Goal: Task Accomplishment & Management: Use online tool/utility

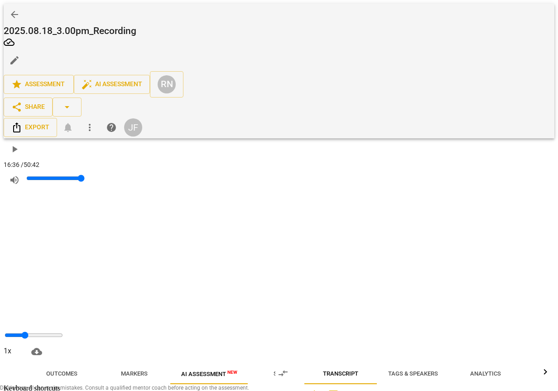
scroll to position [2980, 0]
click at [186, 370] on span "AI Assessment New" at bounding box center [209, 373] width 56 height 7
click at [128, 370] on span "Markers" at bounding box center [134, 373] width 27 height 7
click at [51, 370] on span "Outcomes" at bounding box center [61, 373] width 31 height 7
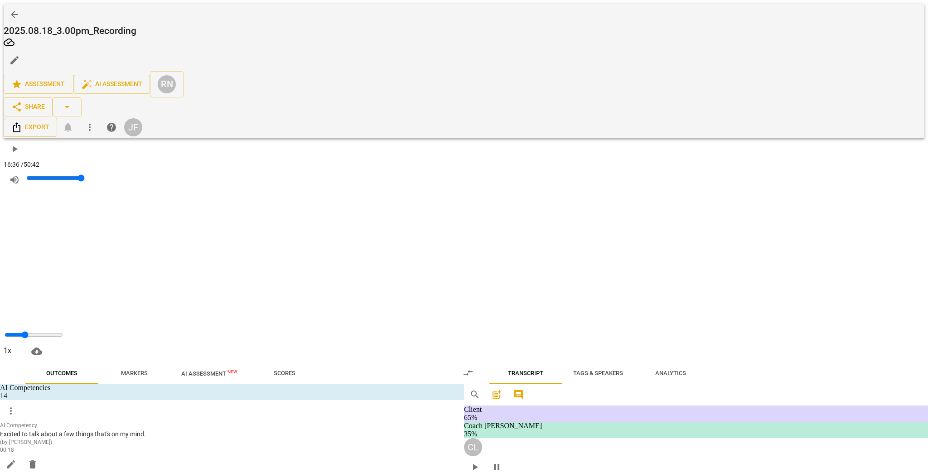
scroll to position [0, 0]
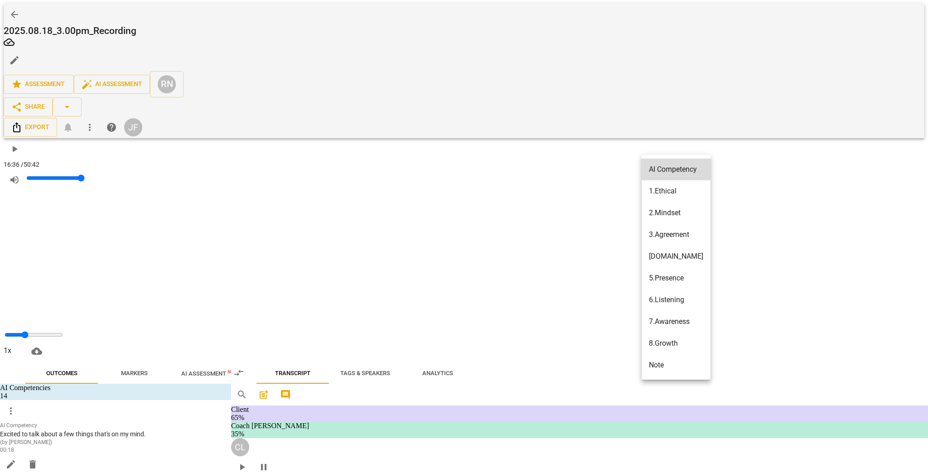
click at [558, 168] on div at bounding box center [464, 236] width 928 height 473
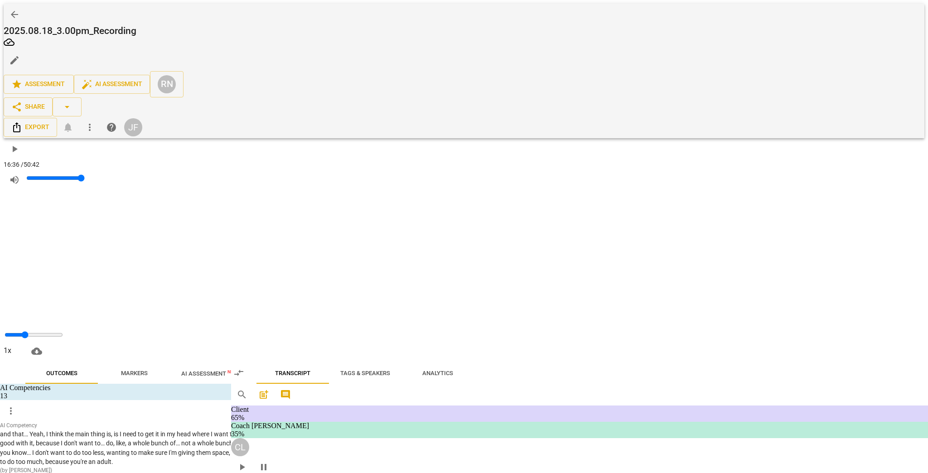
scroll to position [616, 0]
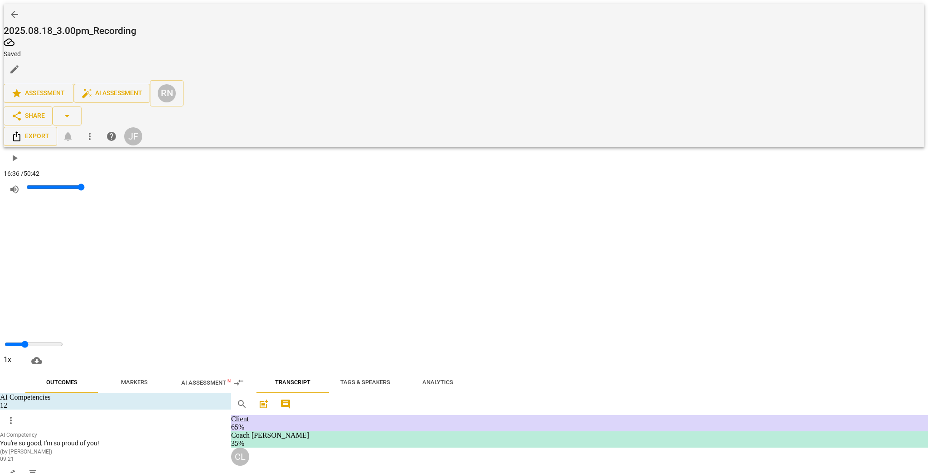
click at [38, 390] on span "delete" at bounding box center [32, 473] width 11 height 11
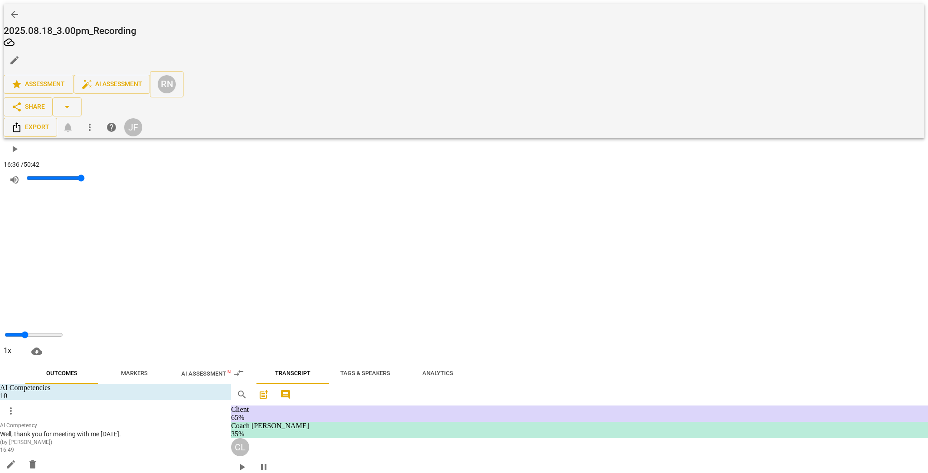
scroll to position [1957, 0]
drag, startPoint x: 411, startPoint y: 188, endPoint x: 389, endPoint y: 236, distance: 53.3
type input "612"
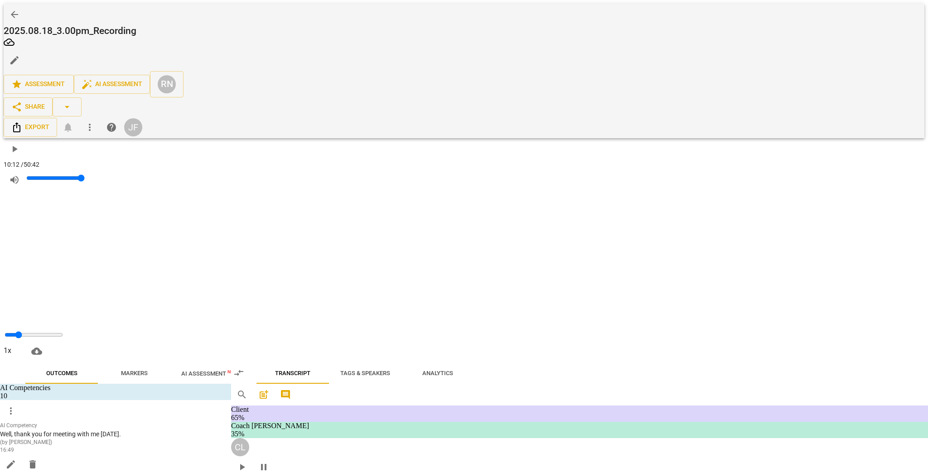
scroll to position [1682, 0]
click at [390, 370] on span "Tags & Speakers" at bounding box center [365, 373] width 50 height 7
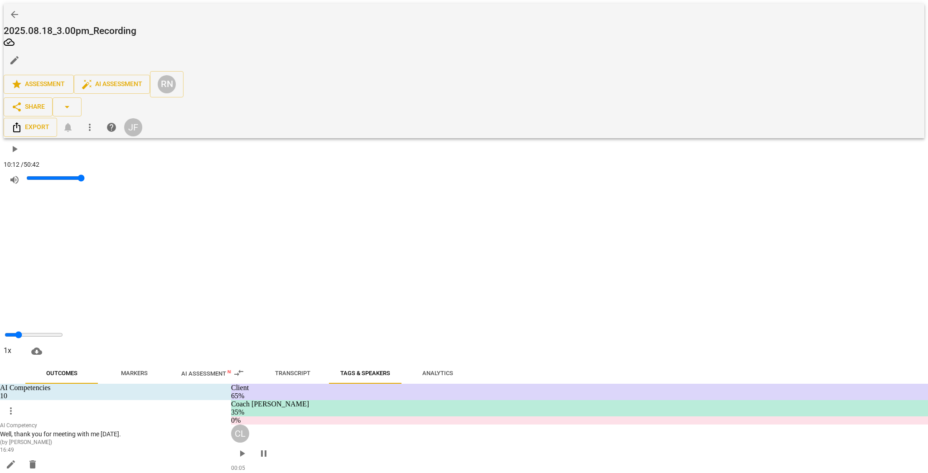
scroll to position [0, 3]
type input "pression chatter to ignore"
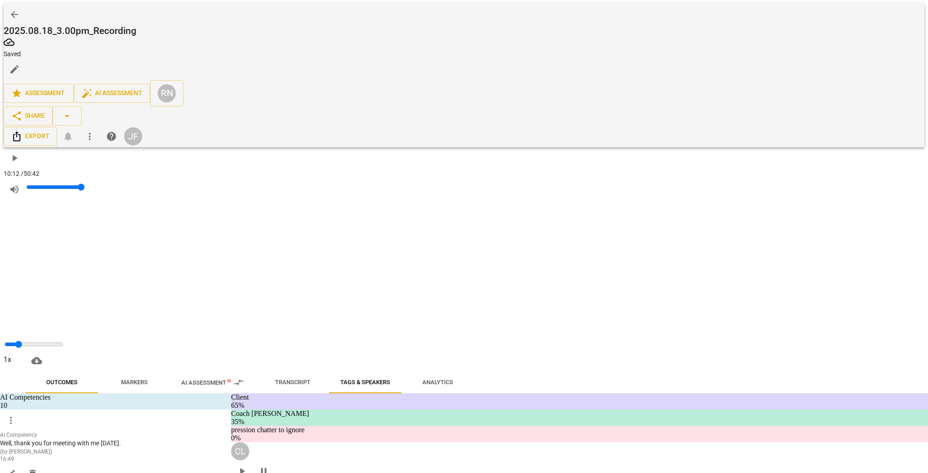
click at [310, 379] on span "Transcript" at bounding box center [292, 382] width 35 height 7
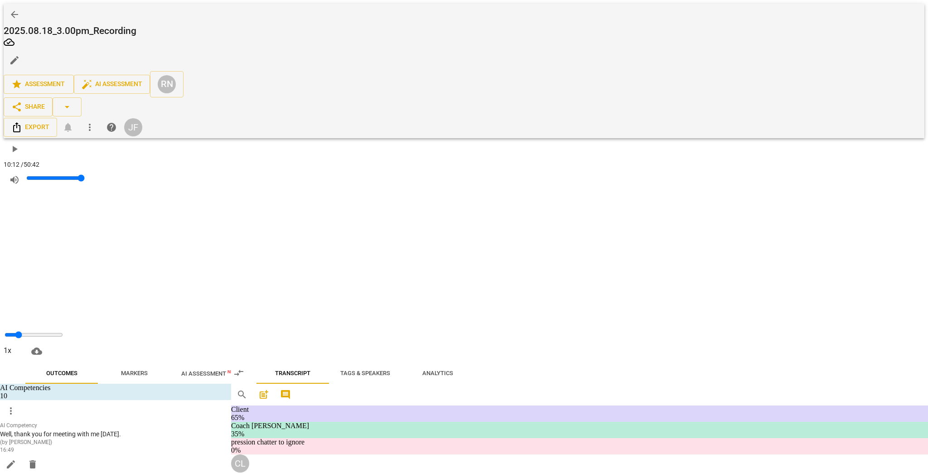
scroll to position [2030, 0]
click at [249, 390] on div "CL" at bounding box center [240, 463] width 18 height 18
click at [410, 144] on div "Client" at bounding box center [397, 136] width 33 height 14
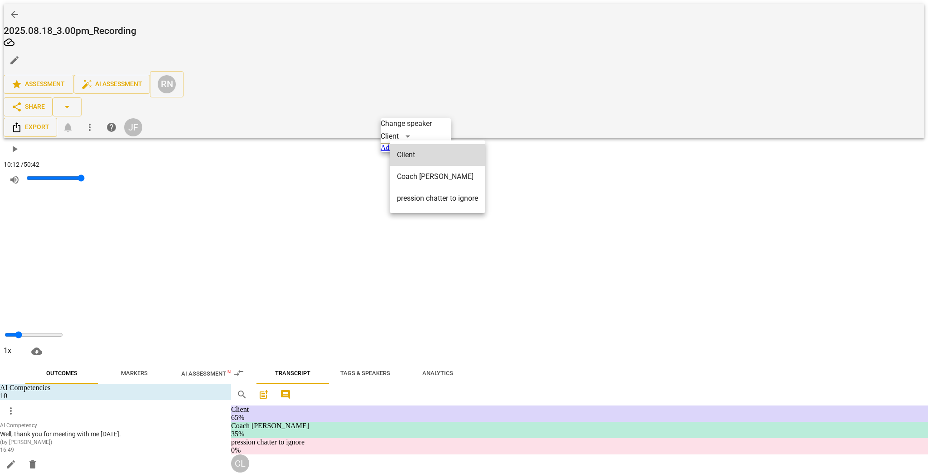
click at [412, 188] on li "pression chatter to ignore" at bounding box center [438, 199] width 96 height 22
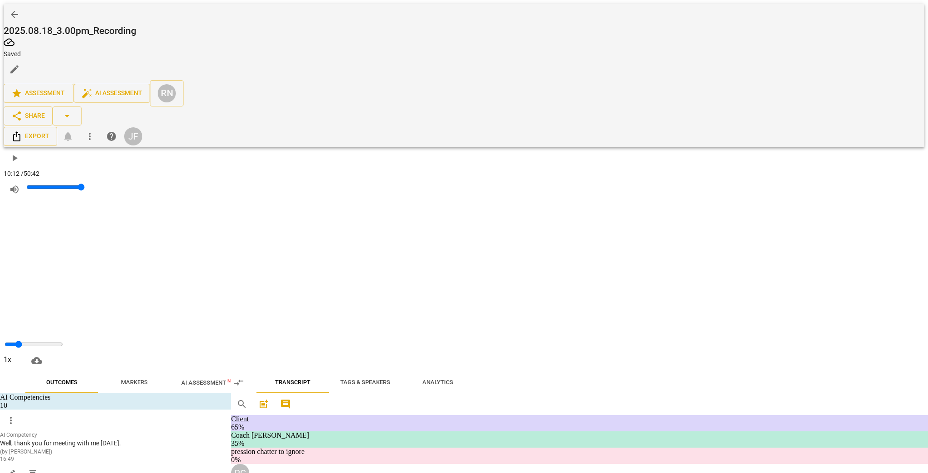
click at [407, 184] on div "Coach [PERSON_NAME]" at bounding box center [426, 177] width 91 height 14
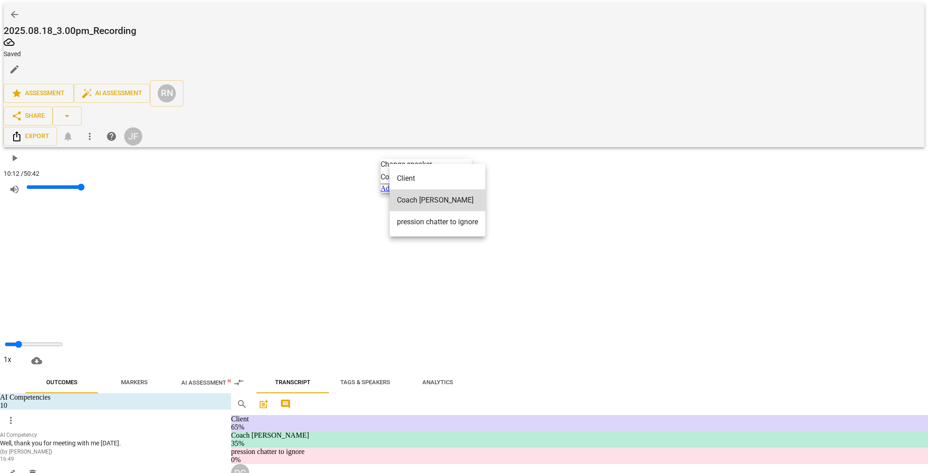
click at [410, 211] on li "pression chatter to ignore" at bounding box center [438, 222] width 96 height 22
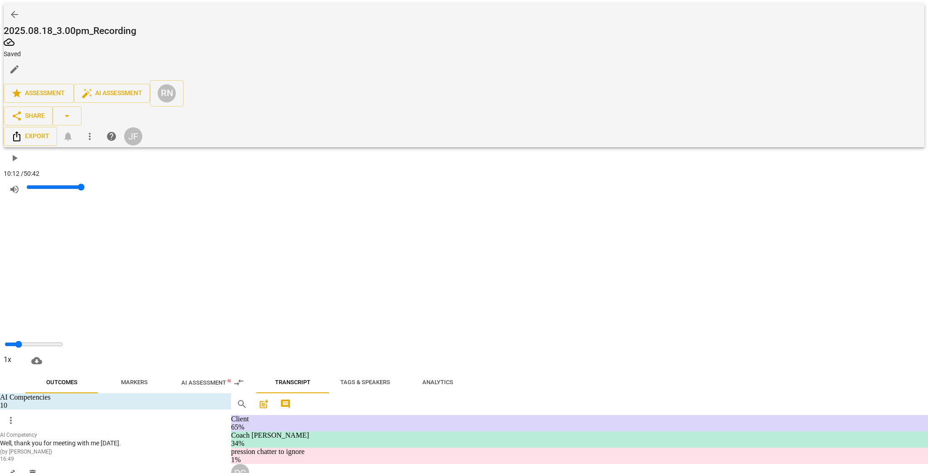
click at [408, 225] on div "Client" at bounding box center [397, 218] width 33 height 14
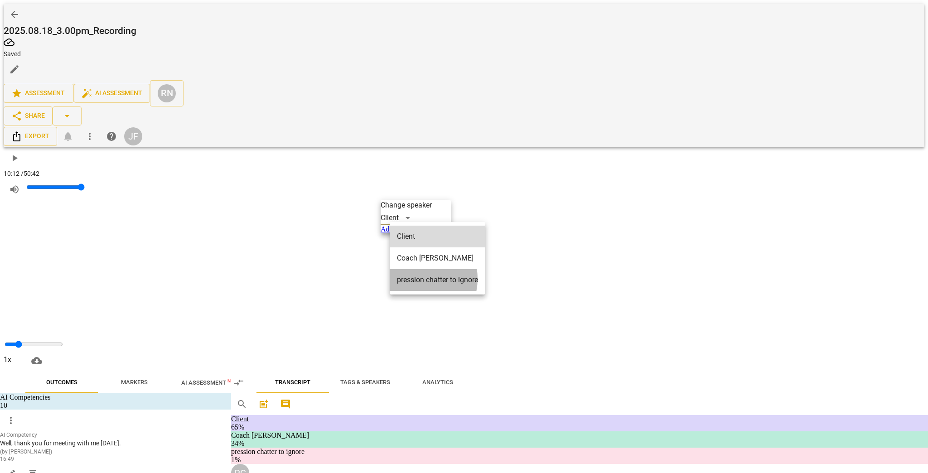
click at [414, 270] on li "pression chatter to ignore" at bounding box center [438, 280] width 96 height 22
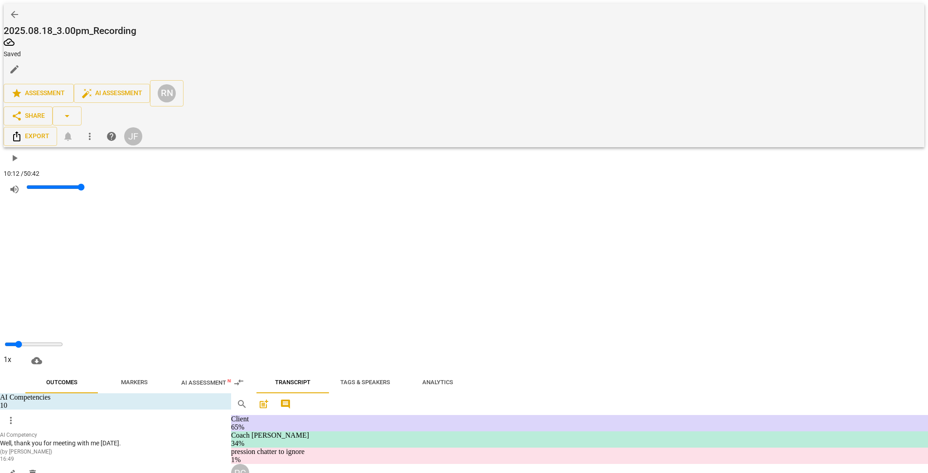
click at [408, 275] on div "Coach [PERSON_NAME]" at bounding box center [426, 268] width 91 height 14
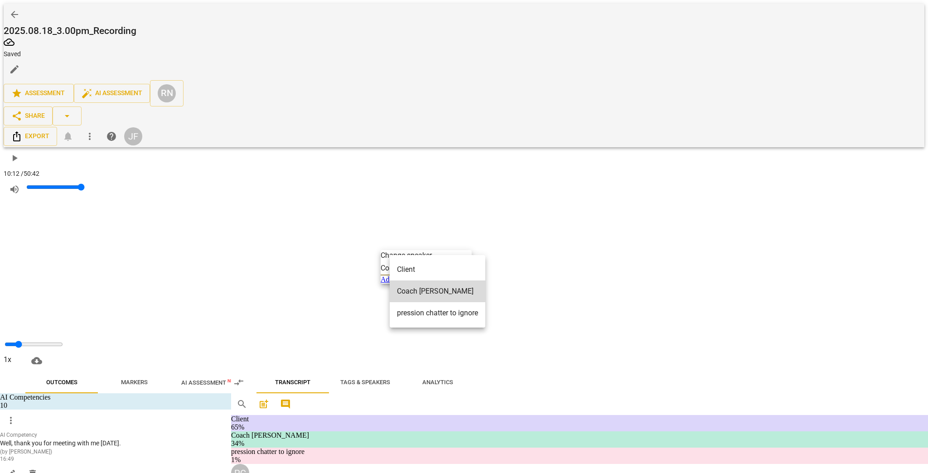
click at [412, 302] on li "pression chatter to ignore" at bounding box center [438, 313] width 96 height 22
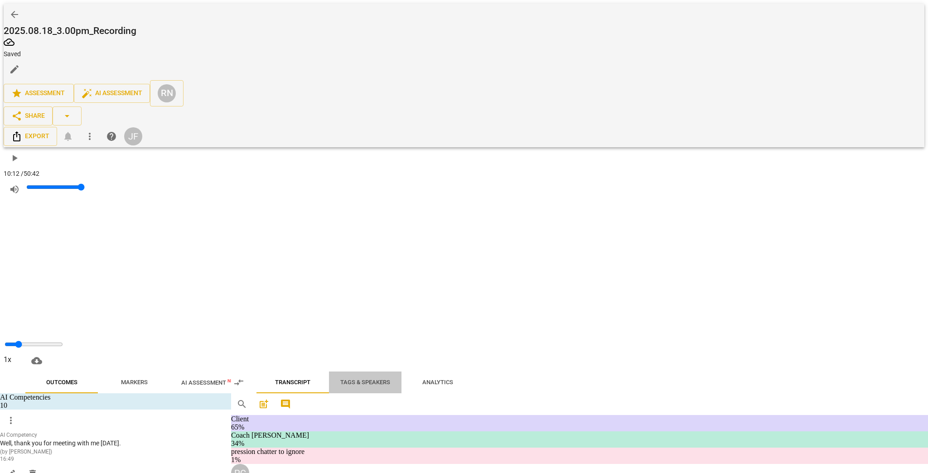
click at [390, 379] on span "Tags & Speakers" at bounding box center [365, 382] width 50 height 7
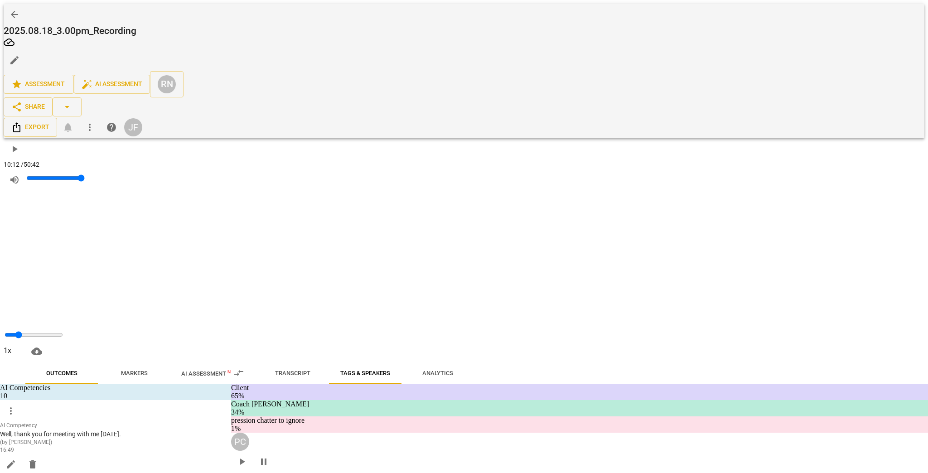
drag, startPoint x: 555, startPoint y: 174, endPoint x: 492, endPoint y: 177, distance: 63.1
type input "Ignore"
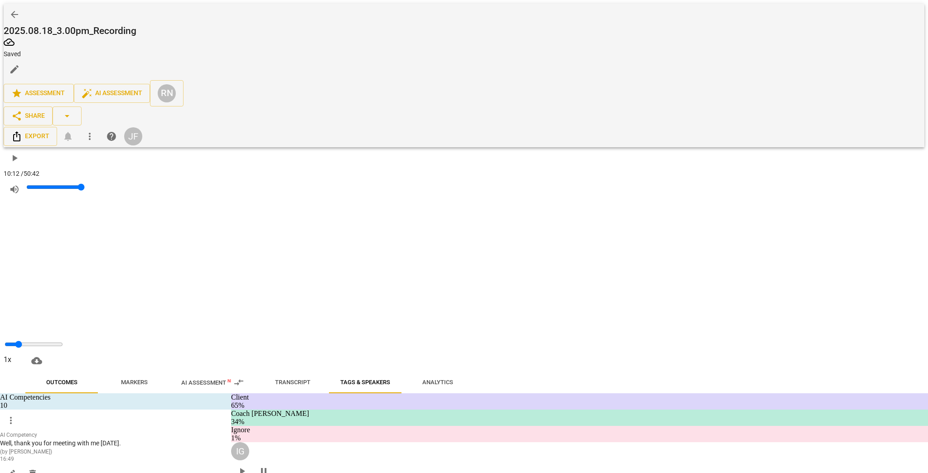
click at [310, 379] on span "Transcript" at bounding box center [292, 382] width 35 height 7
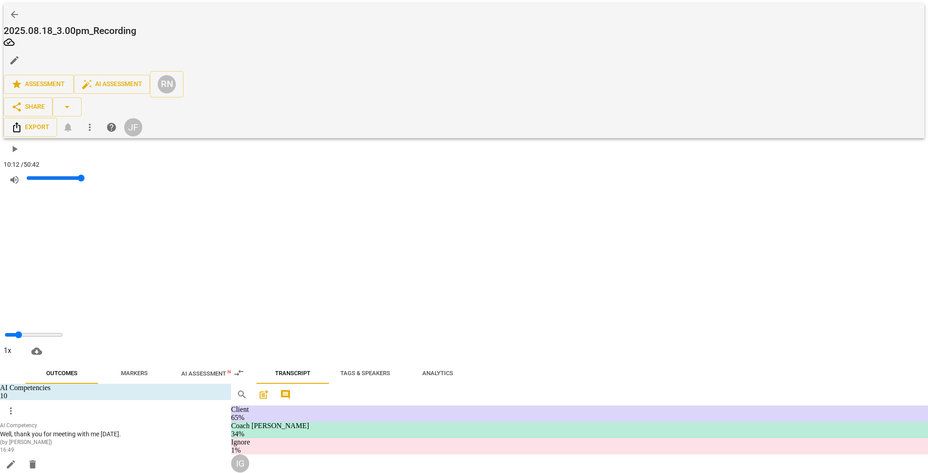
click at [399, 315] on div "Client" at bounding box center [397, 307] width 33 height 14
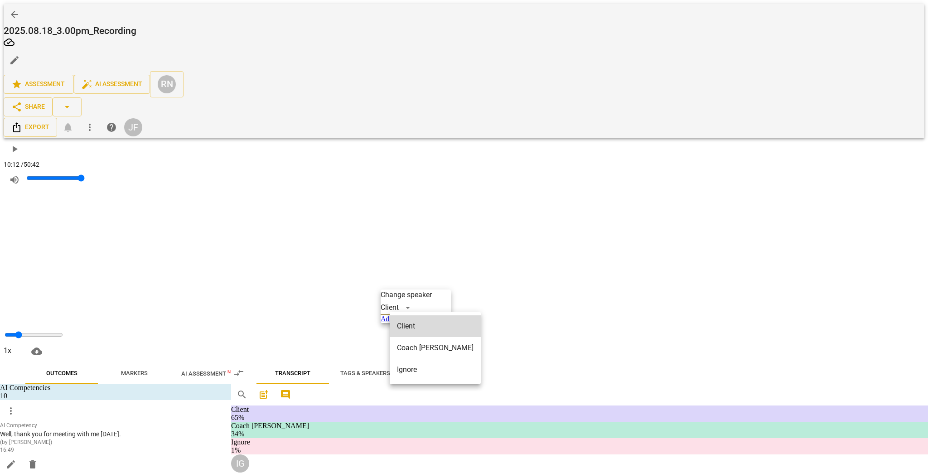
click at [398, 359] on li "Ignore" at bounding box center [435, 370] width 91 height 22
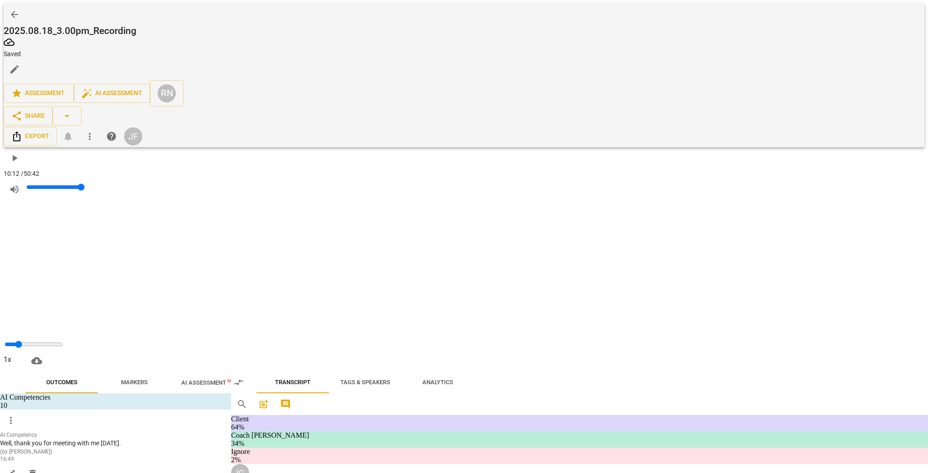
click at [403, 374] on div "Coach [PERSON_NAME]" at bounding box center [426, 367] width 91 height 14
click at [404, 390] on li "Ignore" at bounding box center [435, 412] width 91 height 22
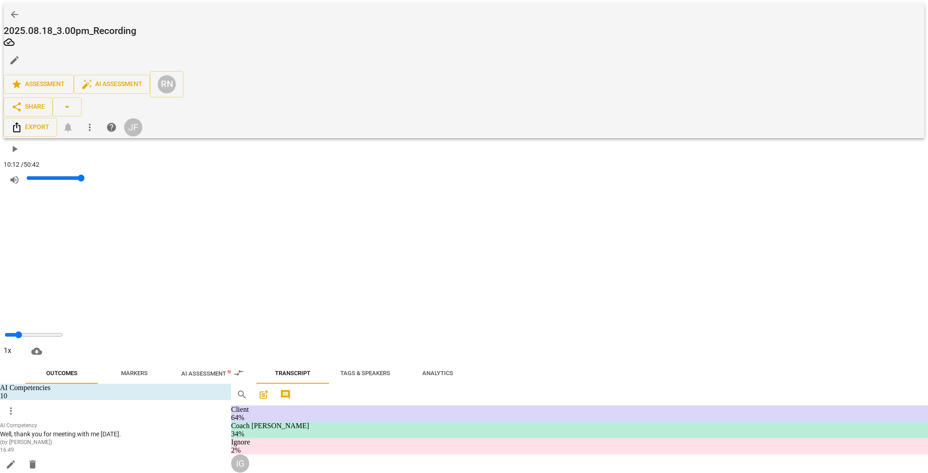
scroll to position [2936, 0]
click at [402, 390] on div "Coach [PERSON_NAME]" at bounding box center [426, 414] width 91 height 14
click at [408, 390] on li "Ignore" at bounding box center [435, 459] width 91 height 22
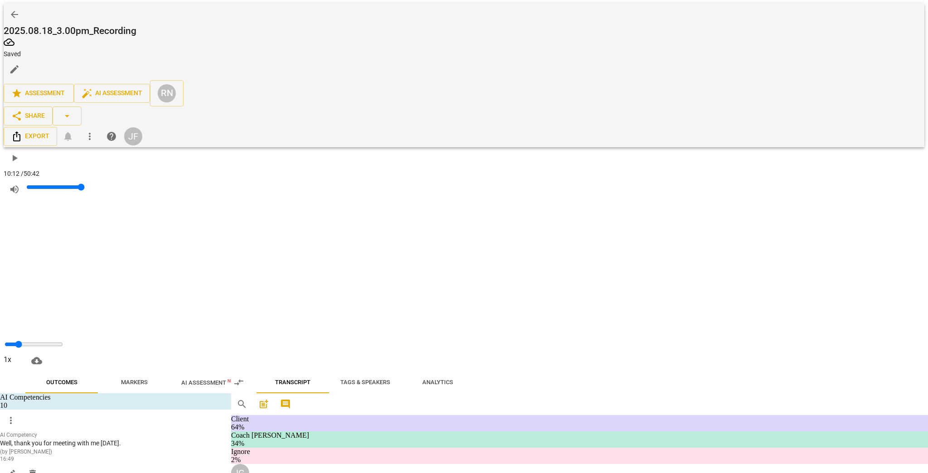
click at [400, 390] on div "Coach [PERSON_NAME]" at bounding box center [426, 387] width 91 height 14
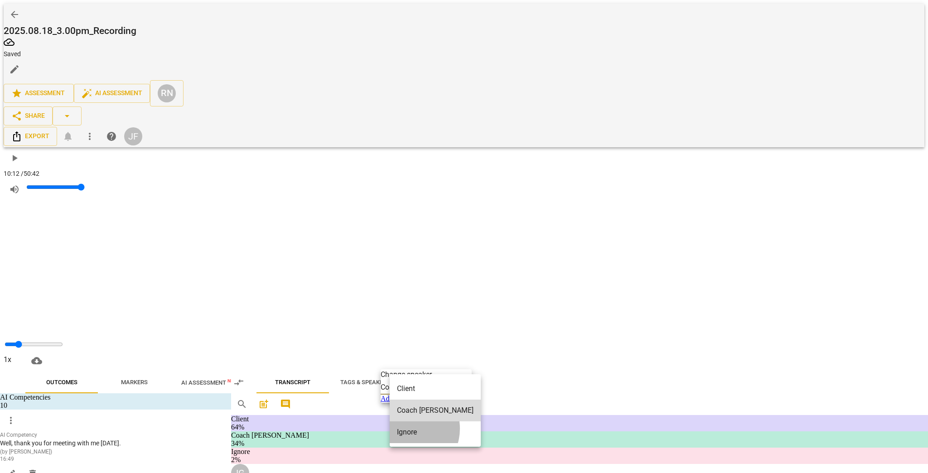
click at [406, 390] on li "Ignore" at bounding box center [435, 432] width 91 height 22
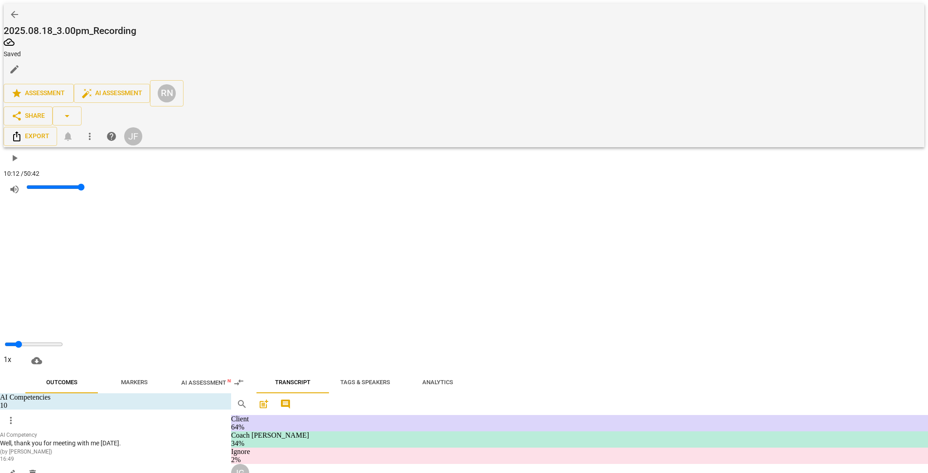
click at [401, 355] on div "Client" at bounding box center [397, 348] width 33 height 14
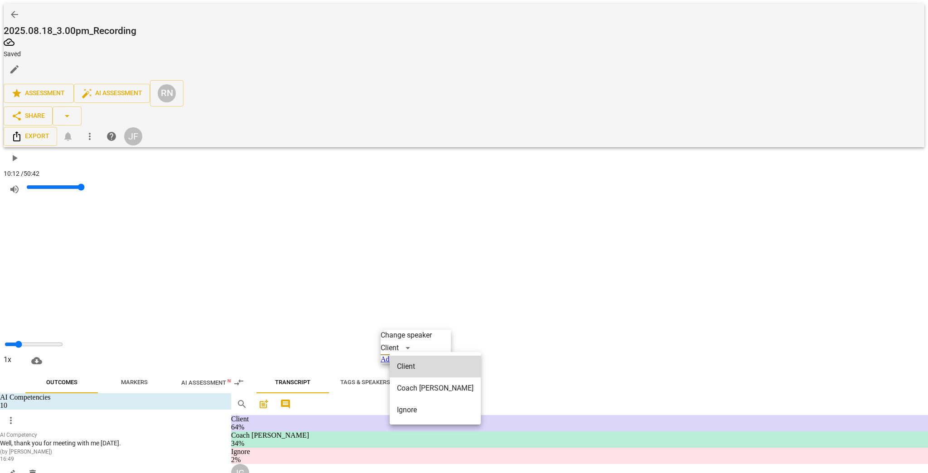
click at [405, 390] on li "Ignore" at bounding box center [435, 410] width 91 height 22
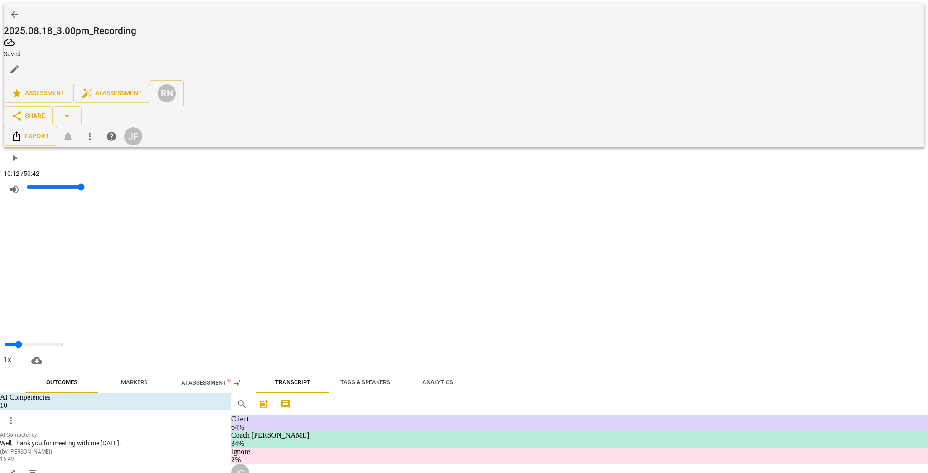
click at [404, 305] on div "Coach [PERSON_NAME]" at bounding box center [426, 298] width 91 height 14
click at [404, 334] on li "Ignore" at bounding box center [435, 343] width 91 height 22
click at [397, 265] on div "Client" at bounding box center [397, 257] width 33 height 14
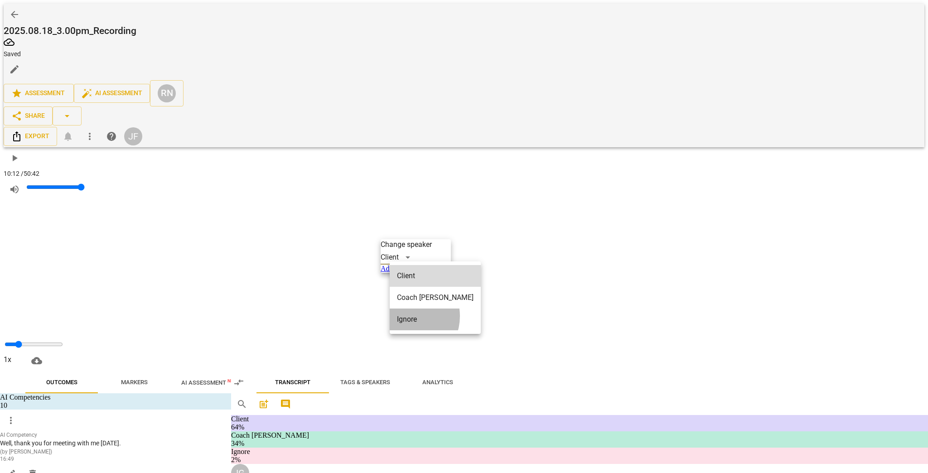
click at [404, 309] on li "Ignore" at bounding box center [435, 320] width 91 height 22
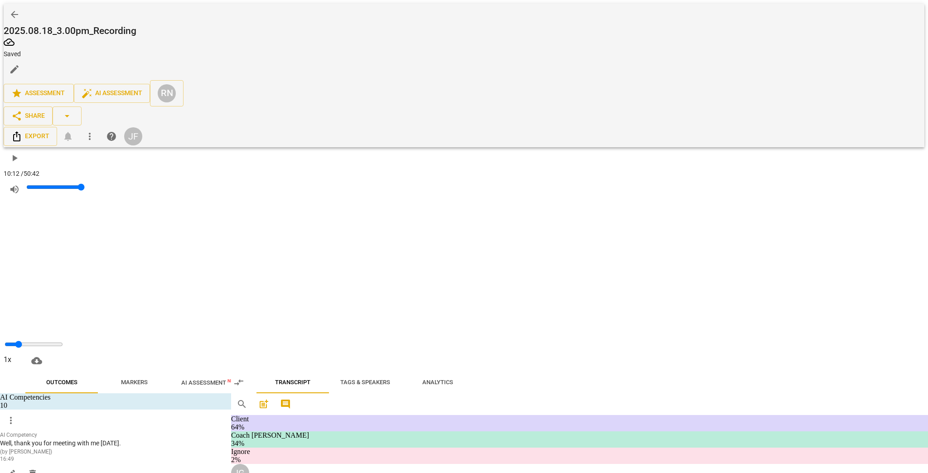
click at [398, 196] on div "Coach [PERSON_NAME]" at bounding box center [426, 188] width 91 height 14
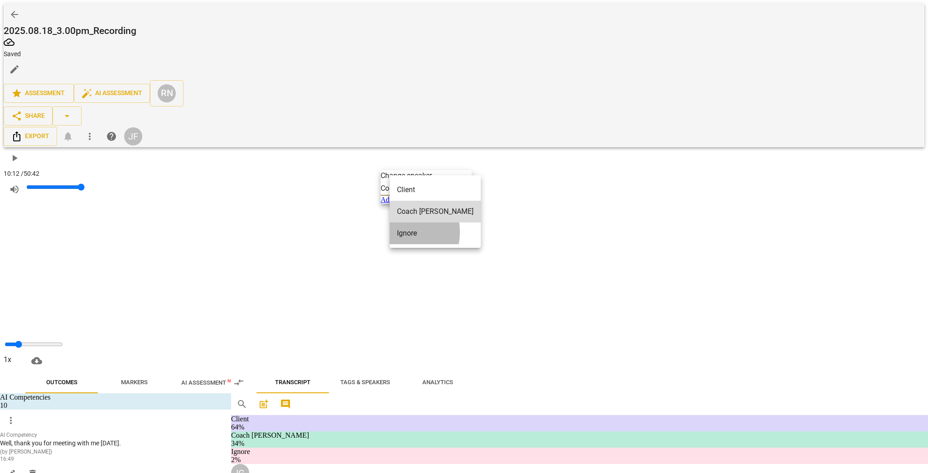
click at [398, 222] on li "Ignore" at bounding box center [435, 233] width 91 height 22
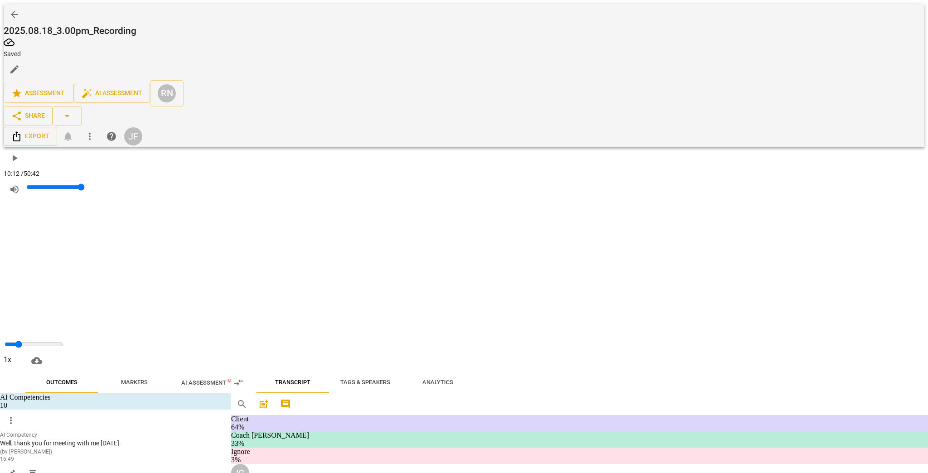
scroll to position [2827, 0]
click at [393, 227] on div "Client" at bounding box center [397, 219] width 33 height 14
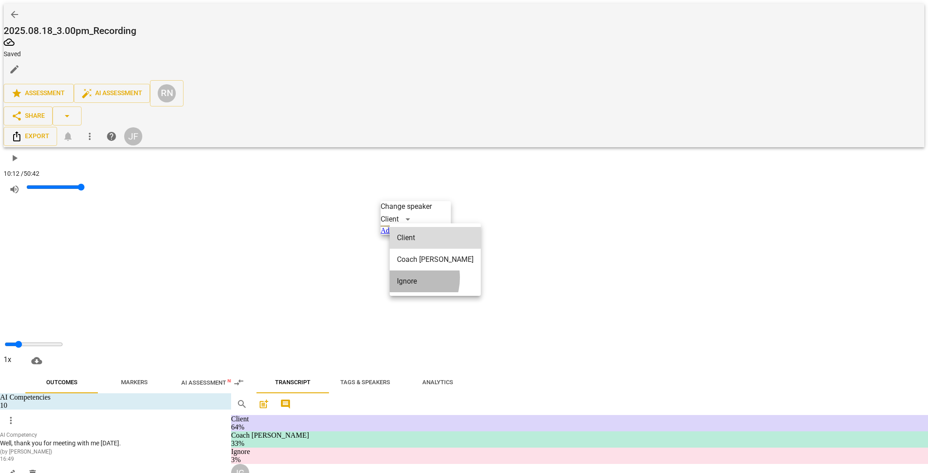
click at [399, 270] on li "Ignore" at bounding box center [435, 281] width 91 height 22
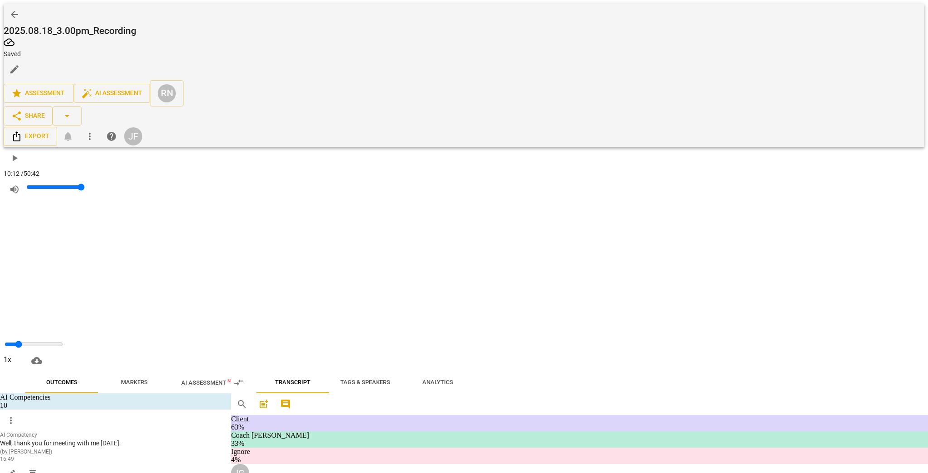
click at [396, 177] on div "Coach [PERSON_NAME]" at bounding box center [426, 169] width 91 height 14
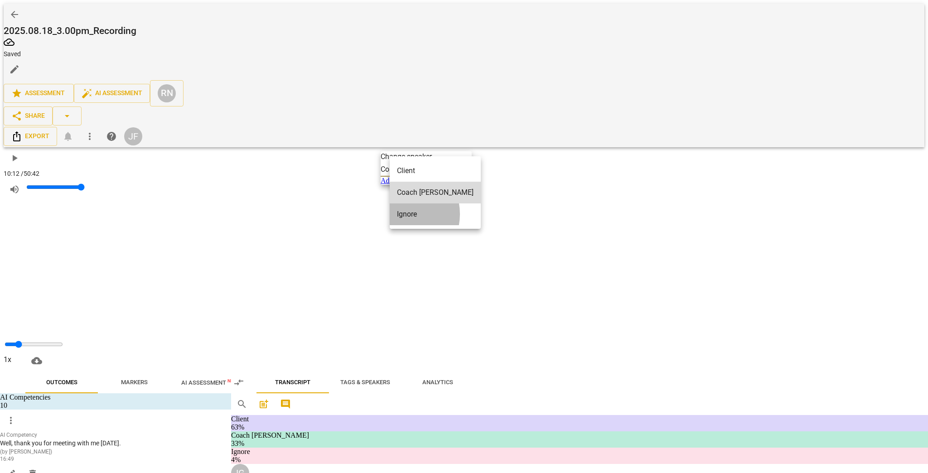
click at [400, 205] on li "Ignore" at bounding box center [435, 214] width 91 height 22
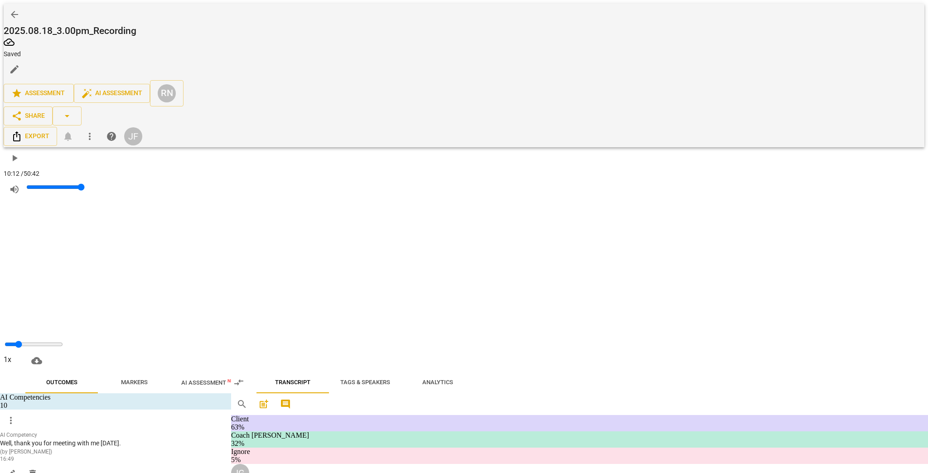
click at [394, 137] on div "Client" at bounding box center [397, 129] width 33 height 14
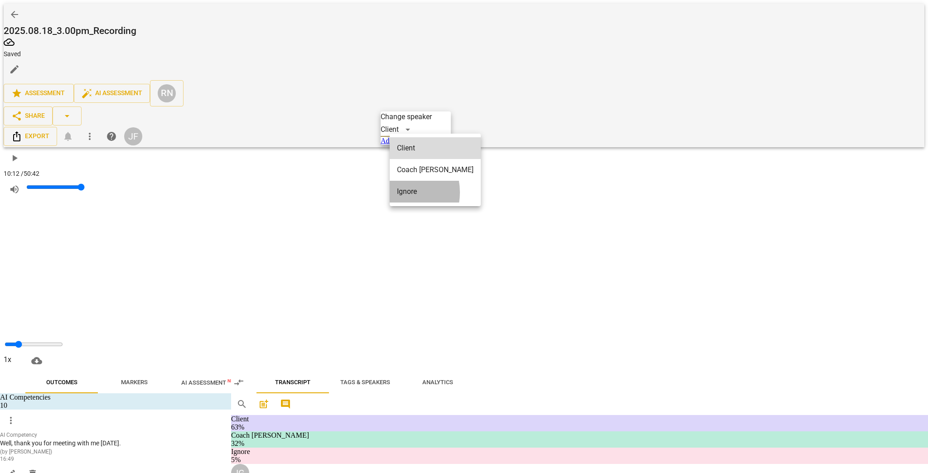
click at [397, 183] on li "Ignore" at bounding box center [435, 192] width 91 height 22
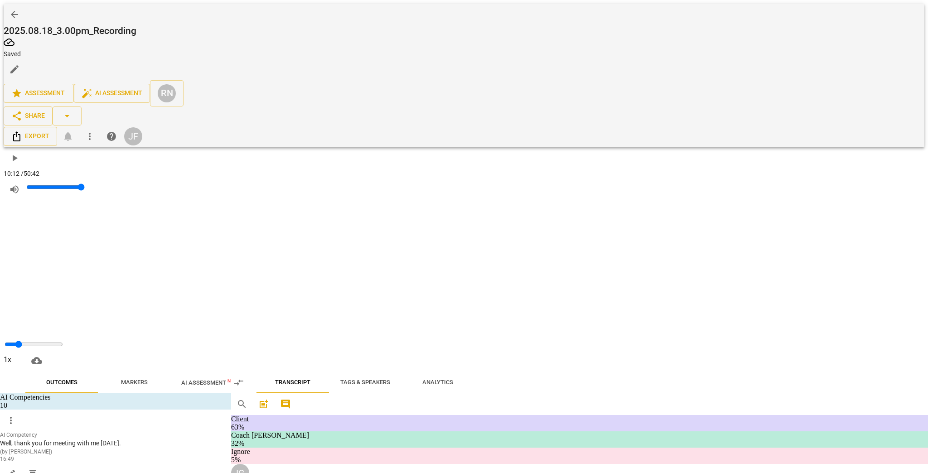
scroll to position [2646, 0]
click at [401, 194] on div "Coach [PERSON_NAME]" at bounding box center [426, 186] width 91 height 14
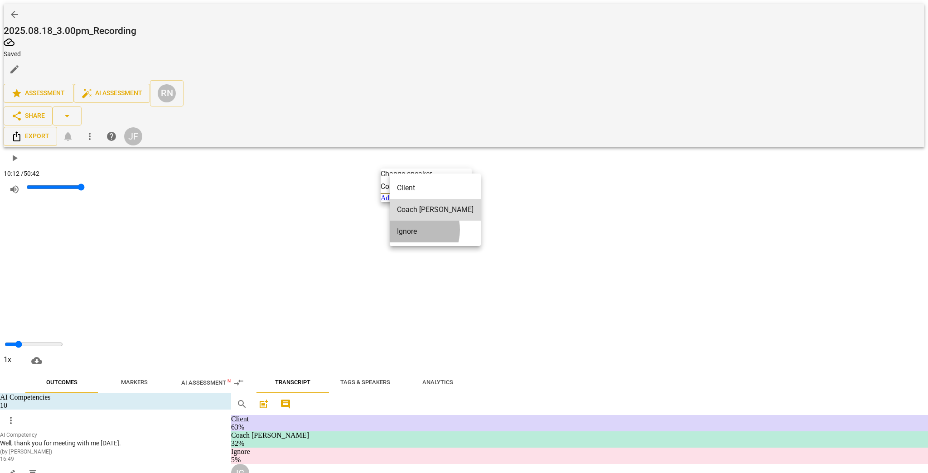
click at [406, 221] on li "Ignore" at bounding box center [435, 232] width 91 height 22
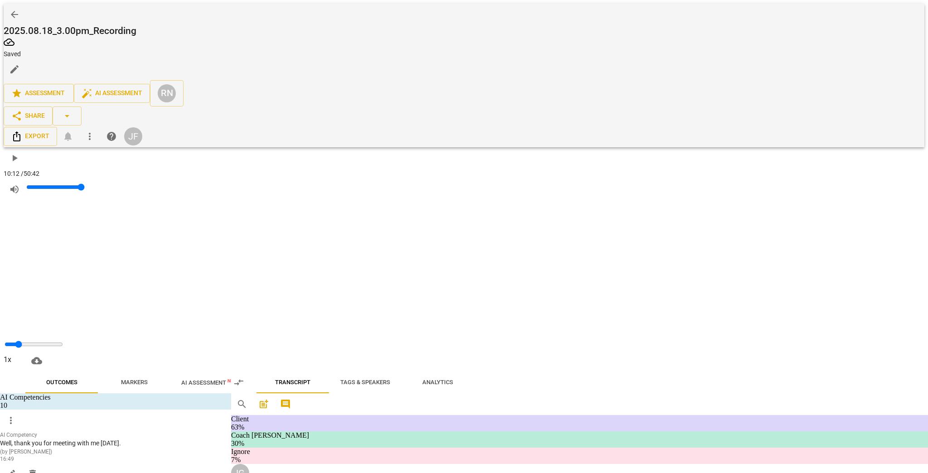
click at [399, 155] on div "Client" at bounding box center [397, 147] width 33 height 14
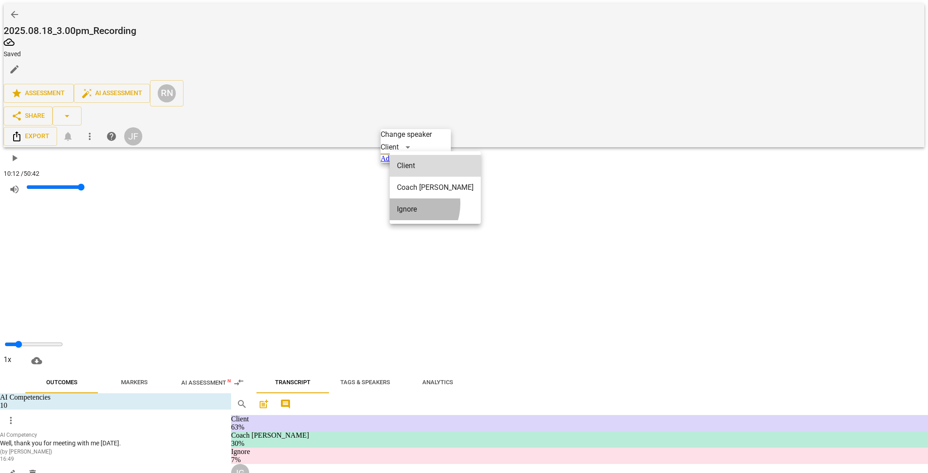
click at [402, 198] on li "Ignore" at bounding box center [435, 209] width 91 height 22
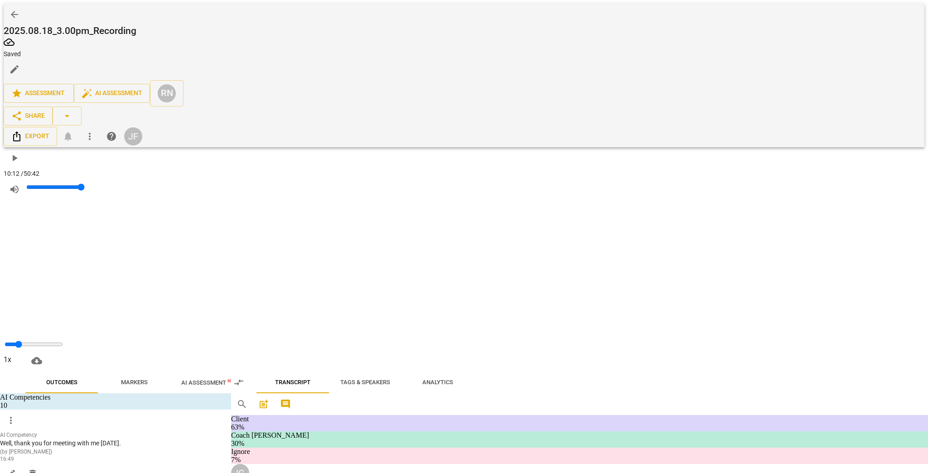
scroll to position [2465, 0]
click at [397, 256] on div "Client" at bounding box center [397, 249] width 33 height 14
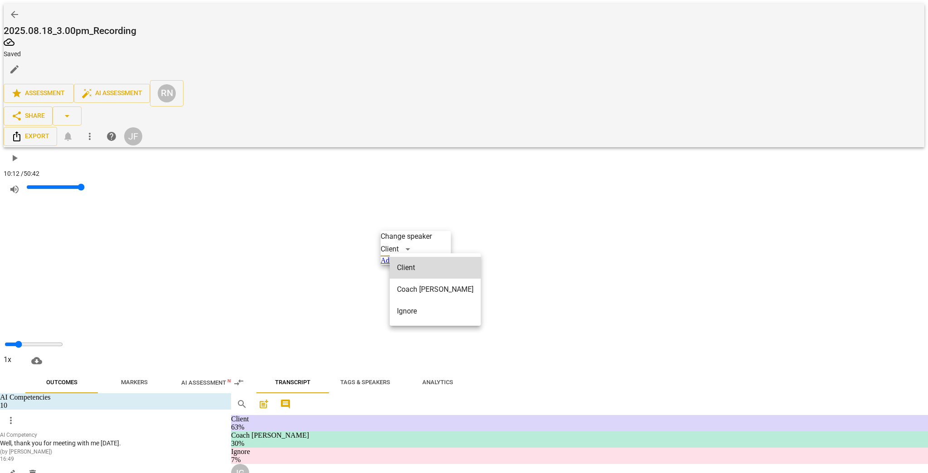
click at [404, 300] on li "Ignore" at bounding box center [435, 311] width 91 height 22
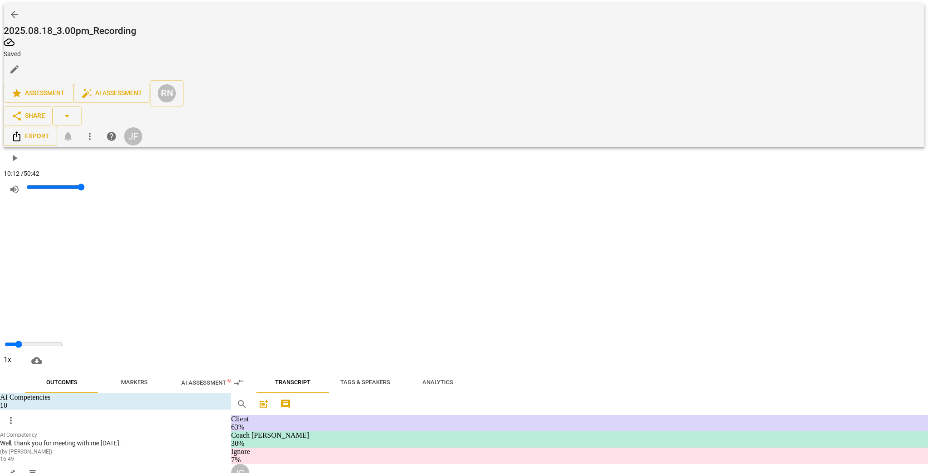
click at [396, 296] on div "Coach [PERSON_NAME]" at bounding box center [426, 288] width 91 height 14
click at [399, 323] on li "Ignore" at bounding box center [435, 334] width 91 height 22
click at [400, 179] on div "Client" at bounding box center [397, 171] width 33 height 14
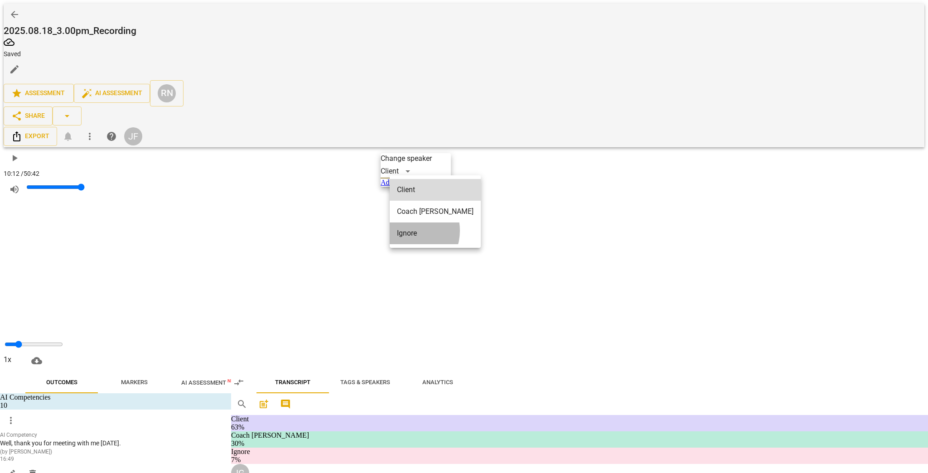
click at [407, 222] on li "Ignore" at bounding box center [435, 233] width 91 height 22
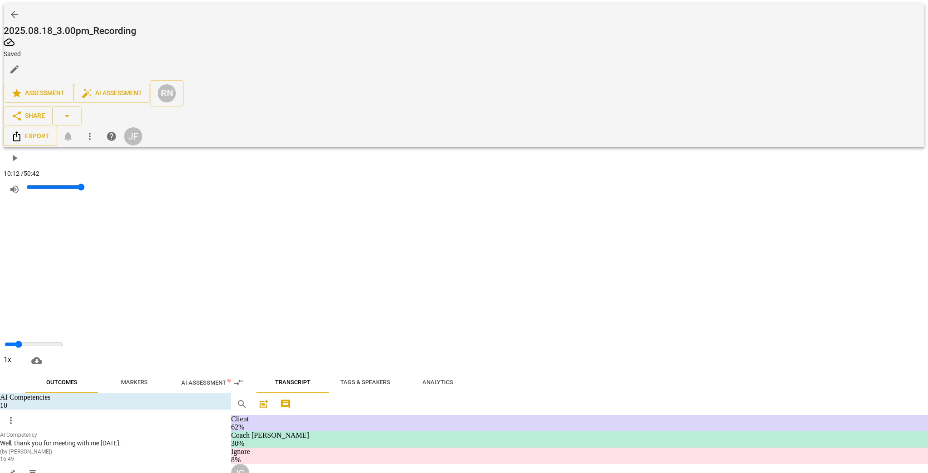
scroll to position [2284, 0]
click at [396, 319] on div "Coach [PERSON_NAME]" at bounding box center [426, 311] width 91 height 14
click at [399, 346] on li "Ignore" at bounding box center [435, 357] width 91 height 22
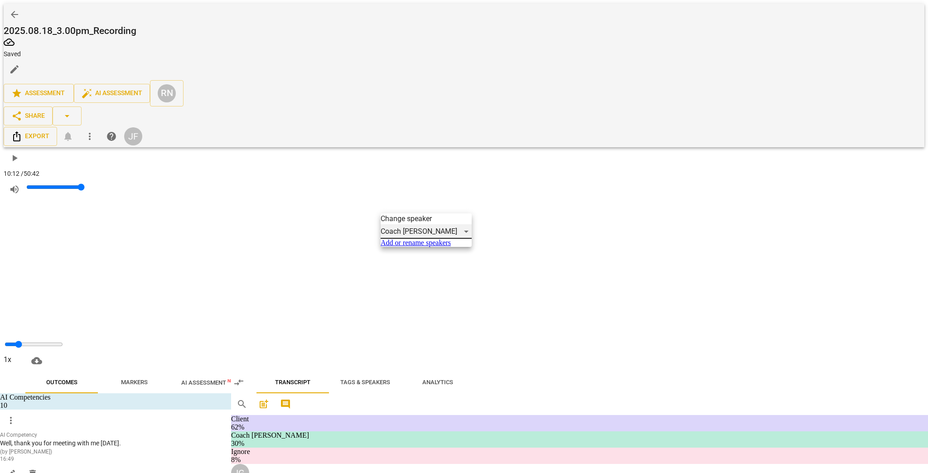
click at [398, 239] on div "Coach [PERSON_NAME]" at bounding box center [426, 231] width 91 height 14
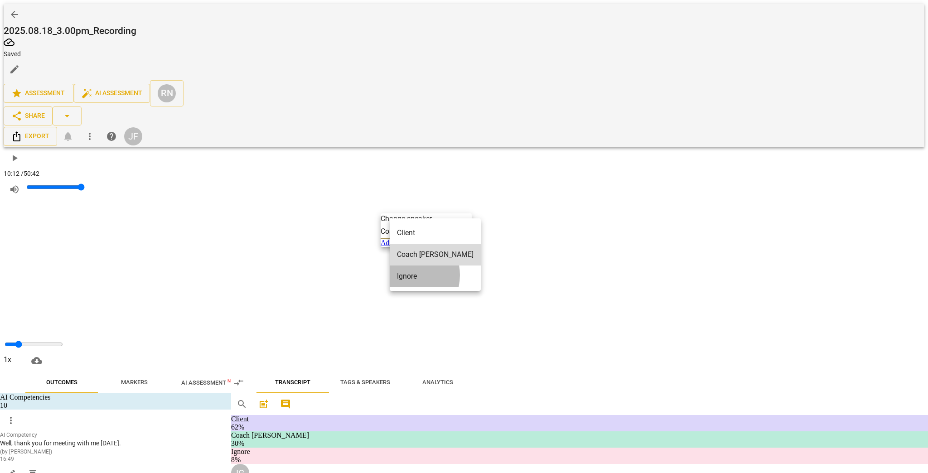
click at [402, 266] on li "Ignore" at bounding box center [435, 277] width 91 height 22
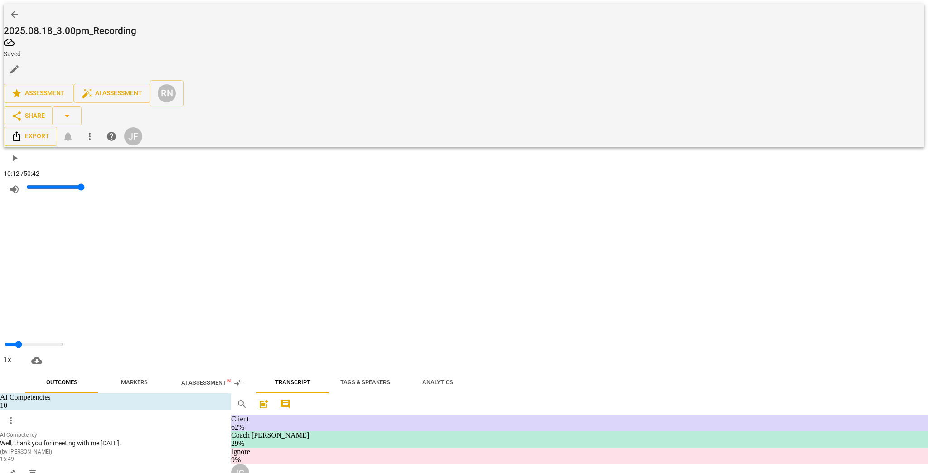
click at [398, 280] on div "Coach [PERSON_NAME]" at bounding box center [426, 272] width 91 height 14
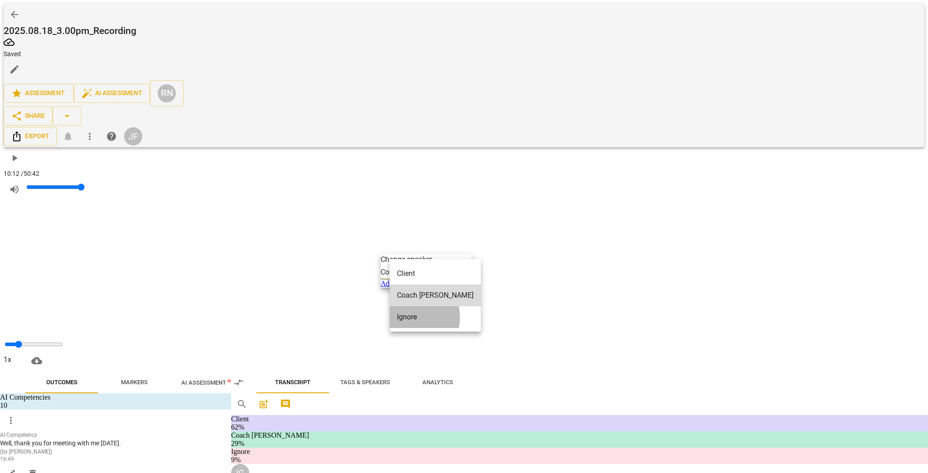
click at [401, 308] on li "Ignore" at bounding box center [435, 317] width 91 height 22
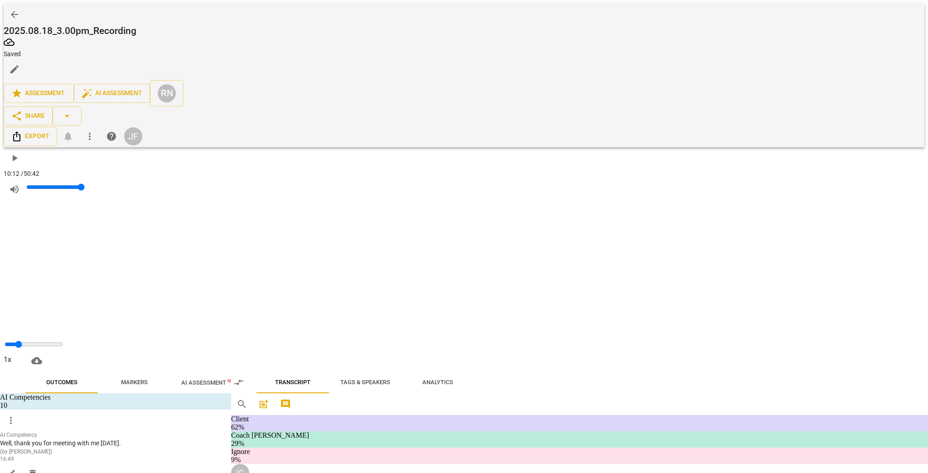
scroll to position [2102, 0]
click at [407, 259] on div "Coach [PERSON_NAME]" at bounding box center [426, 251] width 91 height 14
click at [410, 285] on li "Ignore" at bounding box center [435, 296] width 91 height 22
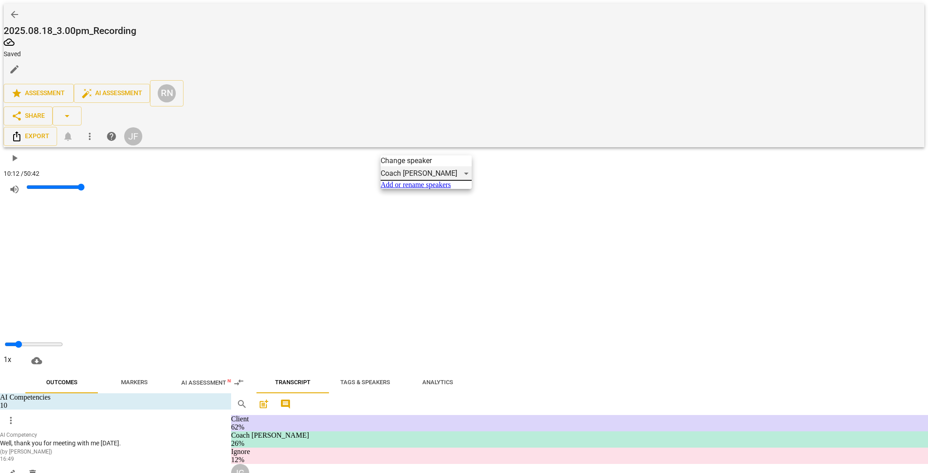
click at [398, 181] on div "Coach [PERSON_NAME]" at bounding box center [426, 173] width 91 height 14
click at [404, 208] on li "Ignore" at bounding box center [435, 219] width 91 height 22
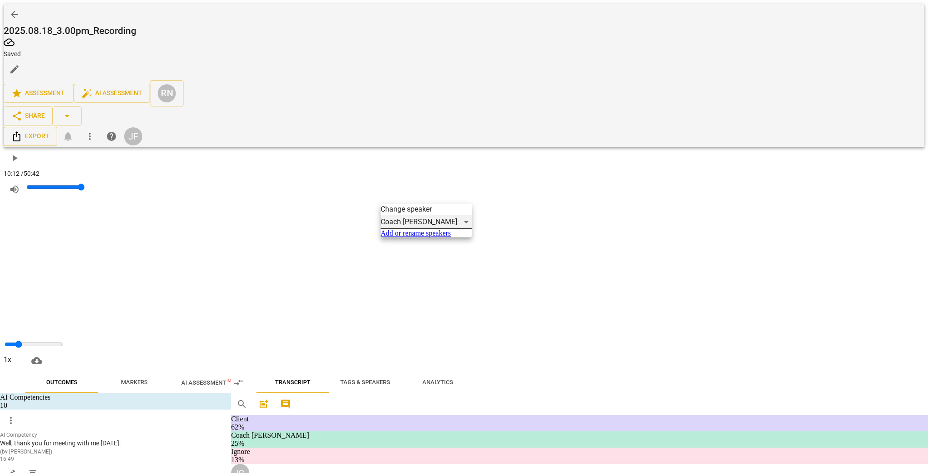
click at [397, 229] on div "Coach [PERSON_NAME]" at bounding box center [426, 222] width 91 height 14
click at [399, 256] on li "Ignore" at bounding box center [435, 267] width 91 height 22
click at [403, 189] on div "Client" at bounding box center [397, 182] width 33 height 14
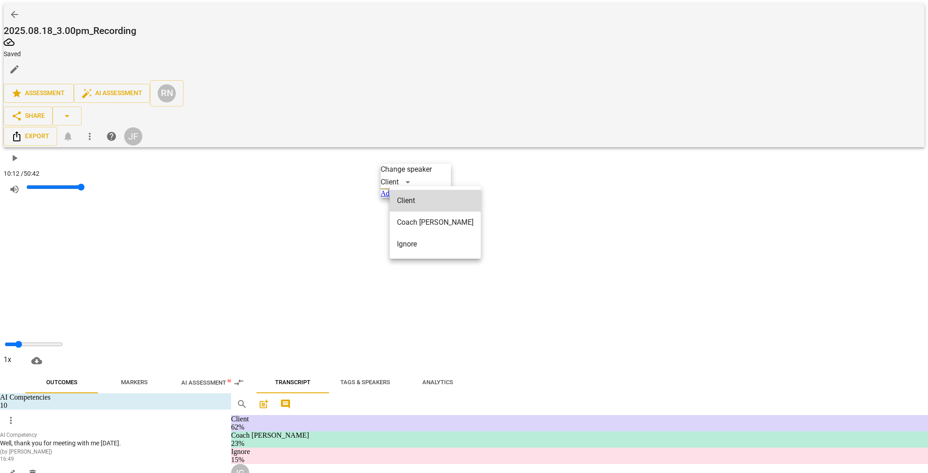
click at [405, 234] on li "Ignore" at bounding box center [435, 244] width 91 height 22
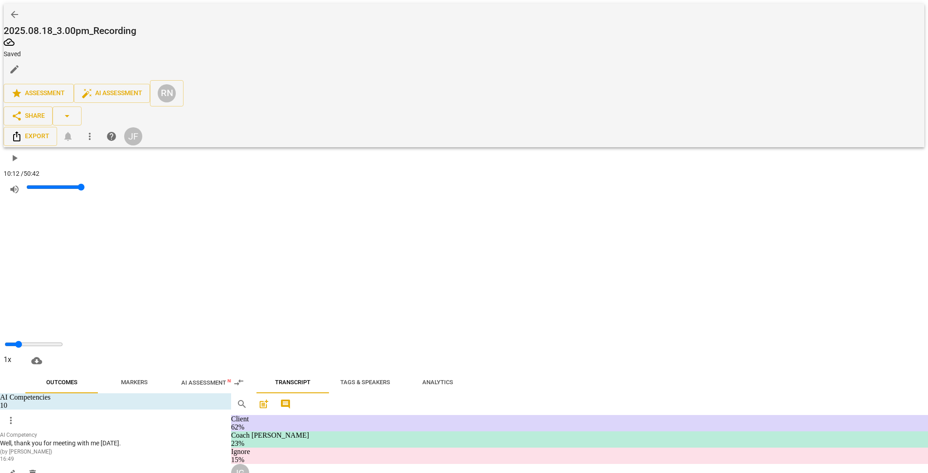
scroll to position [1776, 0]
click at [395, 302] on div "Client" at bounding box center [397, 295] width 33 height 14
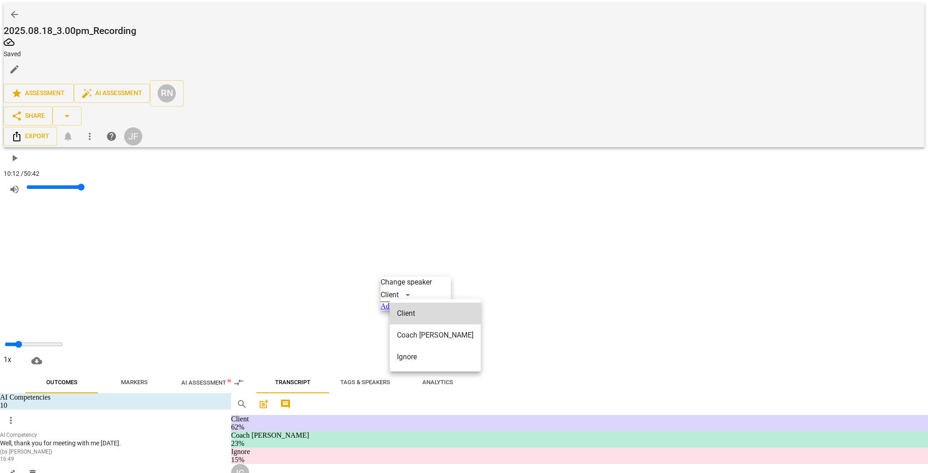
click at [402, 350] on li "Ignore" at bounding box center [435, 357] width 91 height 22
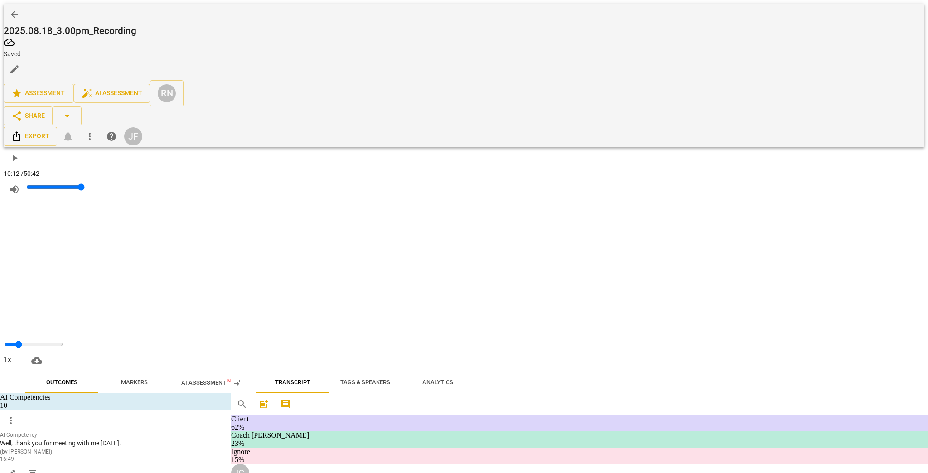
click at [396, 263] on div "Coach [PERSON_NAME]" at bounding box center [426, 255] width 91 height 14
click at [401, 295] on li "Ignore" at bounding box center [435, 301] width 91 height 22
click at [406, 203] on div "Client" at bounding box center [397, 196] width 33 height 14
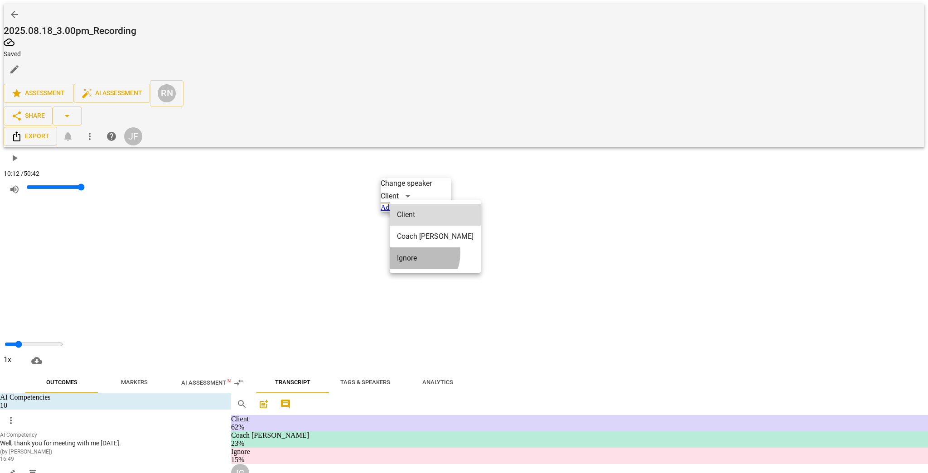
click at [410, 247] on li "Ignore" at bounding box center [435, 258] width 91 height 22
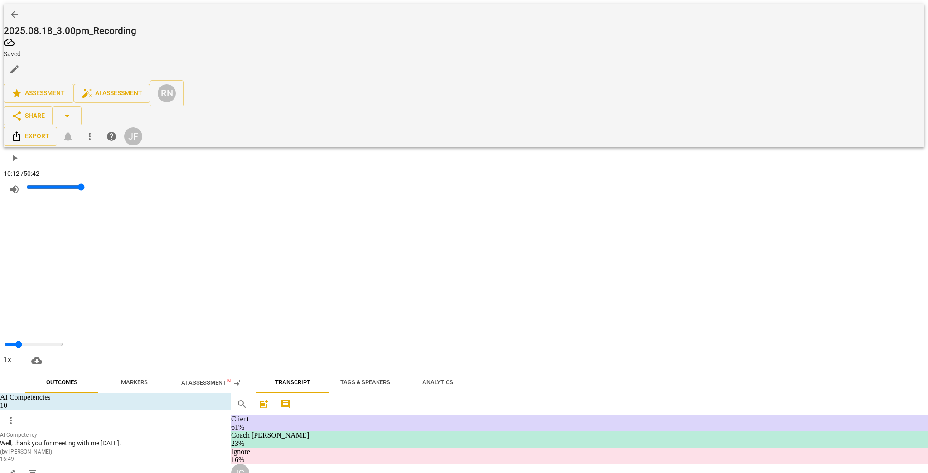
scroll to position [1595, 0]
click at [401, 270] on div "Coach [PERSON_NAME]" at bounding box center [426, 262] width 91 height 14
click at [406, 297] on li "Ignore" at bounding box center [435, 307] width 91 height 22
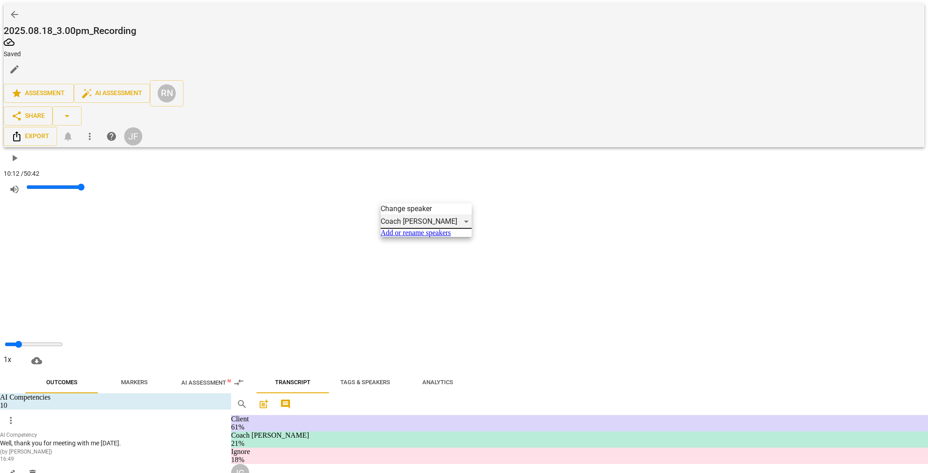
click at [403, 229] on div "Coach [PERSON_NAME]" at bounding box center [426, 221] width 91 height 14
click at [406, 257] on li "Ignore" at bounding box center [435, 267] width 91 height 22
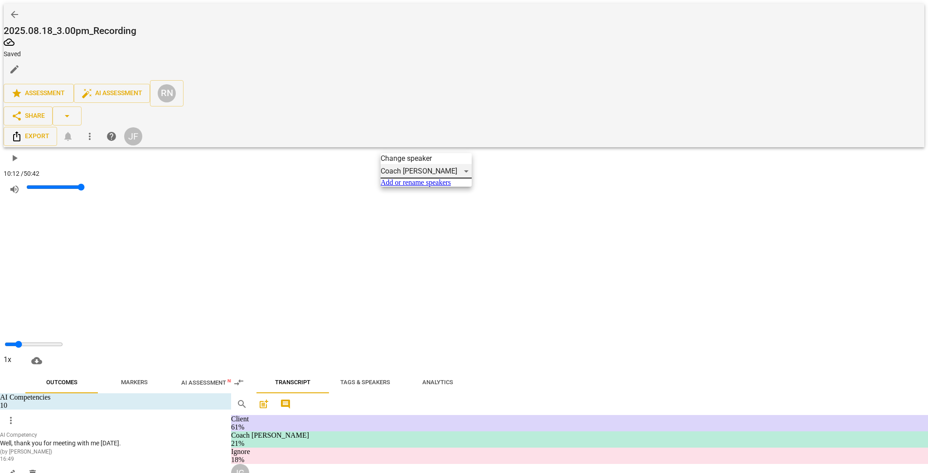
click at [402, 179] on div "Coach [PERSON_NAME]" at bounding box center [426, 171] width 91 height 14
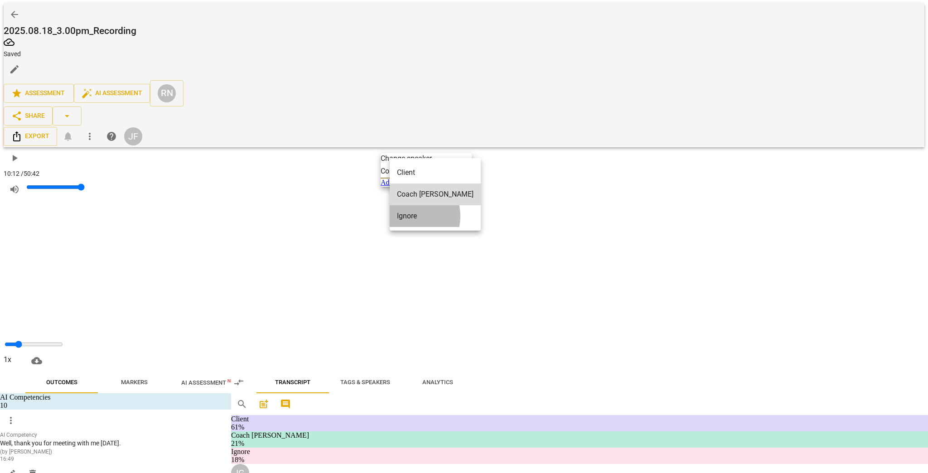
click at [408, 207] on li "Ignore" at bounding box center [435, 216] width 91 height 22
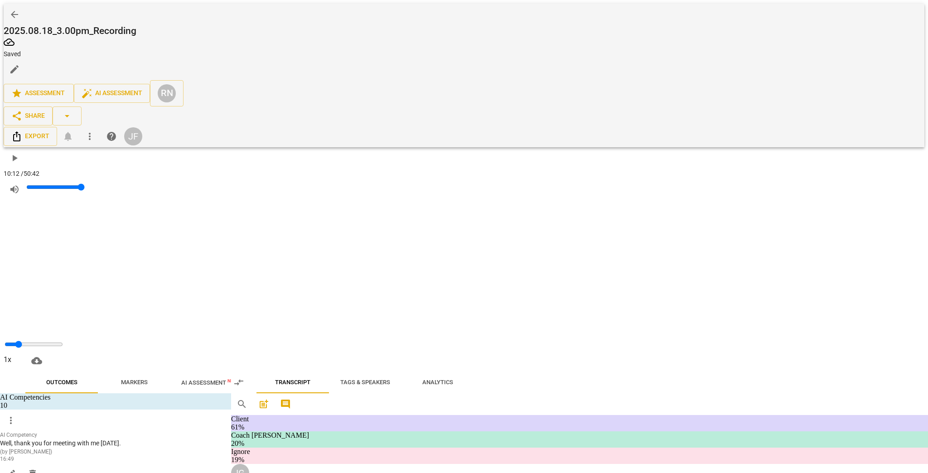
scroll to position [1305, 0]
click at [401, 390] on div "Client" at bounding box center [397, 393] width 33 height 14
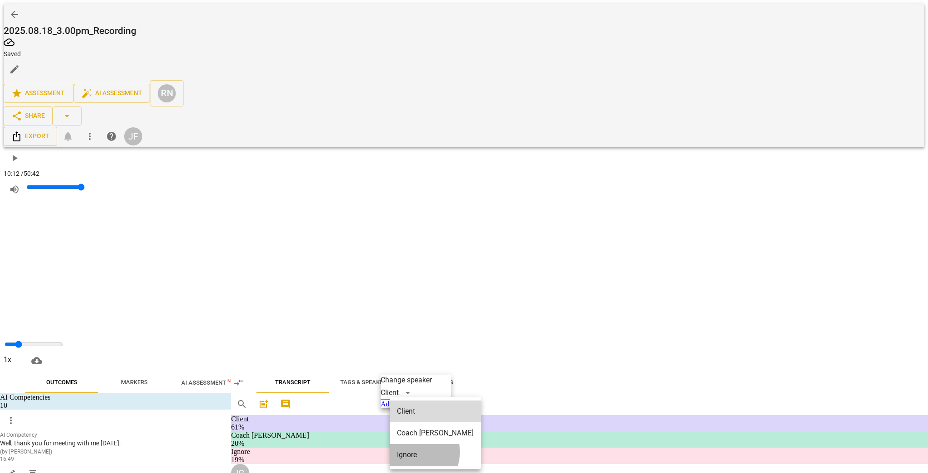
click at [416, 390] on li "Ignore" at bounding box center [435, 455] width 91 height 22
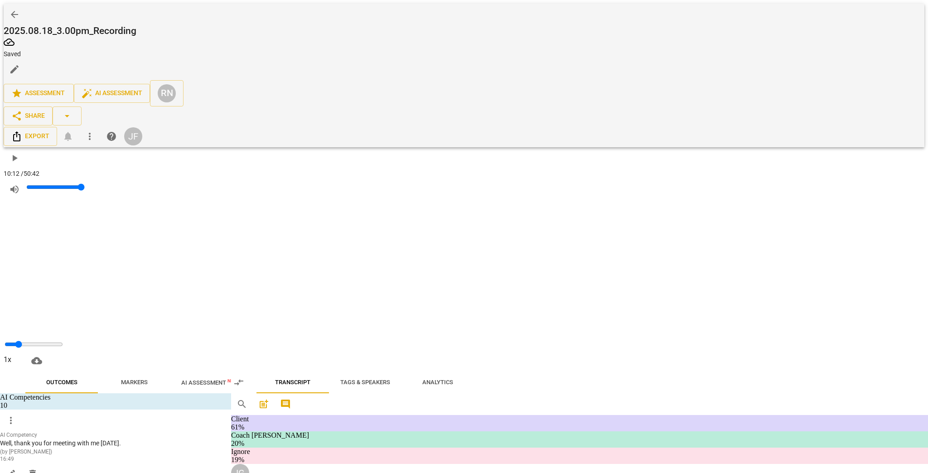
click at [399, 360] on div "Coach [PERSON_NAME]" at bounding box center [426, 353] width 91 height 14
click at [408, 388] on li "Ignore" at bounding box center [435, 398] width 91 height 22
click at [401, 282] on div "Client" at bounding box center [397, 275] width 33 height 14
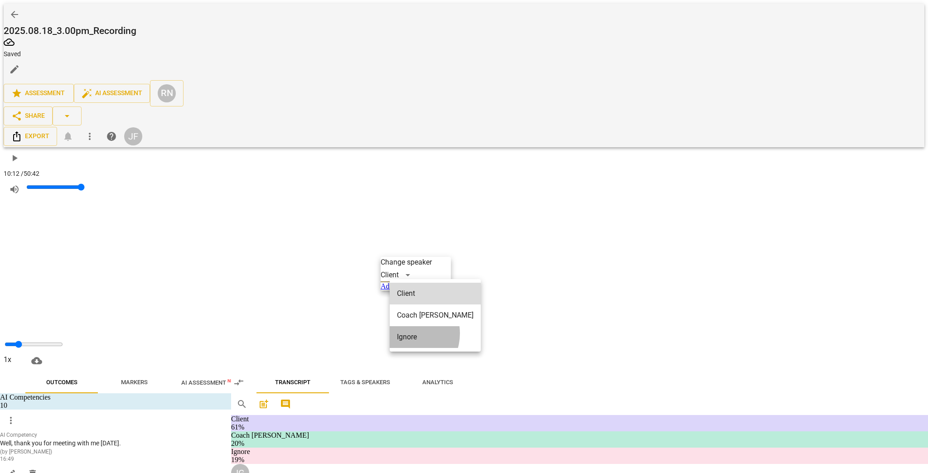
click at [406, 326] on li "Ignore" at bounding box center [435, 337] width 91 height 22
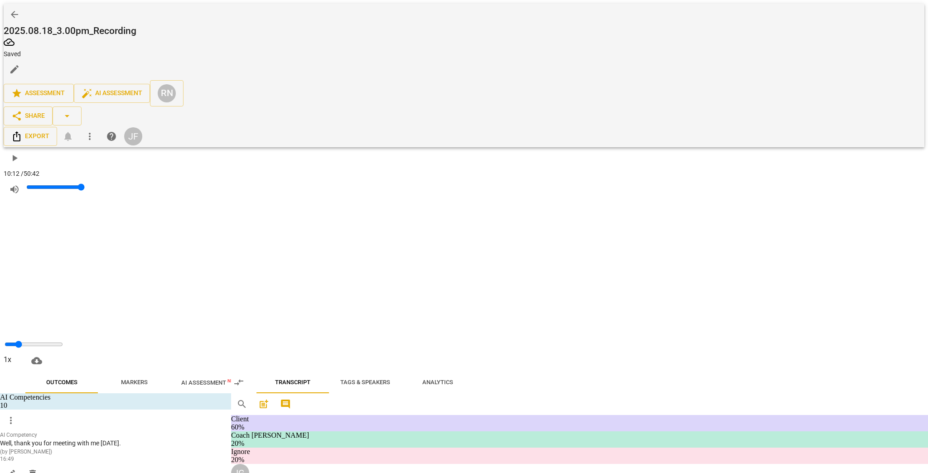
click at [402, 243] on div "Coach [PERSON_NAME]" at bounding box center [426, 235] width 91 height 14
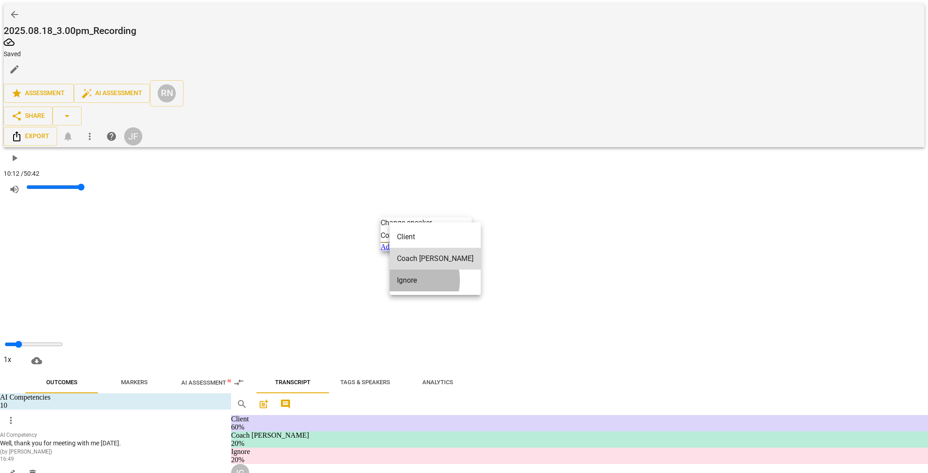
click at [405, 271] on li "Ignore" at bounding box center [435, 281] width 91 height 22
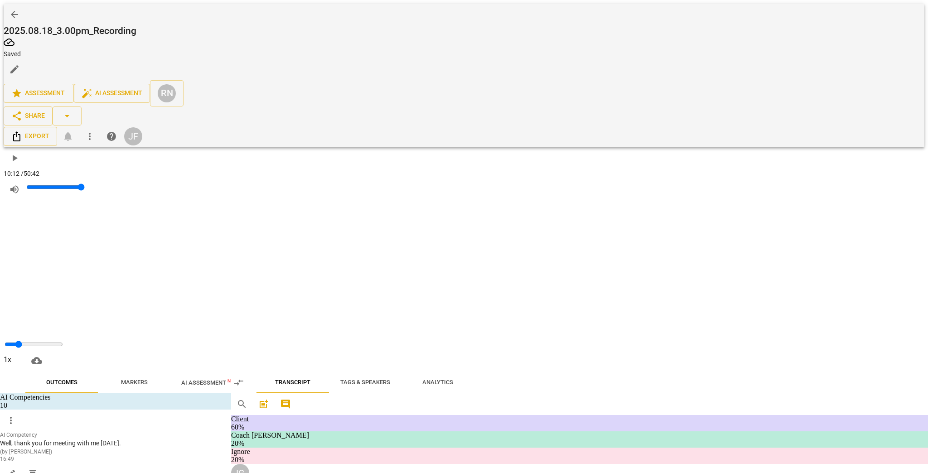
click at [400, 193] on div "Coach [PERSON_NAME]" at bounding box center [426, 186] width 91 height 14
click at [409, 222] on li "Ignore" at bounding box center [435, 231] width 91 height 22
click at [408, 152] on div "Client" at bounding box center [397, 145] width 33 height 14
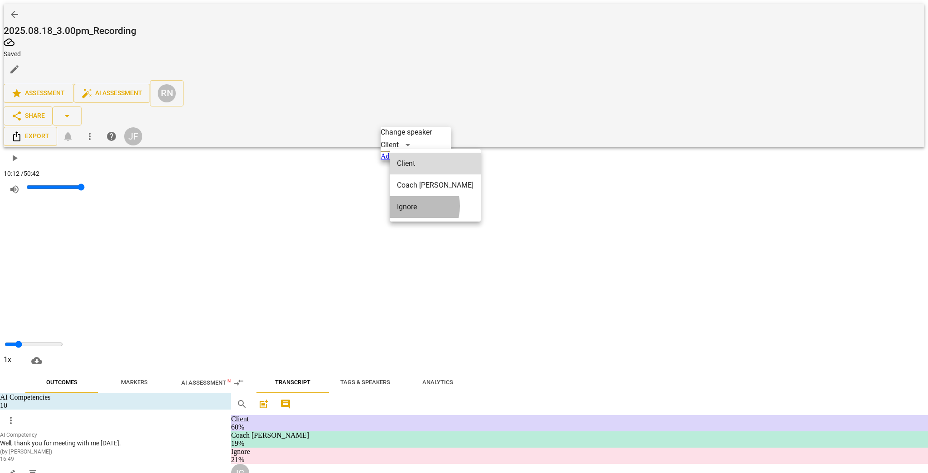
click at [408, 197] on li "Ignore" at bounding box center [435, 207] width 91 height 22
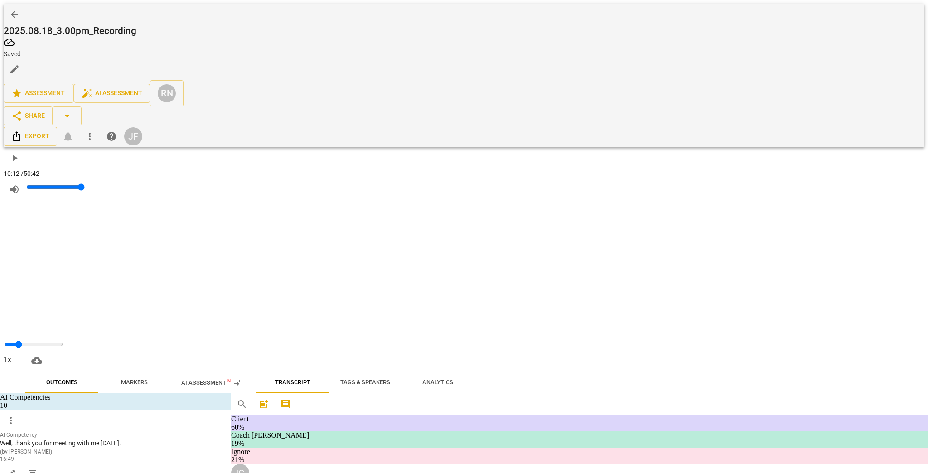
scroll to position [1051, 0]
click at [401, 367] on div "Coach [PERSON_NAME]" at bounding box center [426, 359] width 91 height 14
click at [402, 390] on li "Ignore" at bounding box center [435, 404] width 91 height 22
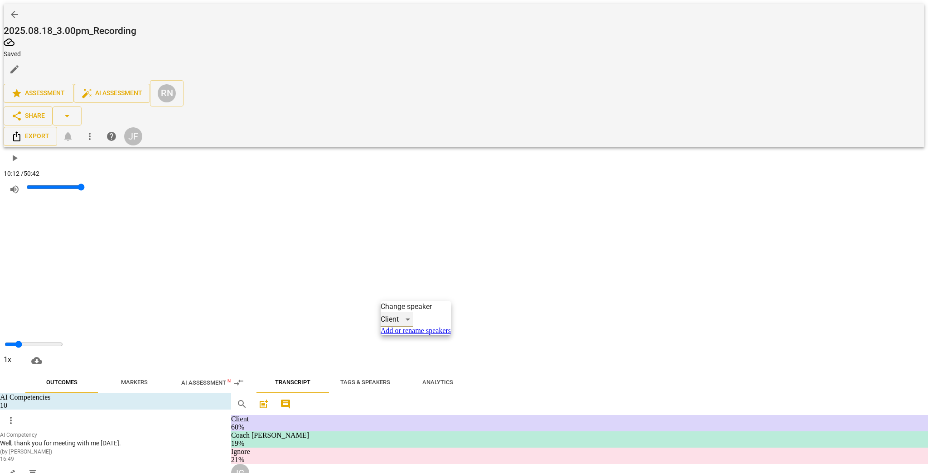
click at [397, 327] on div "Client" at bounding box center [397, 319] width 33 height 14
click at [400, 371] on li "Ignore" at bounding box center [435, 382] width 91 height 22
click at [401, 287] on div "Client" at bounding box center [397, 280] width 33 height 14
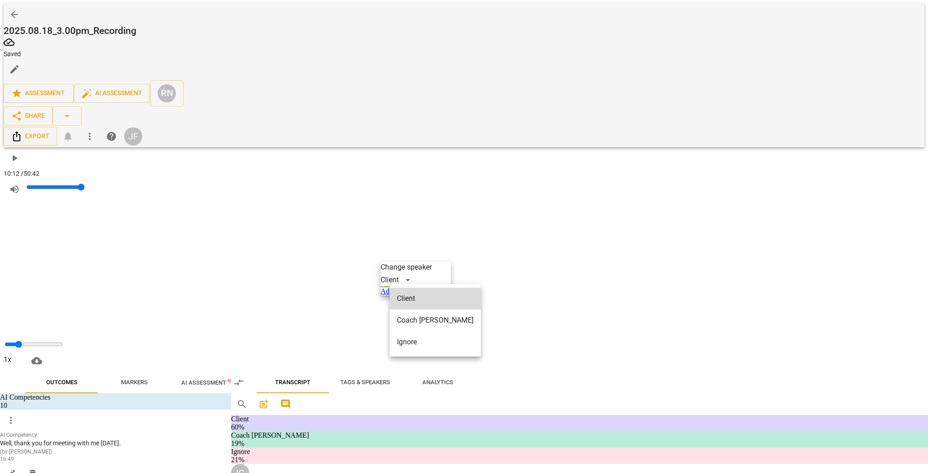
click at [408, 333] on li "Ignore" at bounding box center [435, 342] width 91 height 22
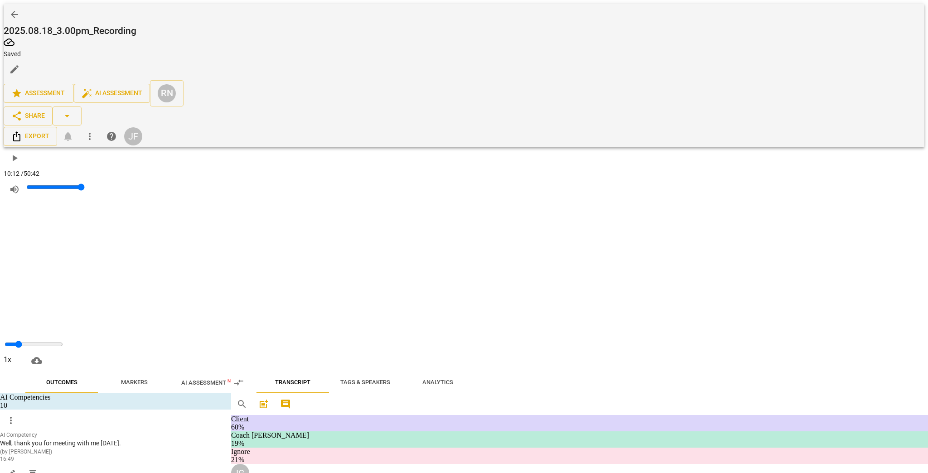
click at [400, 248] on div "Coach [PERSON_NAME]" at bounding box center [426, 240] width 91 height 14
click at [403, 275] on li "Ignore" at bounding box center [435, 286] width 91 height 22
click at [400, 208] on div "Client" at bounding box center [397, 201] width 33 height 14
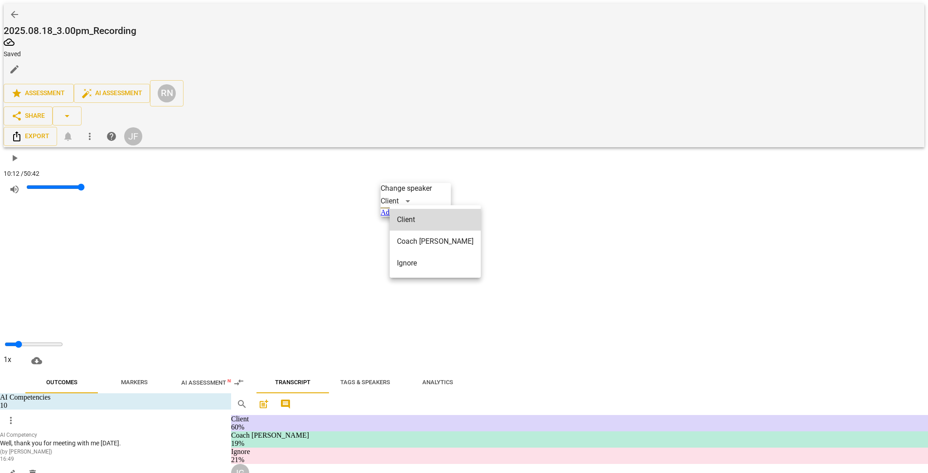
click at [406, 252] on li "Ignore" at bounding box center [435, 263] width 91 height 22
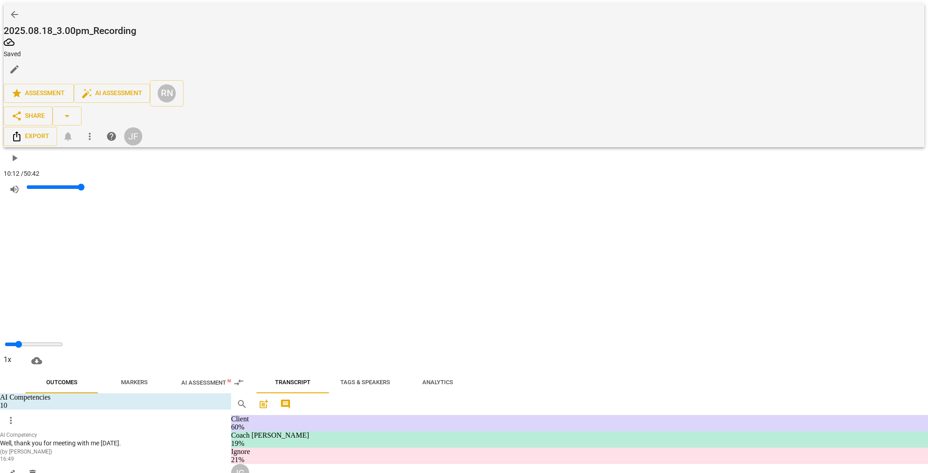
click at [405, 158] on div "Coach [PERSON_NAME]" at bounding box center [426, 151] width 91 height 14
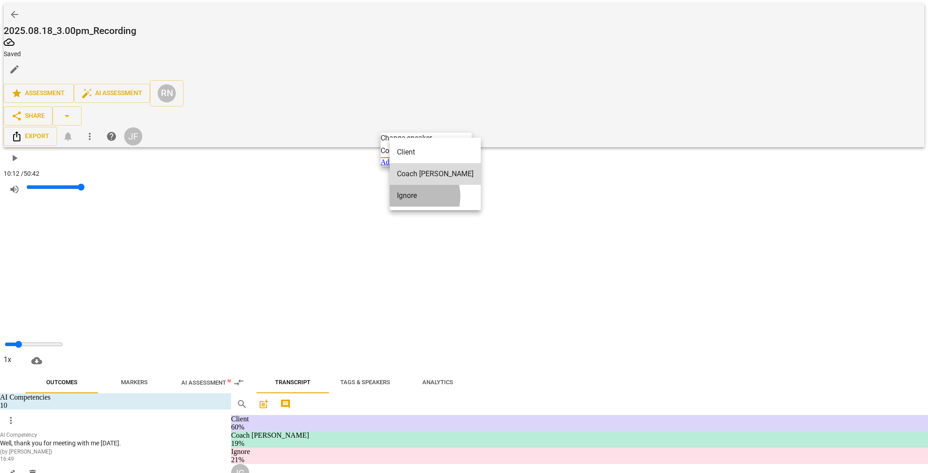
click at [410, 187] on li "Ignore" at bounding box center [435, 196] width 91 height 22
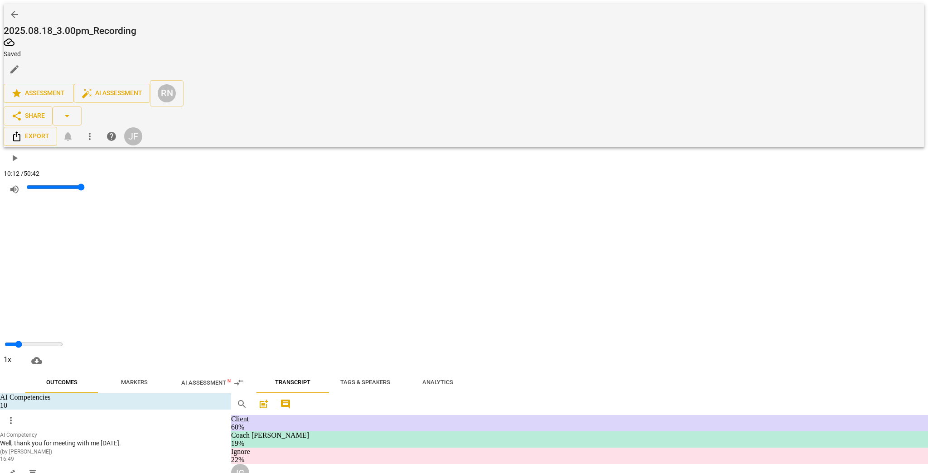
scroll to position [834, 0]
click at [406, 270] on div "Coach [PERSON_NAME]" at bounding box center [426, 263] width 91 height 14
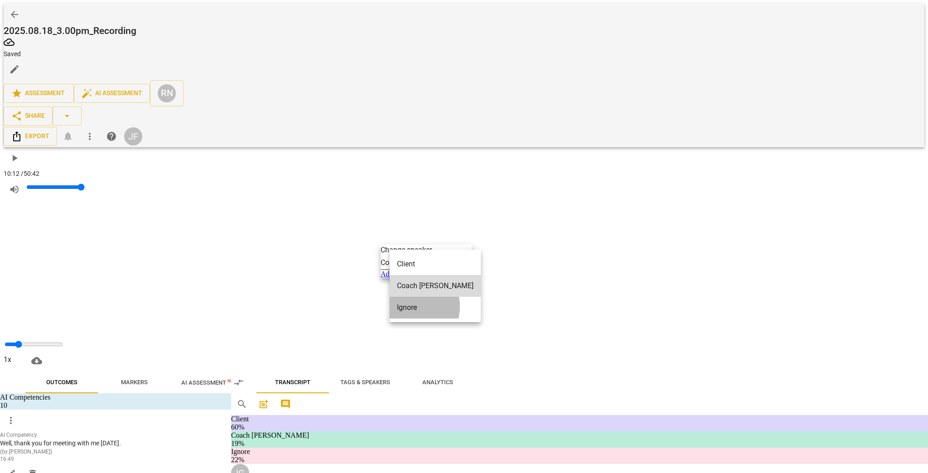
click at [409, 298] on li "Ignore" at bounding box center [435, 308] width 91 height 22
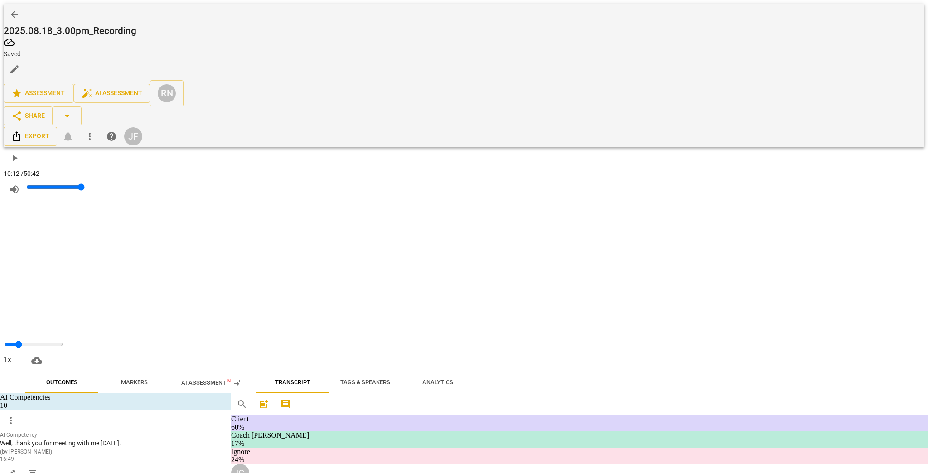
click at [400, 231] on div "Coach [PERSON_NAME]" at bounding box center [426, 223] width 91 height 14
drag, startPoint x: 407, startPoint y: 258, endPoint x: 392, endPoint y: 203, distance: 57.1
click at [407, 258] on li "Ignore" at bounding box center [435, 268] width 91 height 22
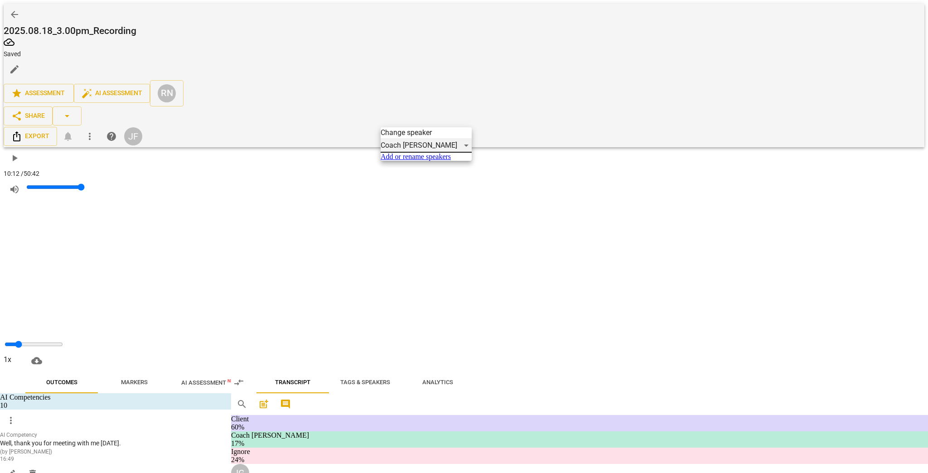
click at [394, 153] on div "Coach [PERSON_NAME]" at bounding box center [426, 145] width 91 height 14
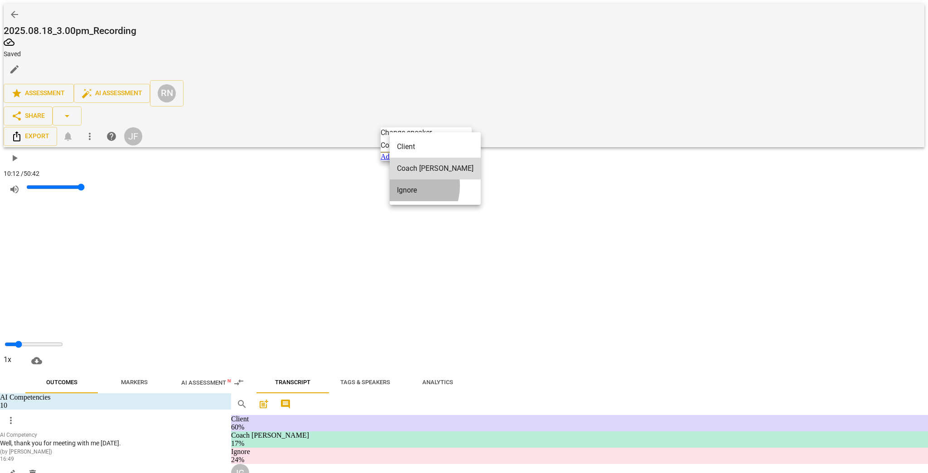
click at [399, 179] on li "Ignore" at bounding box center [435, 190] width 91 height 22
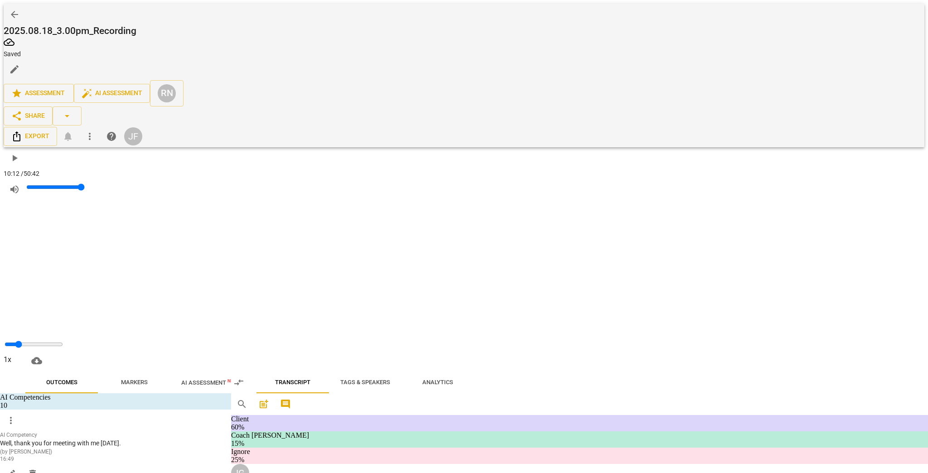
scroll to position [616, 0]
click at [399, 292] on div "Coach [PERSON_NAME]" at bounding box center [426, 285] width 91 height 14
click at [400, 319] on li "Ignore" at bounding box center [435, 330] width 91 height 22
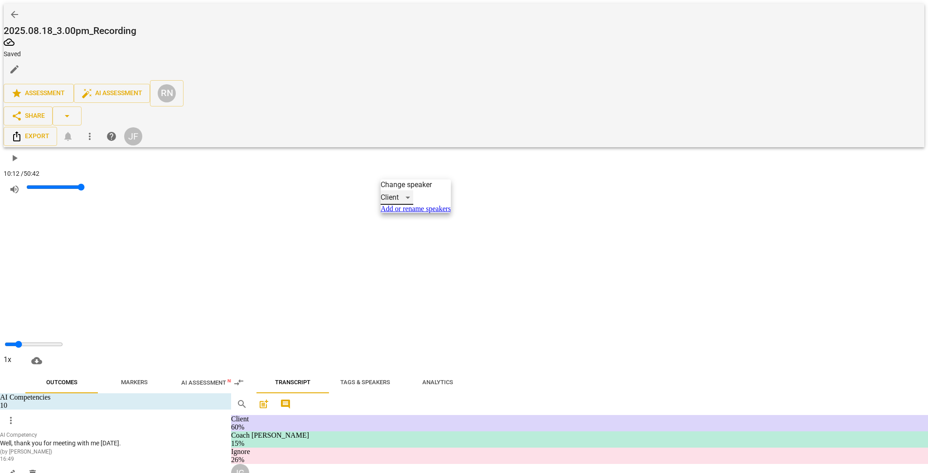
click at [404, 205] on div "Client" at bounding box center [397, 197] width 33 height 14
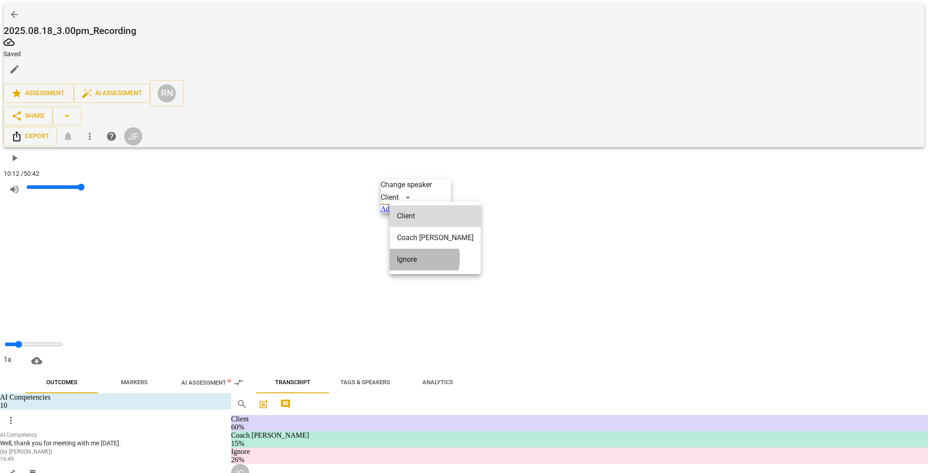
click at [411, 249] on li "Ignore" at bounding box center [435, 260] width 91 height 22
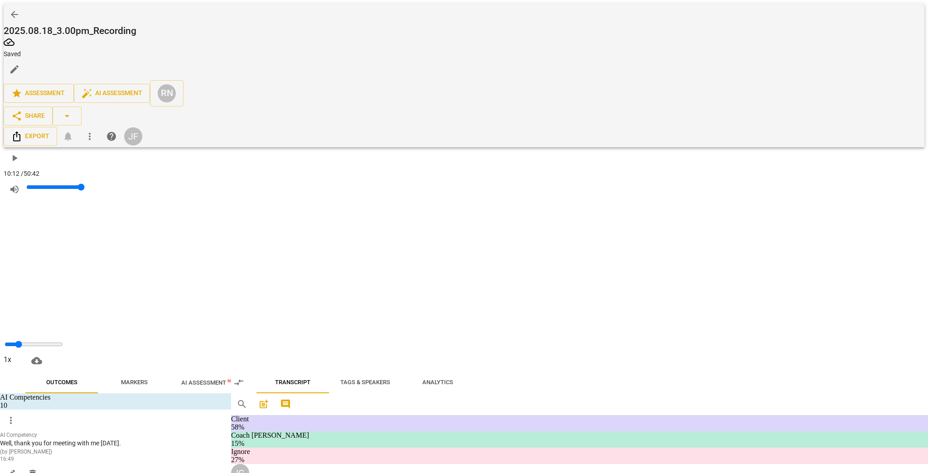
click at [404, 145] on div "Coach [PERSON_NAME]" at bounding box center [426, 138] width 91 height 14
click at [408, 174] on li "Ignore" at bounding box center [435, 183] width 91 height 22
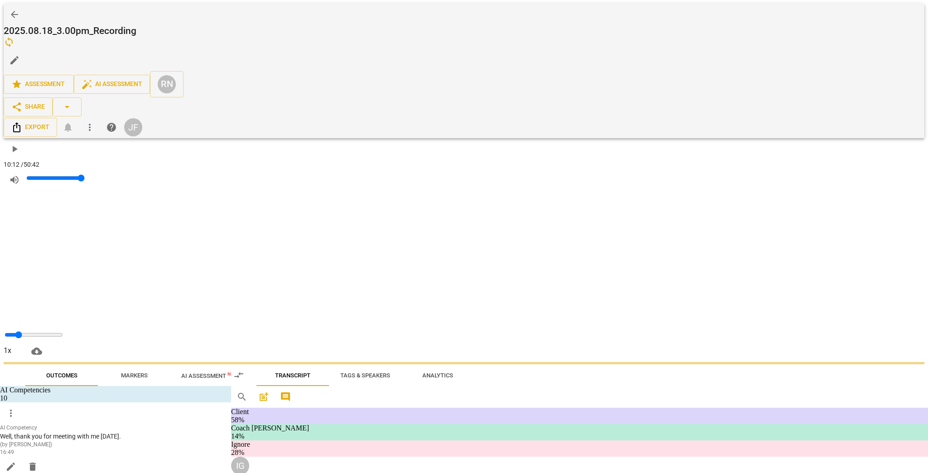
scroll to position [435, 0]
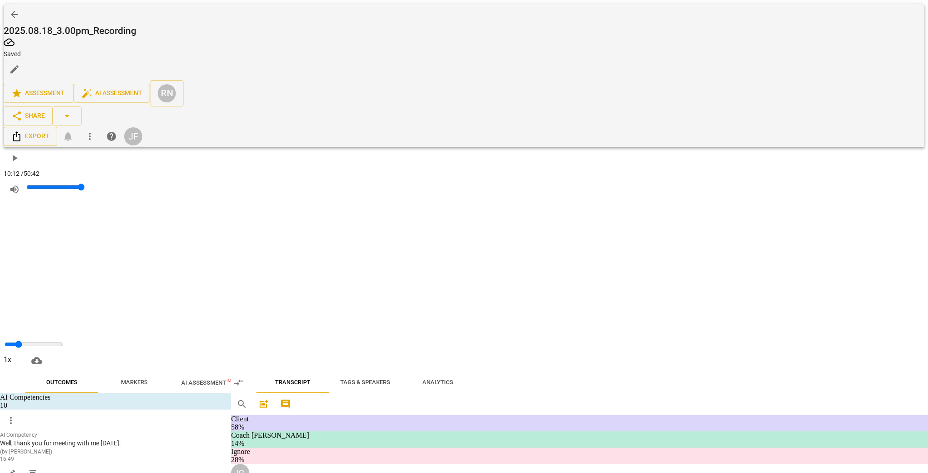
click at [400, 286] on div "Client" at bounding box center [397, 278] width 33 height 14
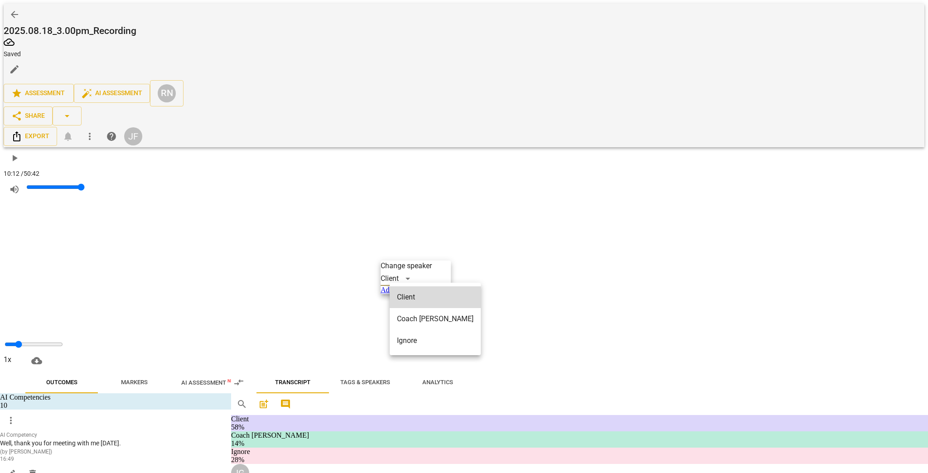
click at [409, 330] on li "Ignore" at bounding box center [435, 341] width 91 height 22
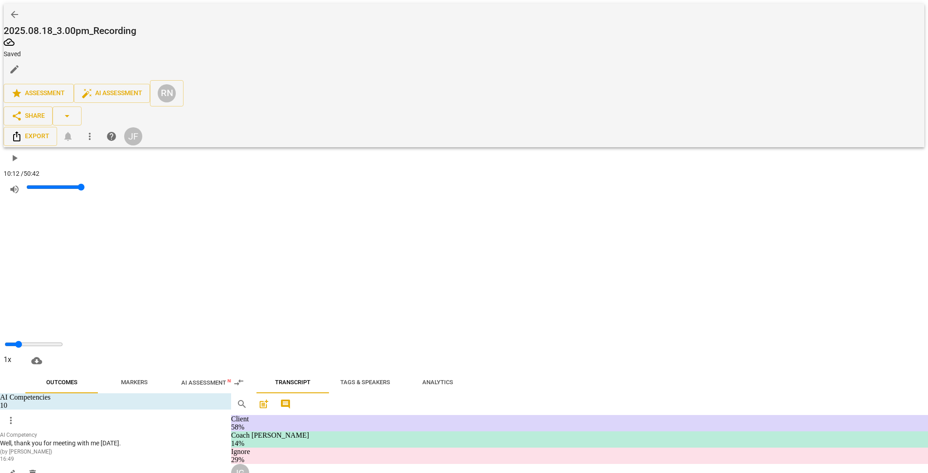
click at [400, 246] on div "Coach [PERSON_NAME]" at bounding box center [426, 239] width 91 height 14
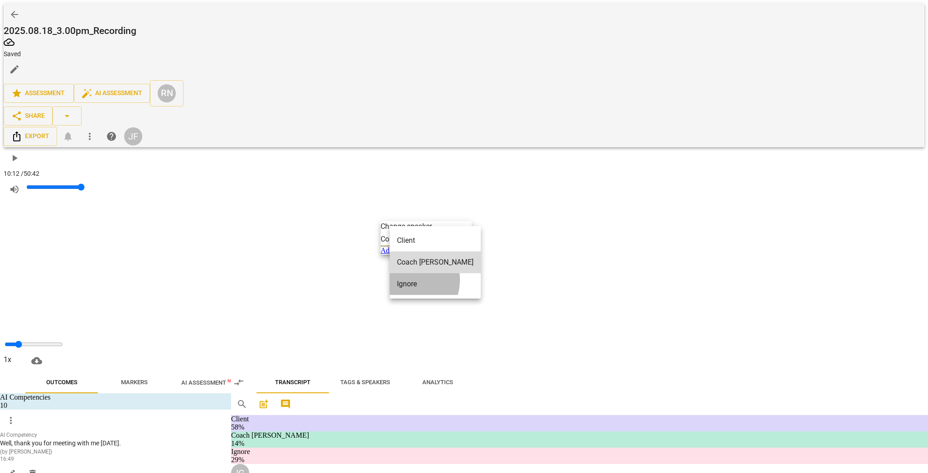
click at [405, 273] on li "Ignore" at bounding box center [435, 284] width 91 height 22
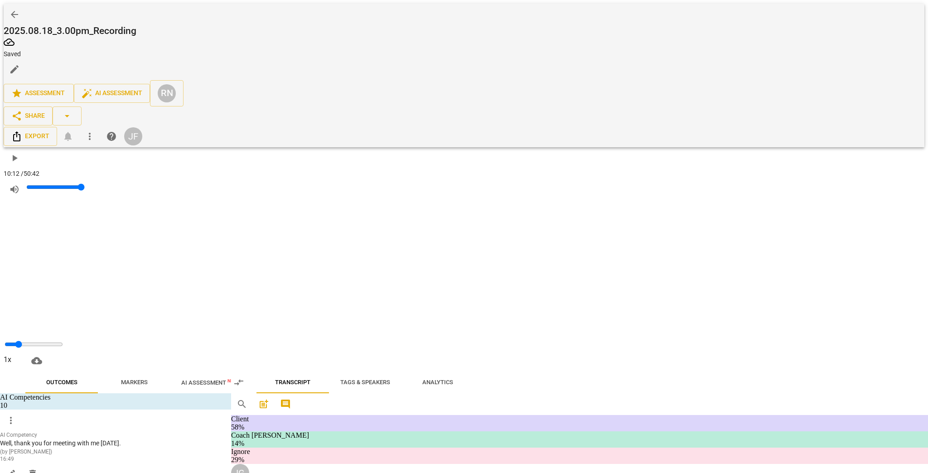
click at [399, 206] on div "Coach [PERSON_NAME]" at bounding box center [426, 198] width 91 height 14
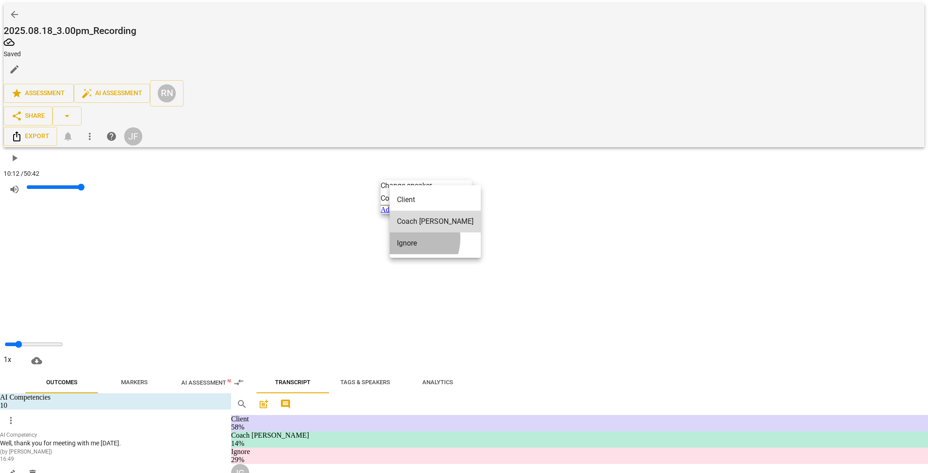
click at [401, 232] on li "Ignore" at bounding box center [435, 243] width 91 height 22
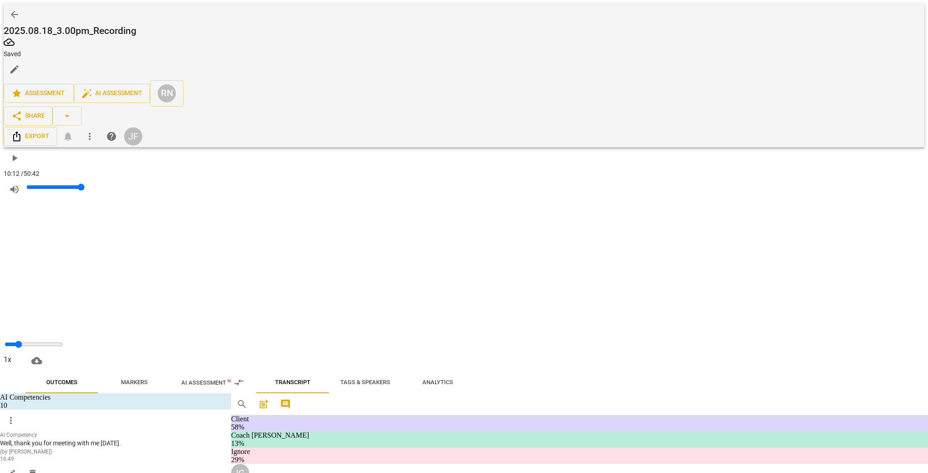
click at [394, 155] on div "Coach [PERSON_NAME]" at bounding box center [426, 148] width 91 height 14
click at [399, 186] on li "Ignore" at bounding box center [435, 193] width 91 height 22
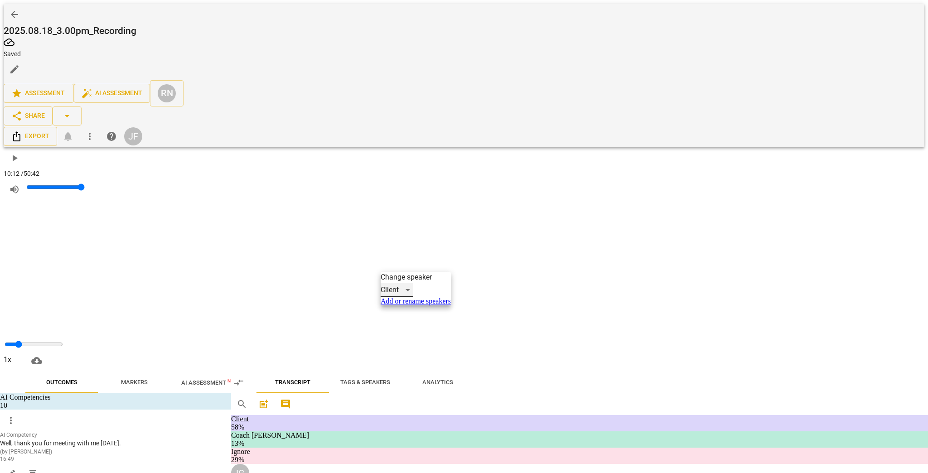
click at [403, 297] on div "Client" at bounding box center [397, 290] width 33 height 14
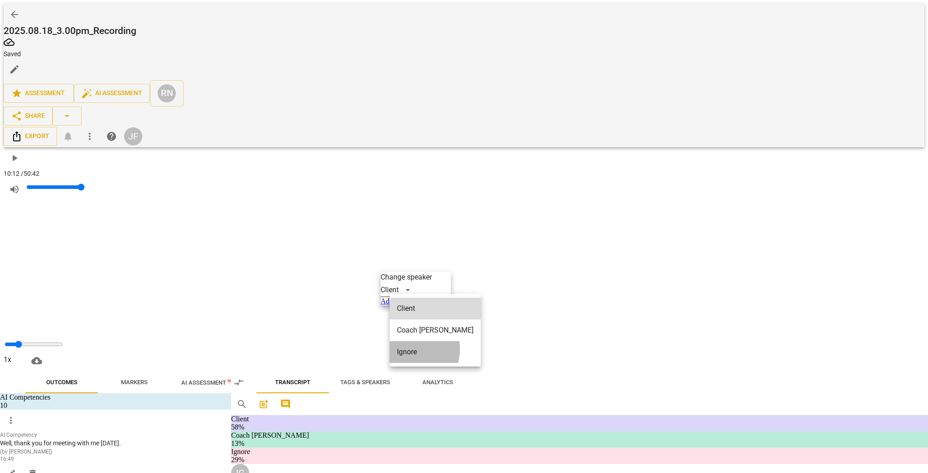
click at [405, 341] on li "Ignore" at bounding box center [435, 352] width 91 height 22
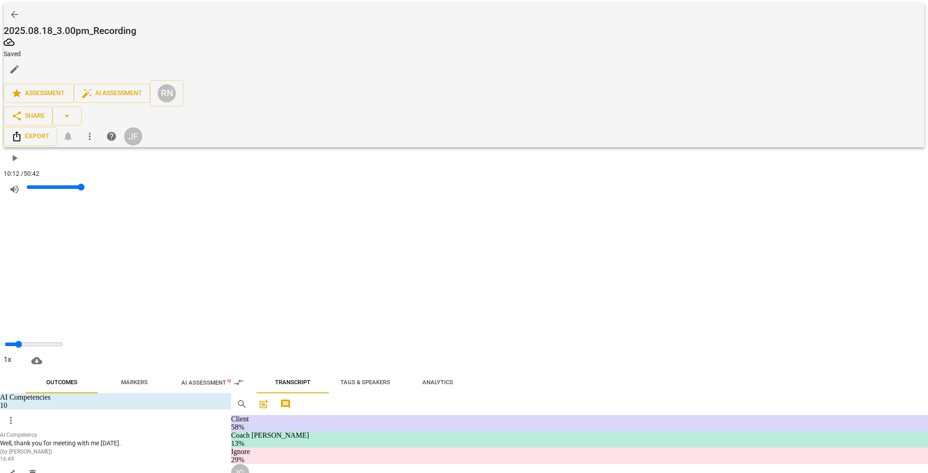
click at [401, 219] on div "Coach [PERSON_NAME]" at bounding box center [426, 212] width 91 height 14
drag, startPoint x: 407, startPoint y: 247, endPoint x: 401, endPoint y: 200, distance: 47.1
click at [407, 246] on li "Ignore" at bounding box center [435, 257] width 91 height 22
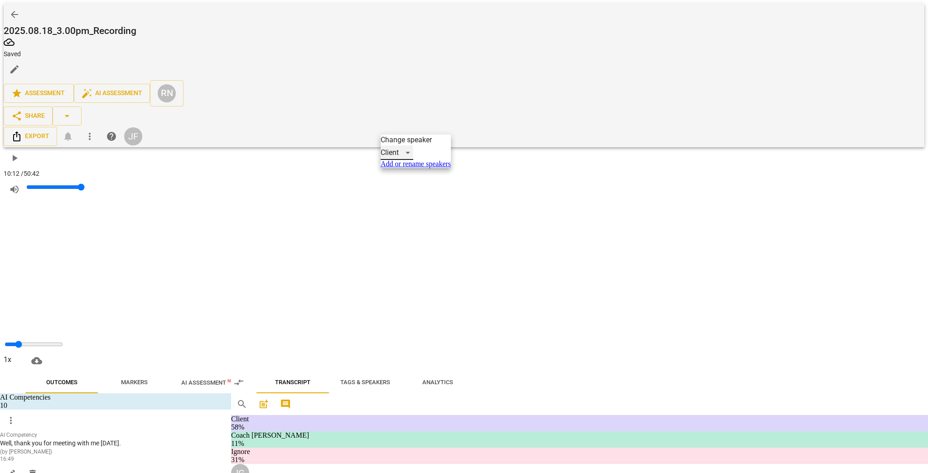
click at [400, 160] on div "Client" at bounding box center [397, 152] width 33 height 14
click at [403, 205] on li "Ignore" at bounding box center [435, 215] width 91 height 22
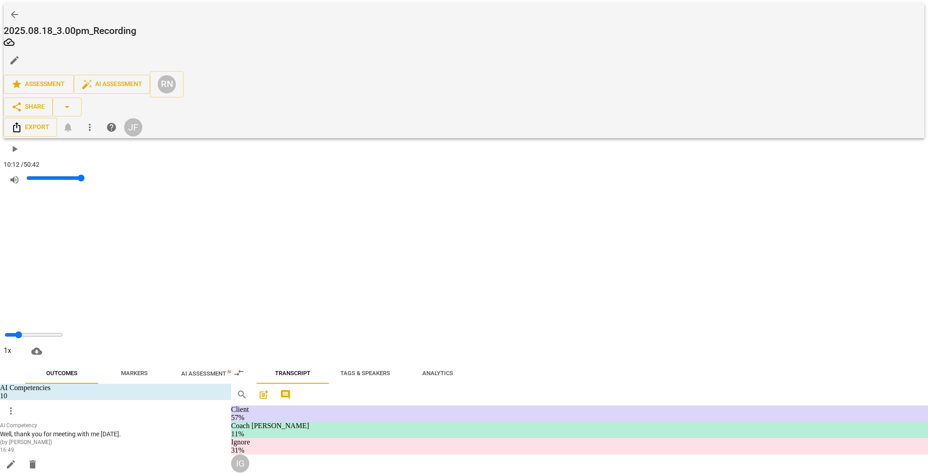
scroll to position [1957, 0]
click at [142, 79] on span "auto_fix_high AI Assessment" at bounding box center [112, 84] width 61 height 11
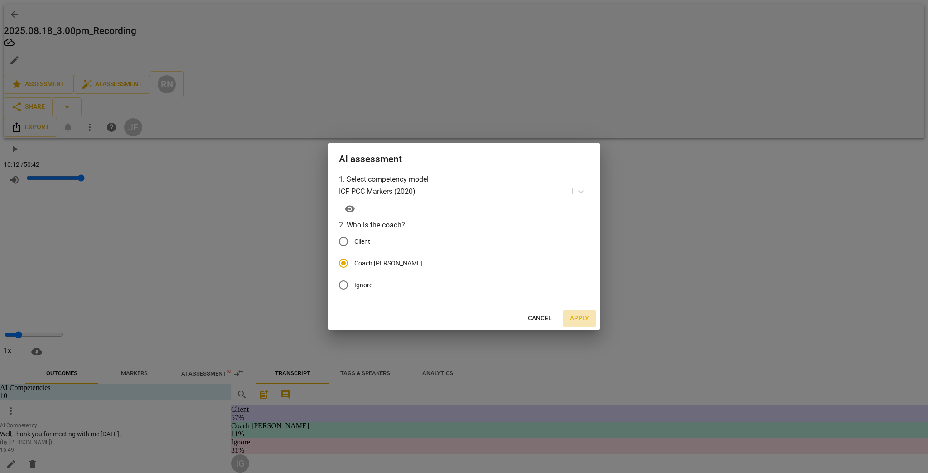
click at [558, 316] on span "Apply" at bounding box center [579, 318] width 19 height 9
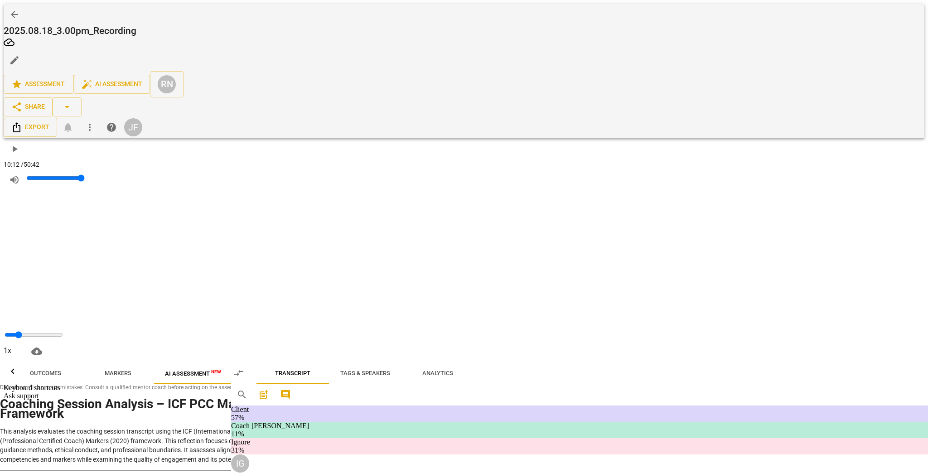
scroll to position [5510, 0]
click at [390, 370] on span "Tags & Speakers" at bounding box center [365, 373] width 50 height 7
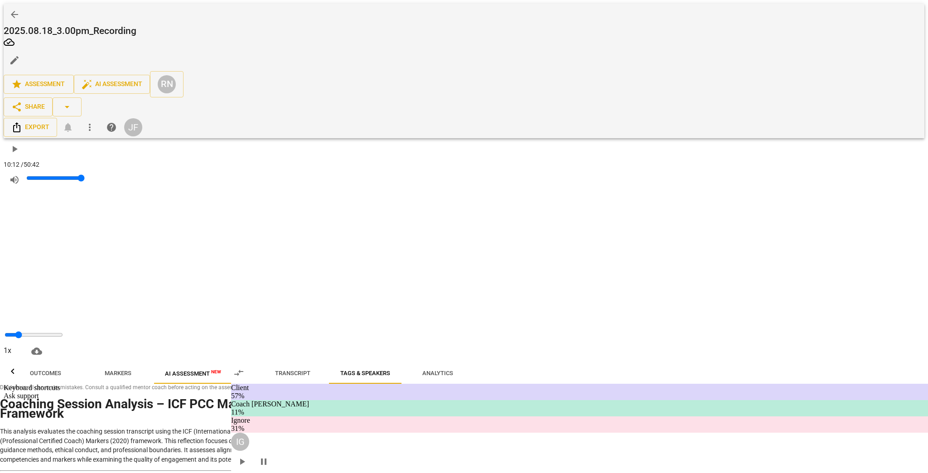
drag, startPoint x: 468, startPoint y: 174, endPoint x: 484, endPoint y: 176, distance: 15.6
type input "Coach"
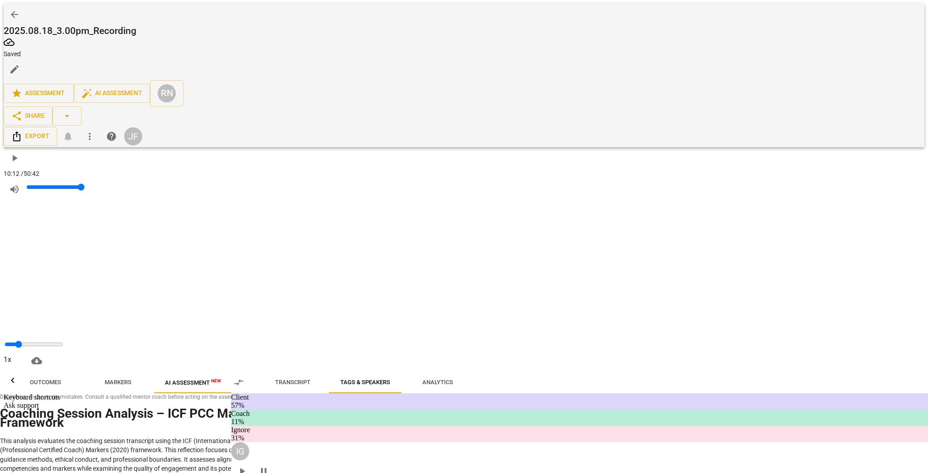
click at [310, 379] on span "Transcript" at bounding box center [292, 382] width 35 height 7
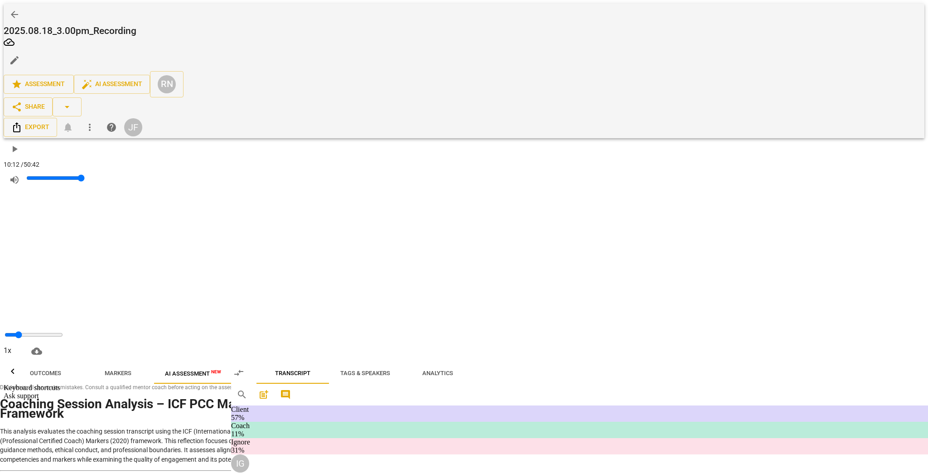
scroll to position [10891, 0]
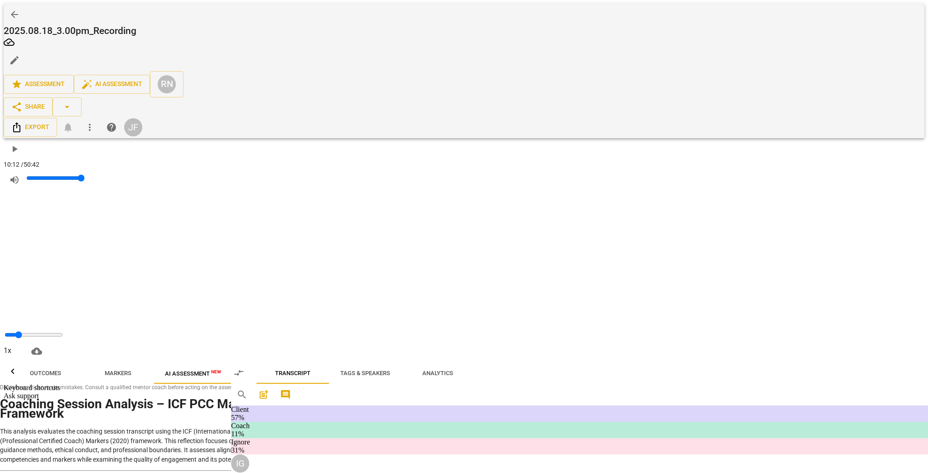
scroll to position [3170, 0]
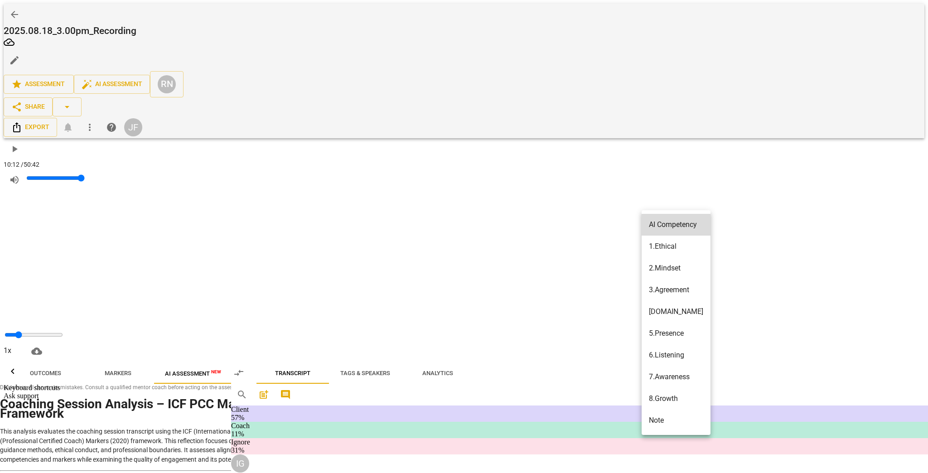
click at [558, 221] on div at bounding box center [464, 236] width 928 height 473
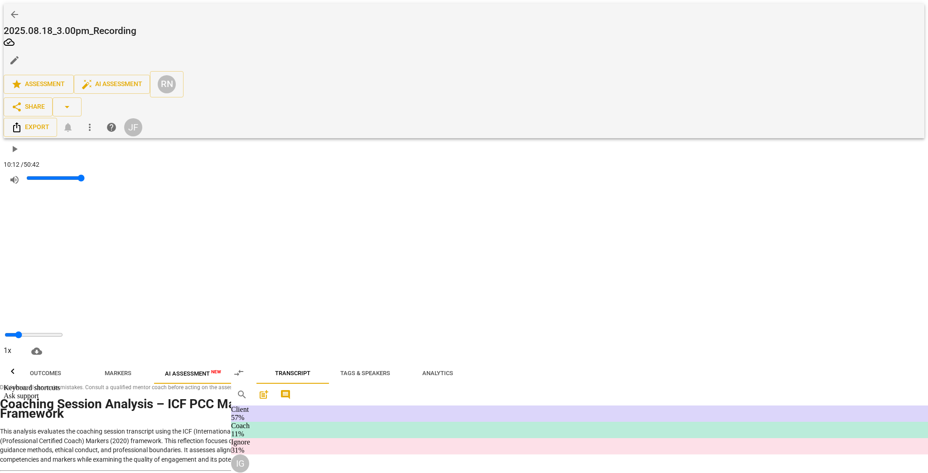
drag, startPoint x: 431, startPoint y: 227, endPoint x: 494, endPoint y: 261, distance: 72.0
click at [496, 250] on div "+" at bounding box center [509, 254] width 43 height 8
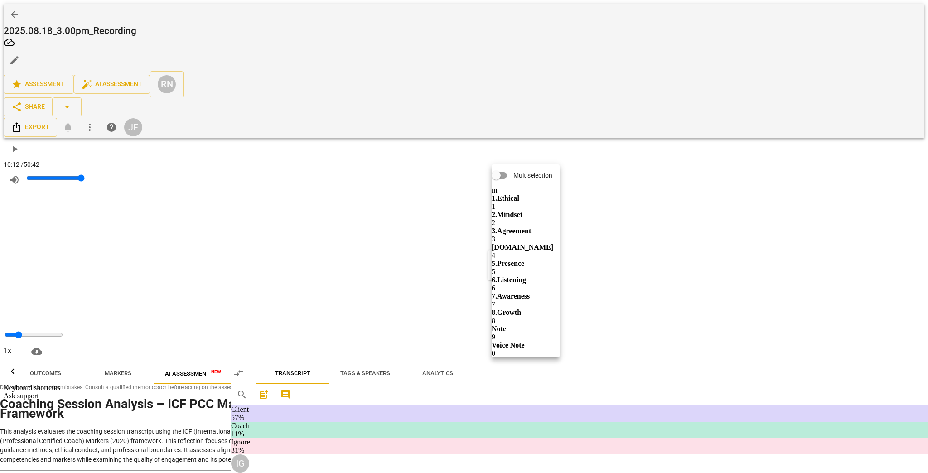
click at [519, 194] on b "1.Ethical" at bounding box center [506, 198] width 28 height 8
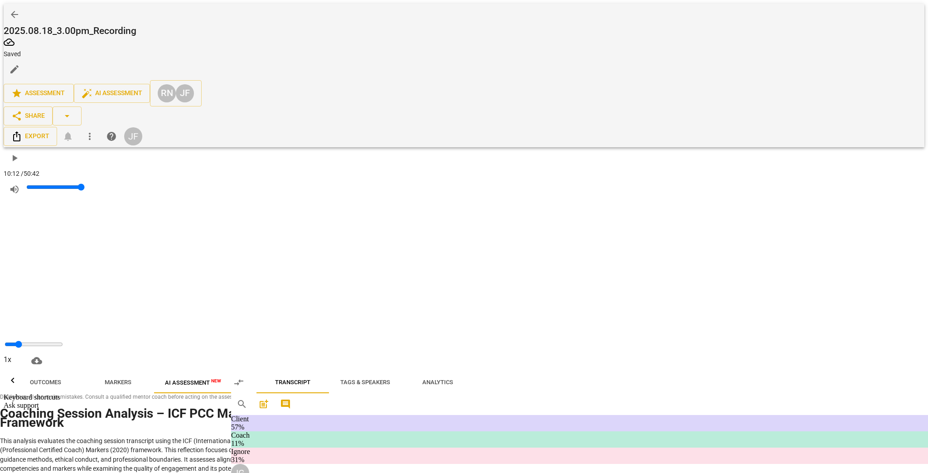
checkbox input "true"
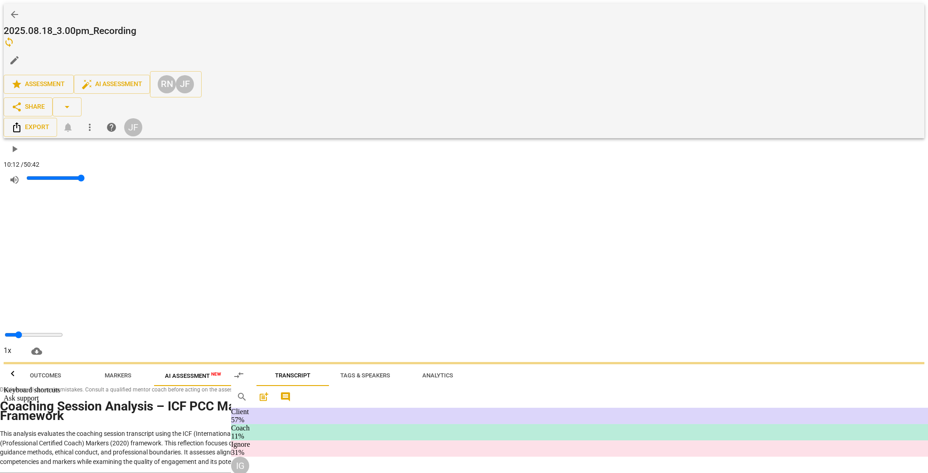
scroll to position [3242, 0]
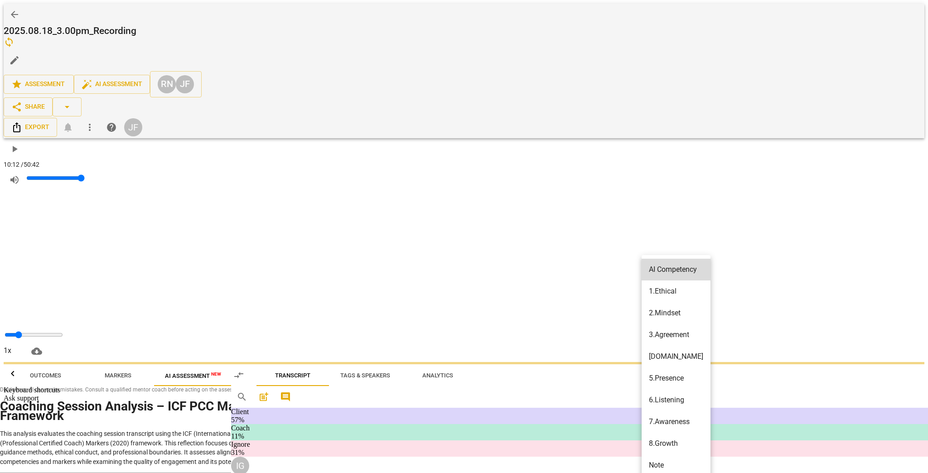
click at [558, 266] on div at bounding box center [464, 236] width 928 height 473
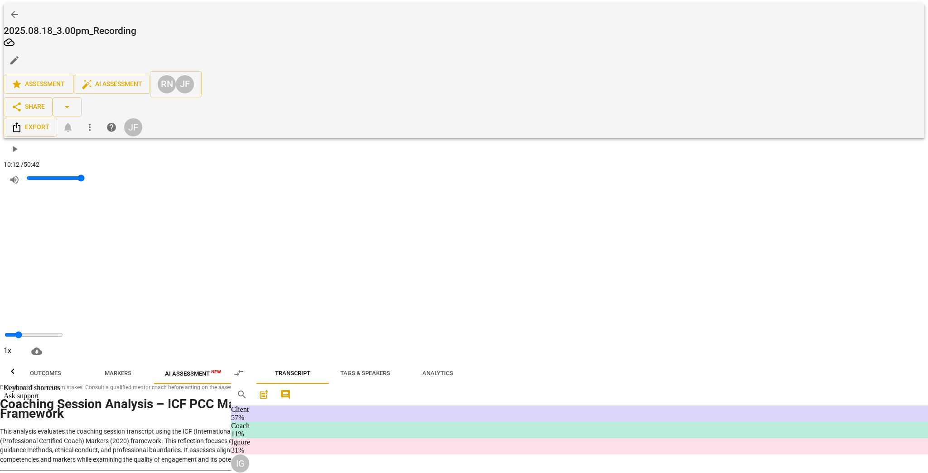
drag, startPoint x: 424, startPoint y: 270, endPoint x: 595, endPoint y: 297, distance: 173.3
click at [558, 286] on div "+" at bounding box center [617, 290] width 43 height 8
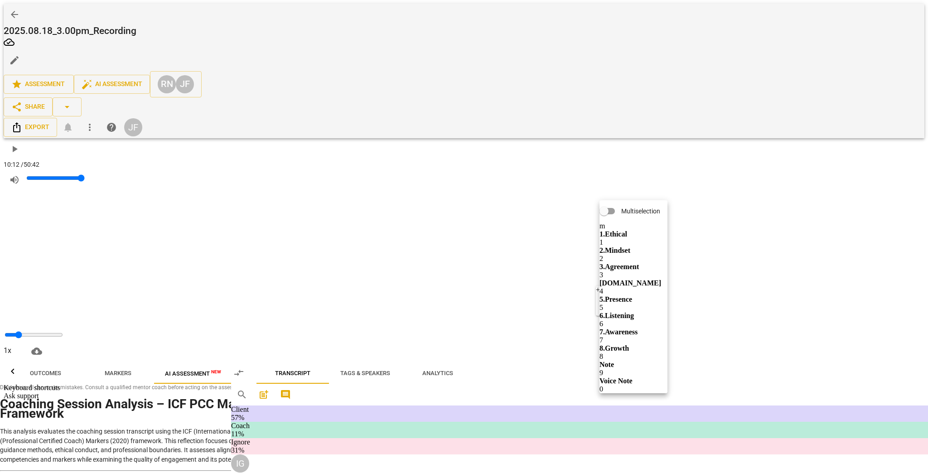
click at [558, 230] on b "1.Ethical" at bounding box center [613, 234] width 28 height 8
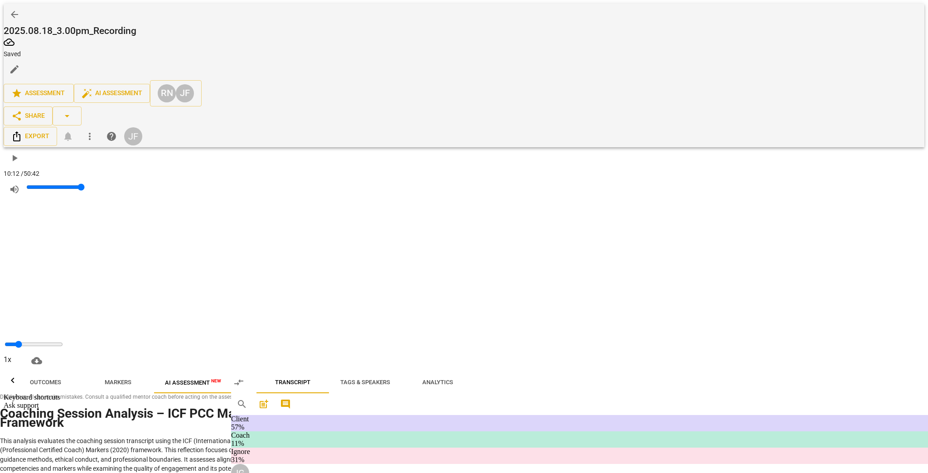
checkbox input "true"
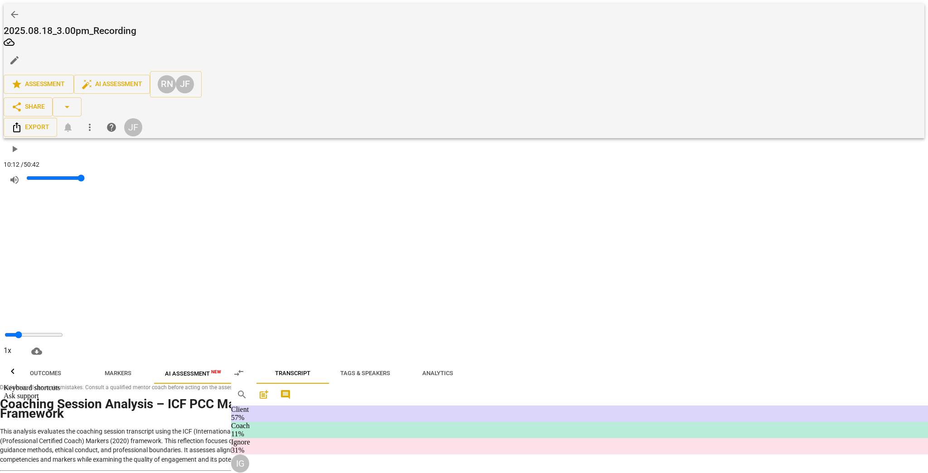
scroll to position [3786, 0]
drag, startPoint x: 406, startPoint y: 222, endPoint x: 420, endPoint y: 223, distance: 13.6
drag, startPoint x: 428, startPoint y: 221, endPoint x: 480, endPoint y: 227, distance: 52.9
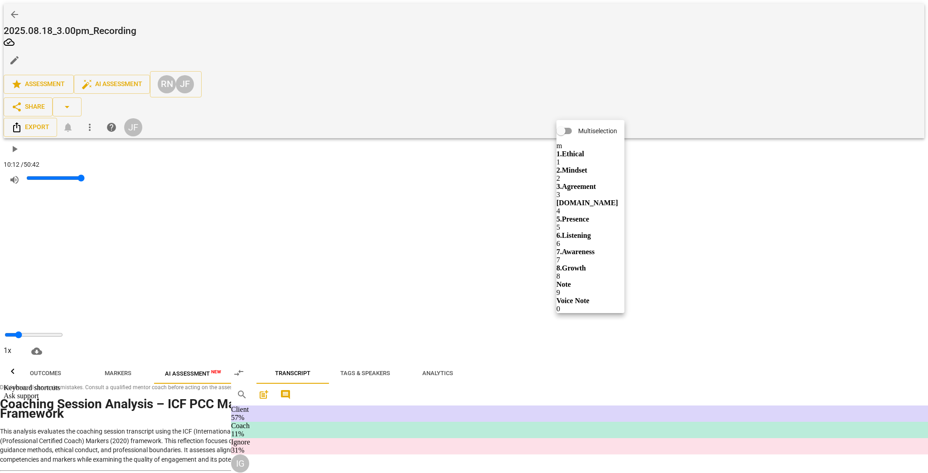
click at [558, 199] on b "[DOMAIN_NAME]" at bounding box center [587, 203] width 62 height 8
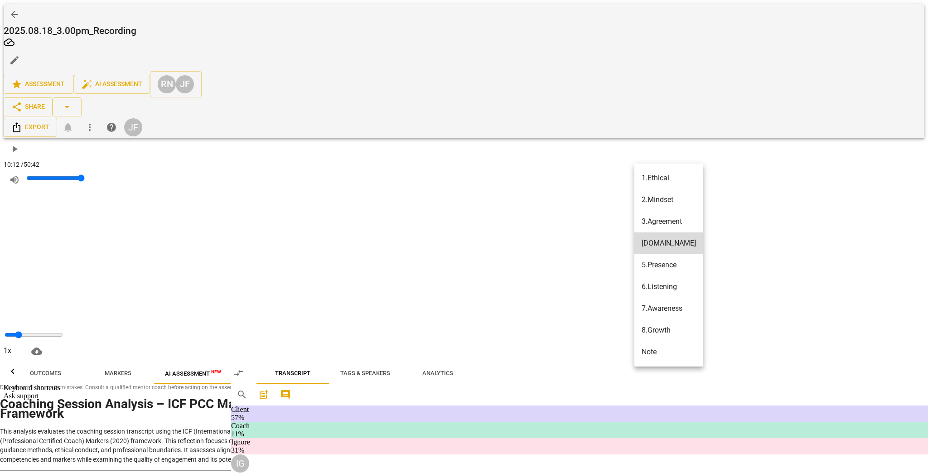
click at [558, 216] on div "3.Agreement" at bounding box center [662, 221] width 40 height 11
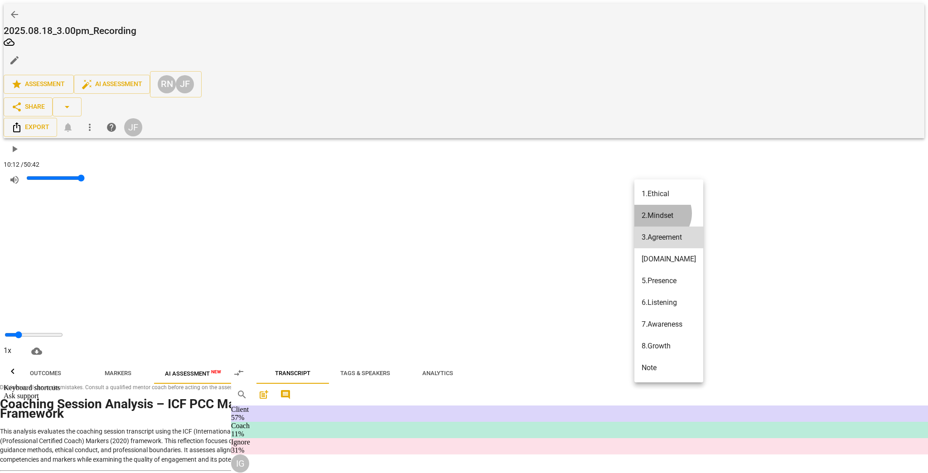
click at [558, 210] on div "2.Mindset" at bounding box center [658, 215] width 32 height 11
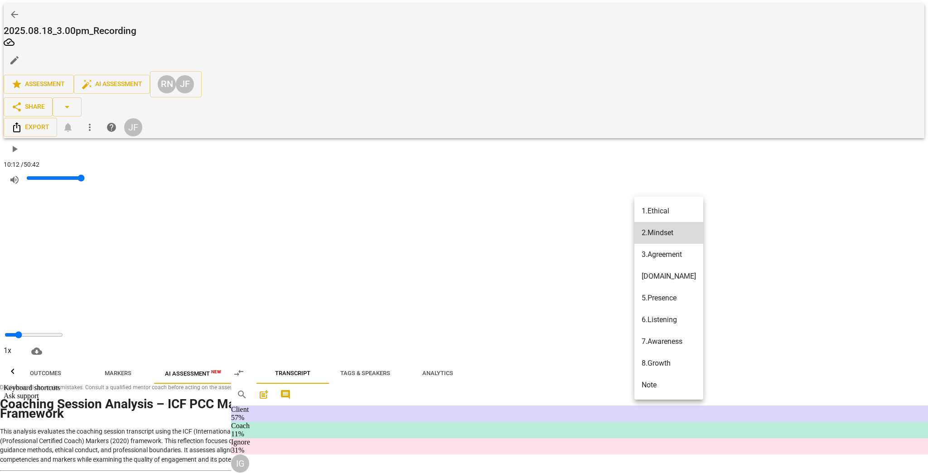
click at [552, 236] on div at bounding box center [464, 236] width 928 height 473
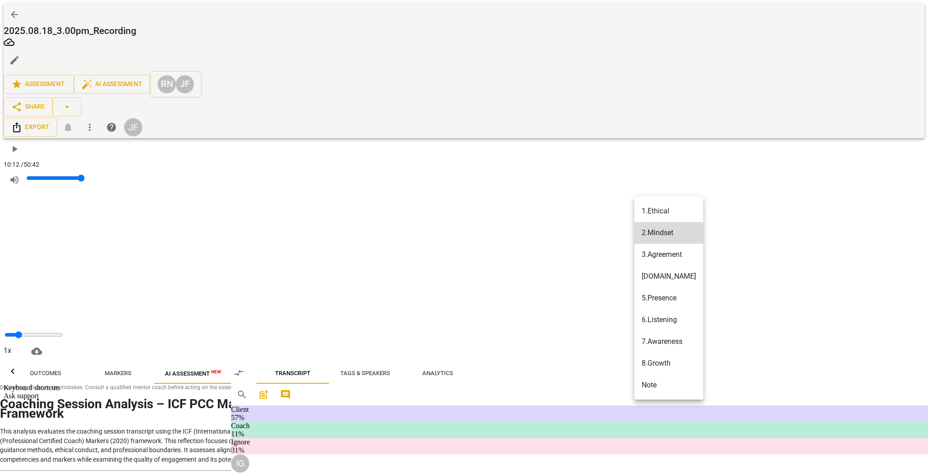
click at [558, 380] on div "Note" at bounding box center [649, 385] width 15 height 11
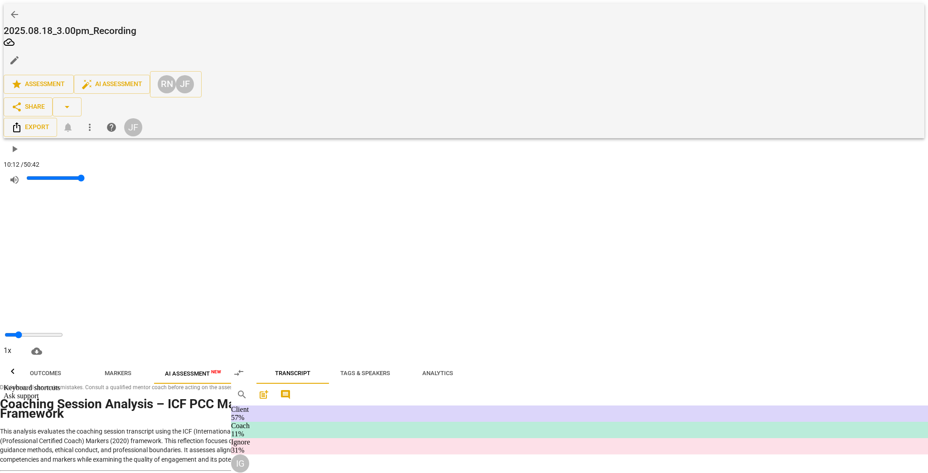
type textarea "W"
type textarea "Wh"
type textarea "Wha"
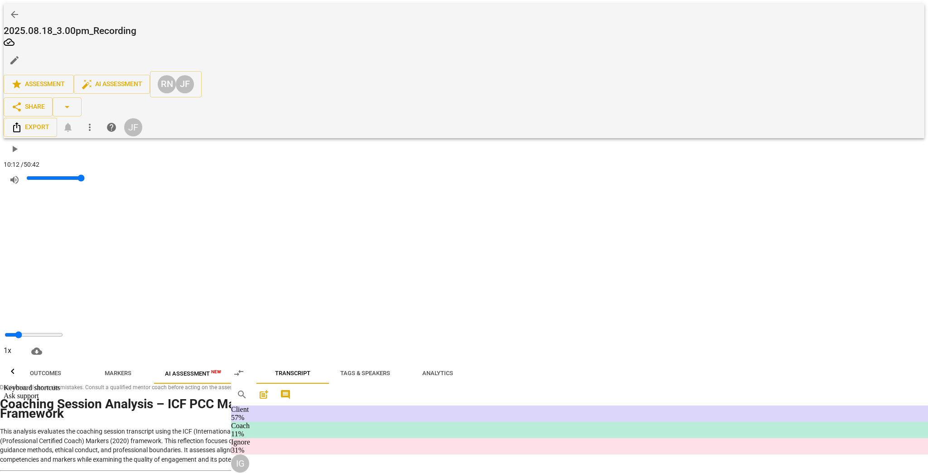
type textarea "Wha"
type textarea "What"
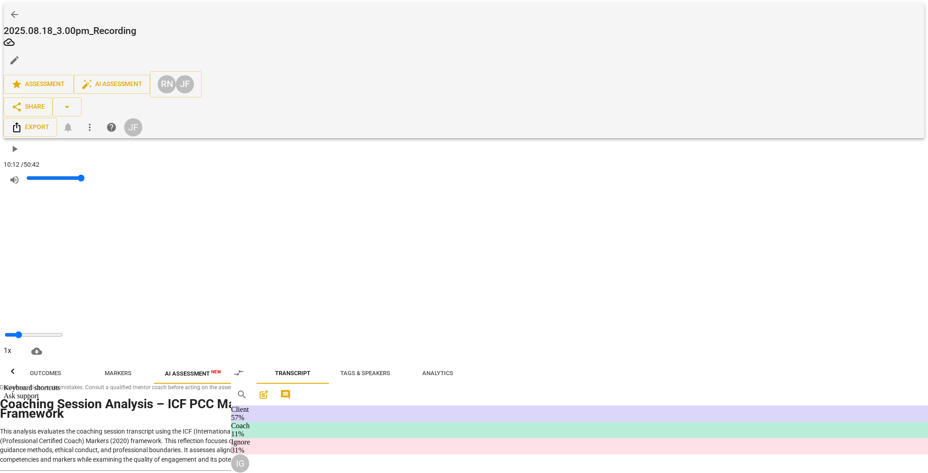
type textarea "What d"
type textarea "What do"
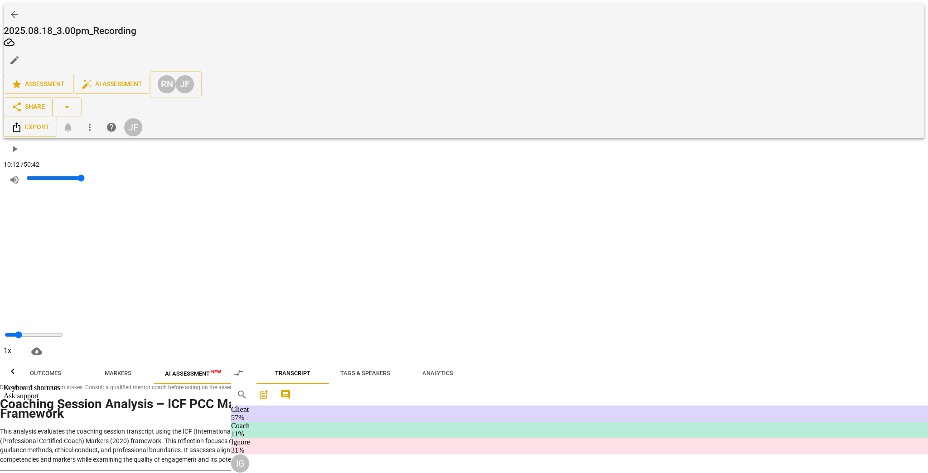
type textarea "What do"
type textarea "What do y"
type textarea "What do yo"
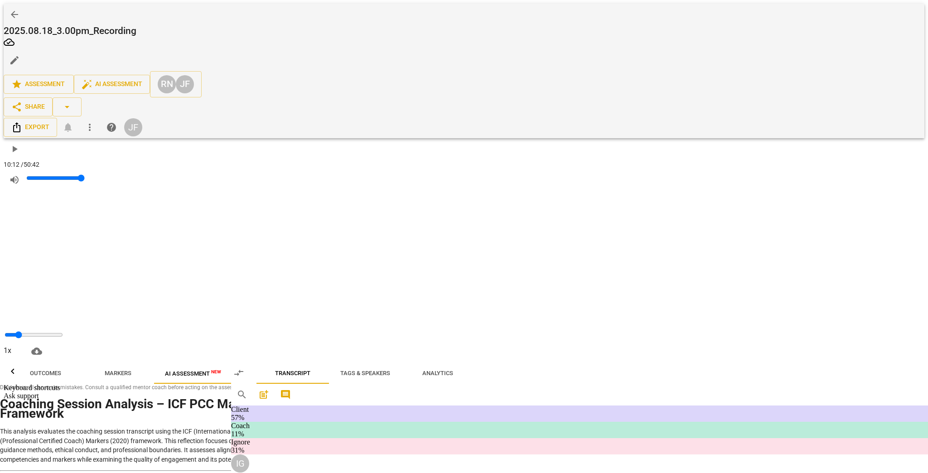
type textarea "What do you"
type textarea "What do you d"
type textarea "What do you do"
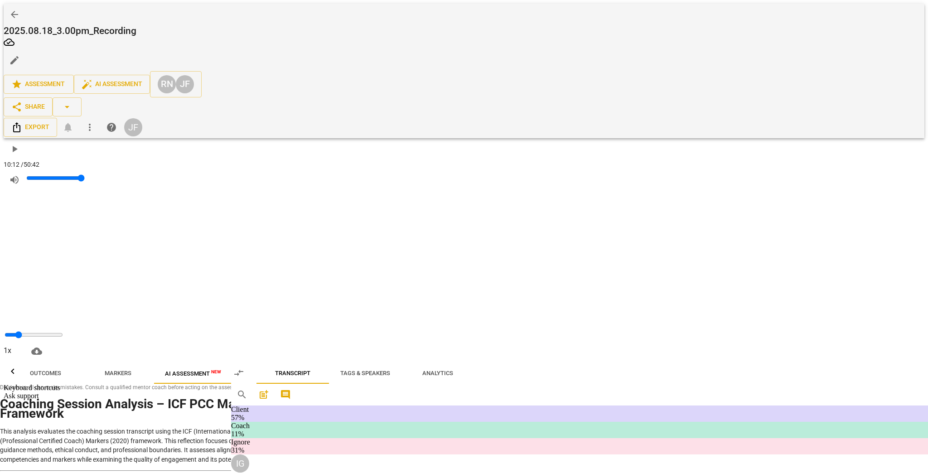
type textarea "What do you do"
type textarea "What do you do w"
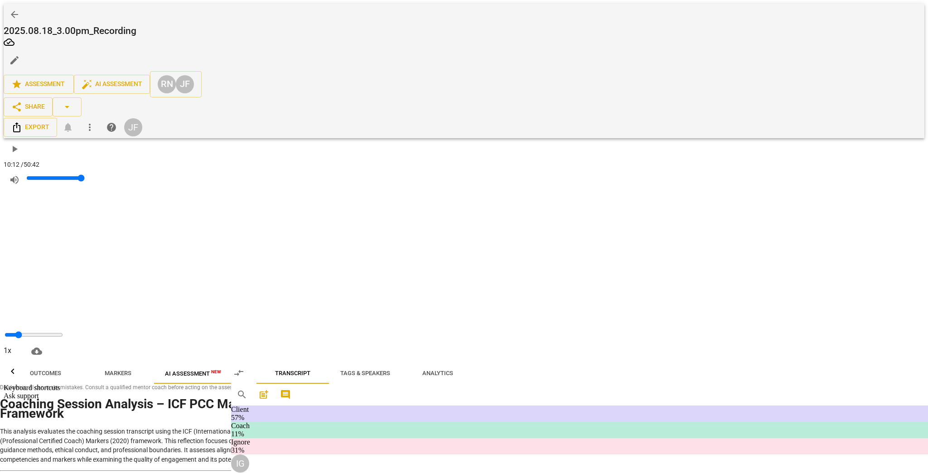
type textarea "What do you do wh"
type textarea "What do you do whe"
type textarea "What do you do when"
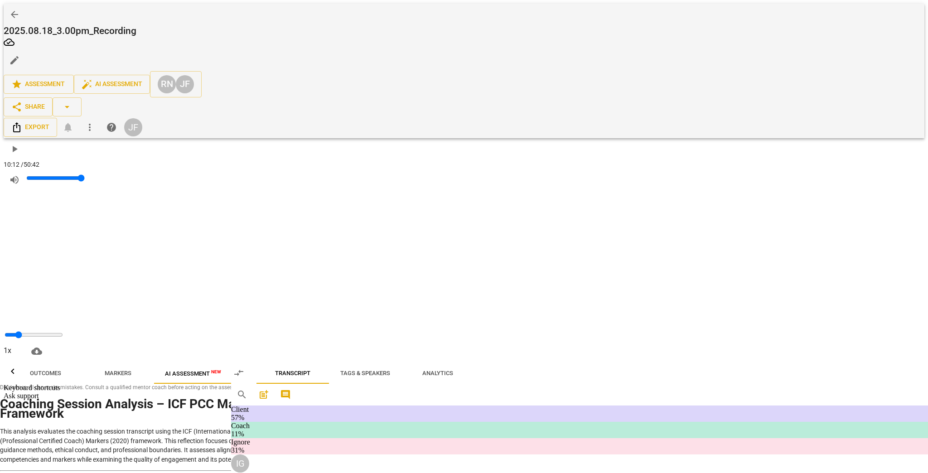
type textarea "What do you do when"
type textarea "What do you do when t"
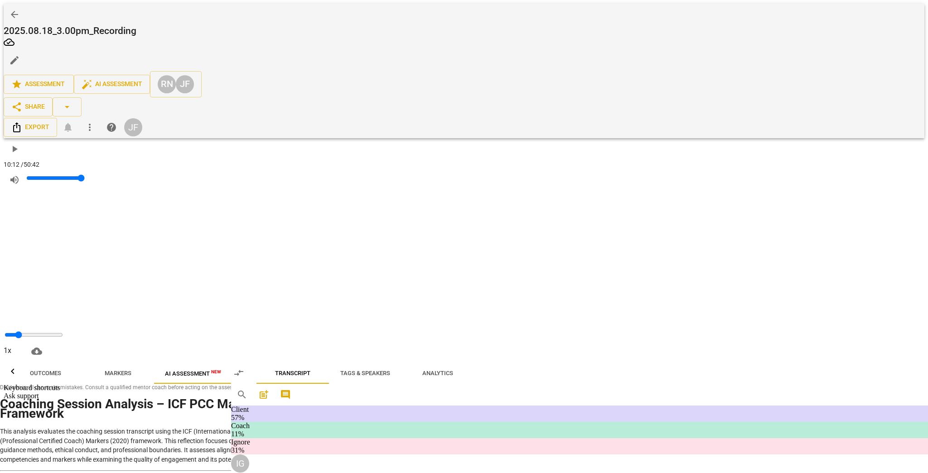
type textarea "What do you do when th"
type textarea "What do you do when the"
type textarea "What do you do when they"
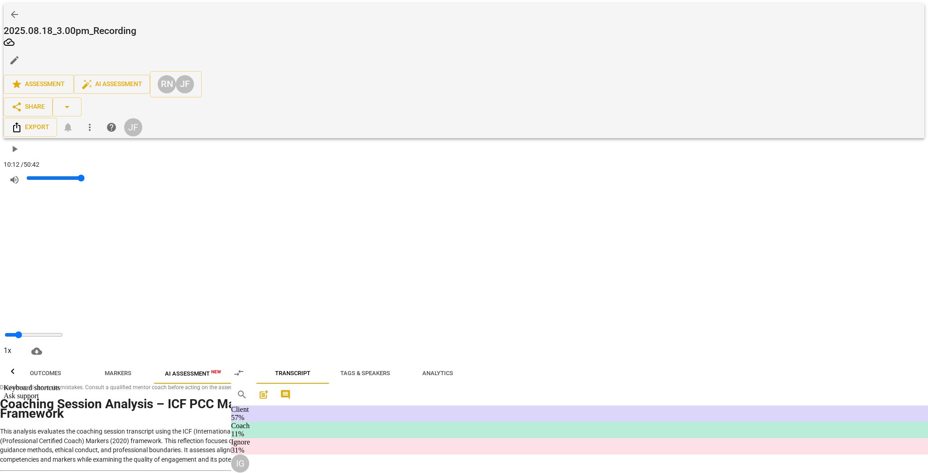
type textarea "What do you do when they"
type textarea "What do you do when they ("
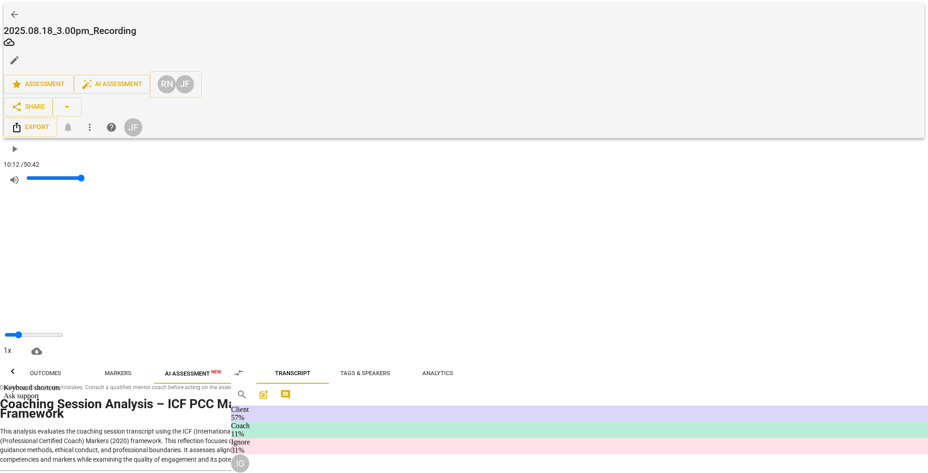
type textarea "What do you do when they (a"
type textarea "What do you do when they (a p"
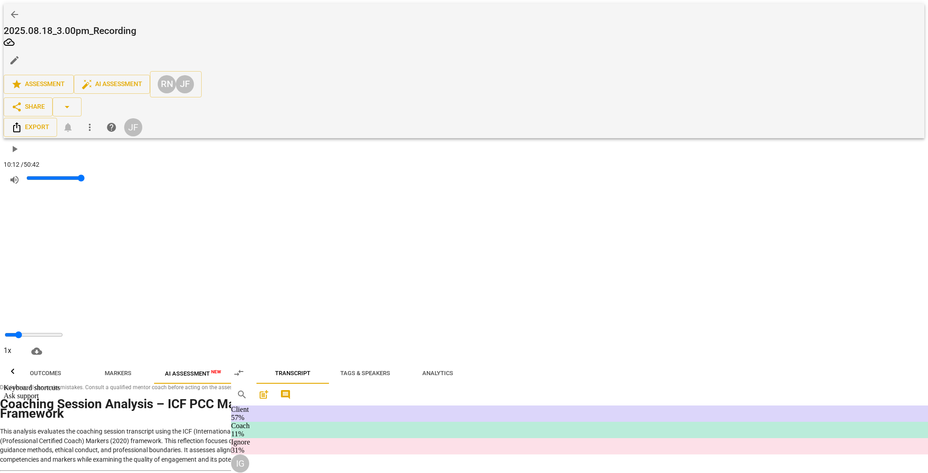
type textarea "What do you do when they (a p"
type textarea "What do you do when they (a pe"
type textarea "What do you do when they (a pee"
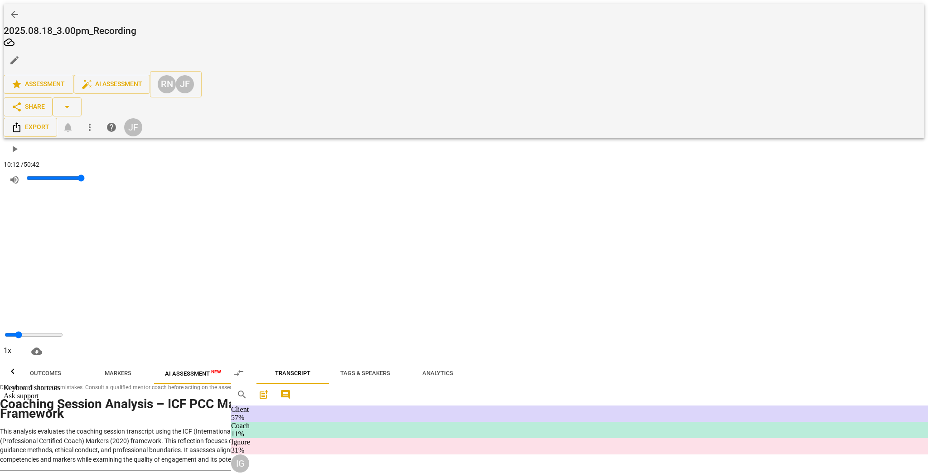
type textarea "What do you do when they (a peer"
type textarea "What do you do when they (a peer w"
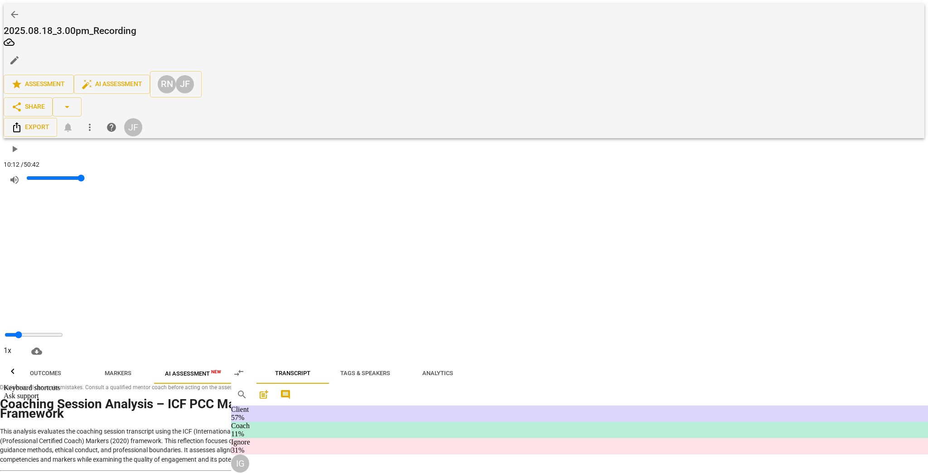
type textarea "What do you do when they (a peer w"
type textarea "What do you do when they (a peer wh"
type textarea "What do you do when they (a peer who"
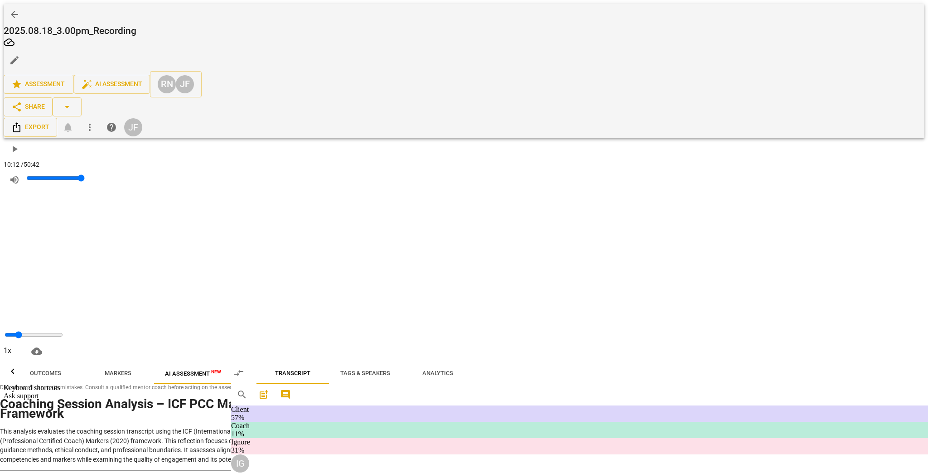
type textarea "What do you do when they (a peer who"
type textarea "What do you do when they (a peer who k"
type textarea "What do you do when they (a peer who kn"
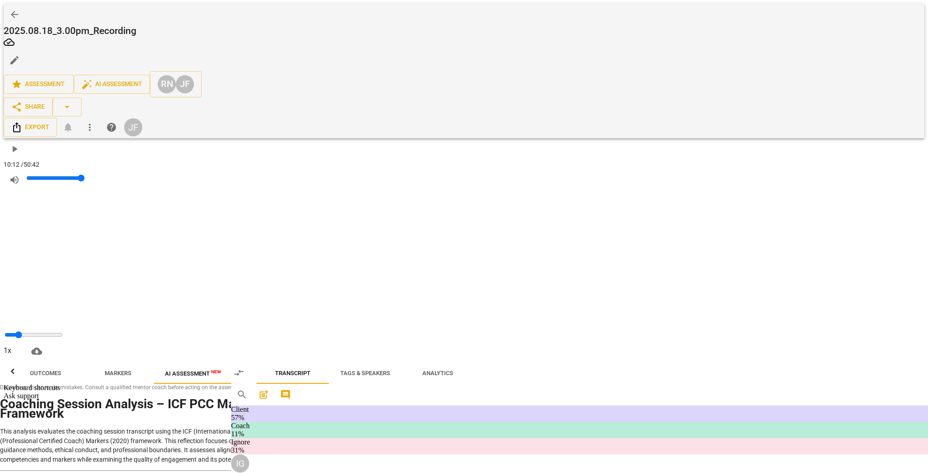
type textarea "What do you do when they (a peer who kn"
type textarea "What do you do when they (a peer who kno"
type textarea "What do you do when they (a peer who know"
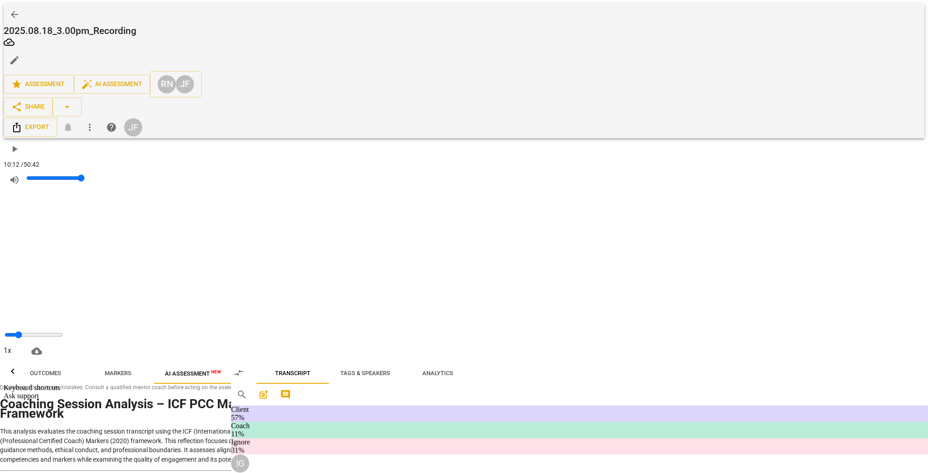
type textarea "What do you do when they (a peer who know"
type textarea "What do you do when they (a peer who know w"
type textarea "What do you do when they (a peer who know wh"
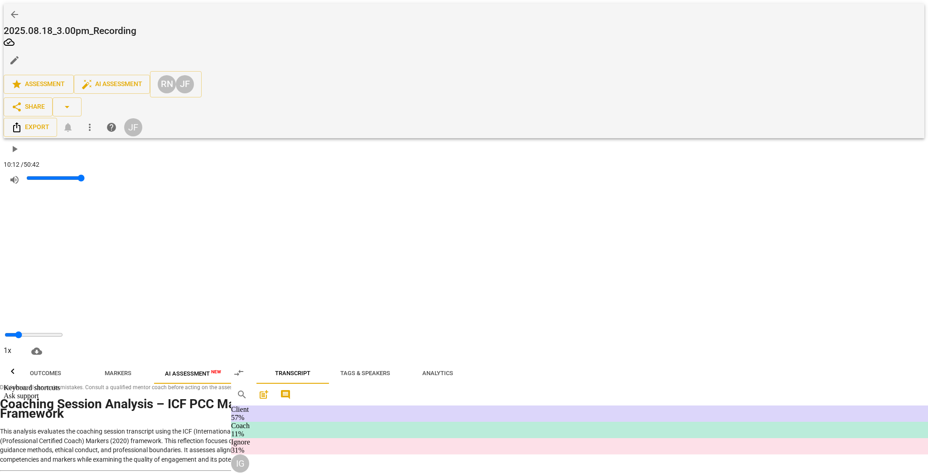
type textarea "What do you do when they (a peer who know wh"
type textarea "What do you do when they (a peer who know wha"
type textarea "What do you do when they (a peer who know whae"
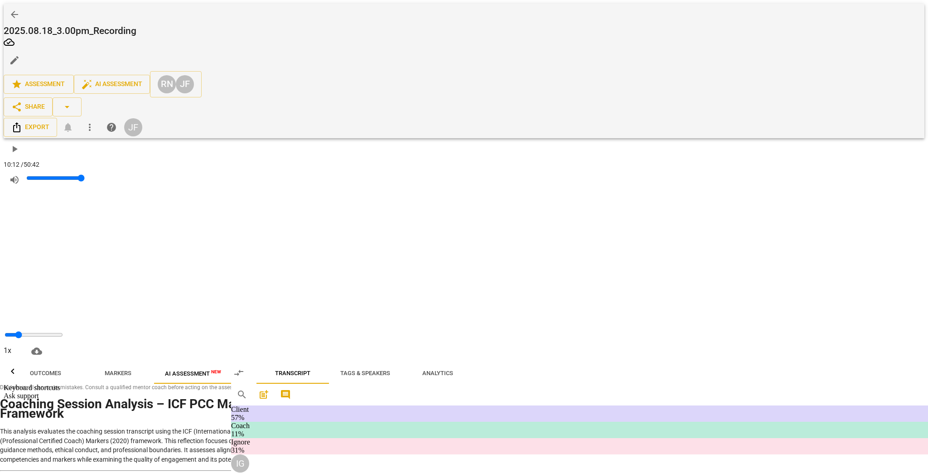
type textarea "What do you do when they (a peer who know whae"
type textarea "What do you do when they (a peer who know whaer"
type textarea "What do you do when they (a peer who know whaere"
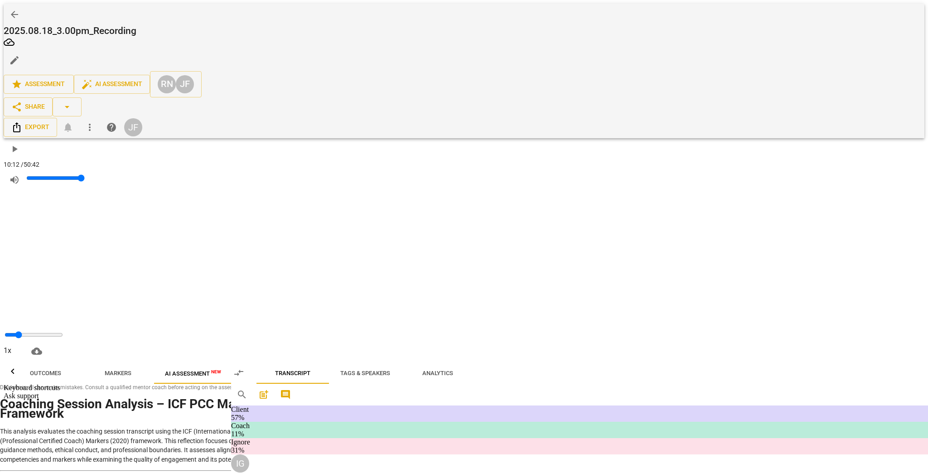
type textarea "What do you do when they (a peer who know whaere y"
type textarea "What do you do when they (a peer who know whaere yo"
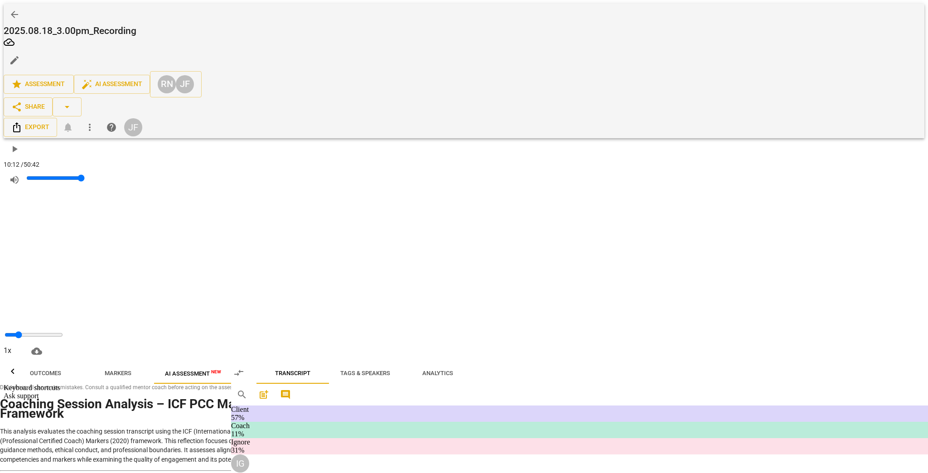
type textarea "What do you do when they (a peer who know whaere you"
type textarea "What do you do when they (a peer who know whaere your"
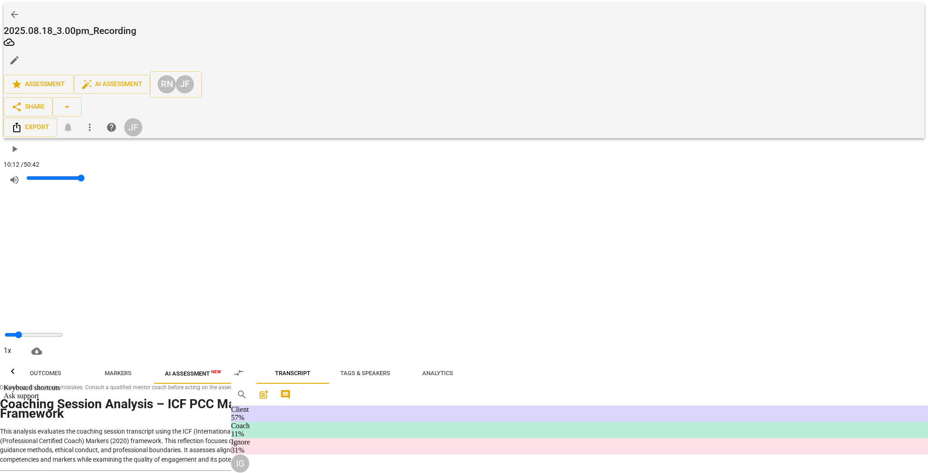
type textarea "What do you do when they (a peer who know whaere your"
type textarea "What do you do when they (a peer who know whaere your h"
type textarea "What do you do when they (a peer who know whaere your he"
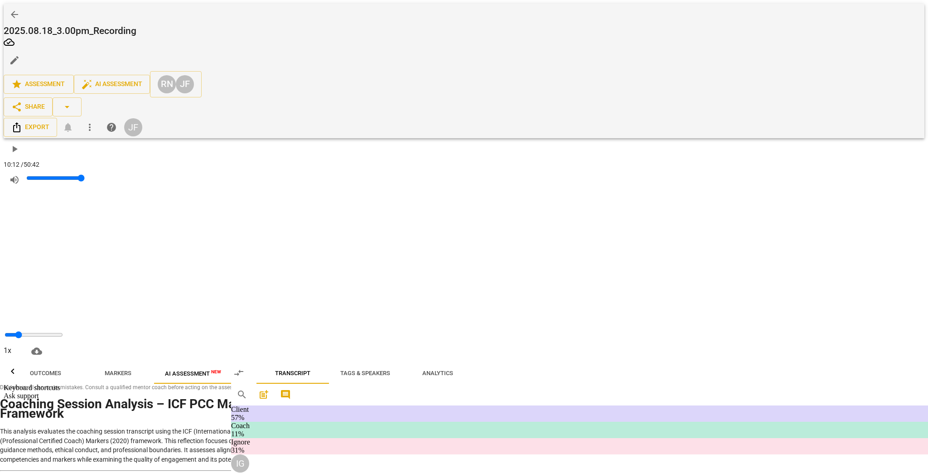
type textarea "What do you do when they (a peer who know whaere your hea"
type textarea "What do you do when they (a peer who know whaere your head"
type textarea "What do you do when they (a peer who know whaere your headi"
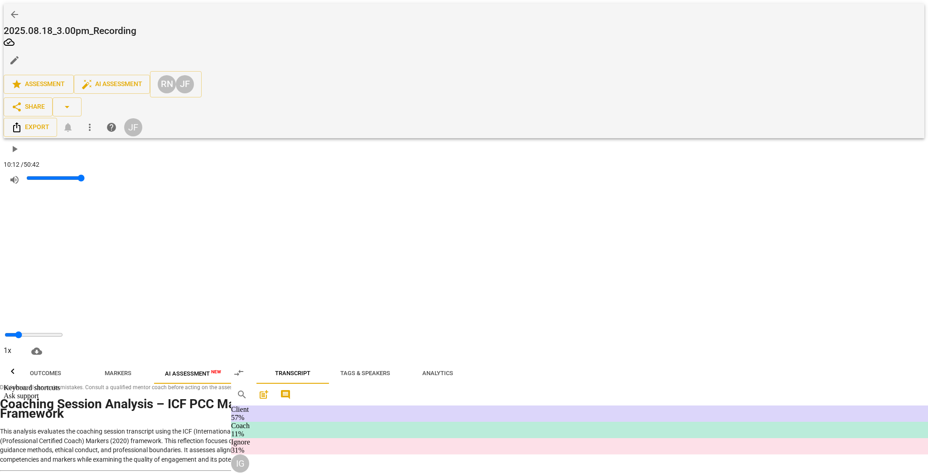
type textarea "What do you do when they (a peer who know whaere your headi"
type textarea "What do you do when they (a peer who know whaere your headin"
type textarea "What do you do when they (a peer who know whaere your heading"
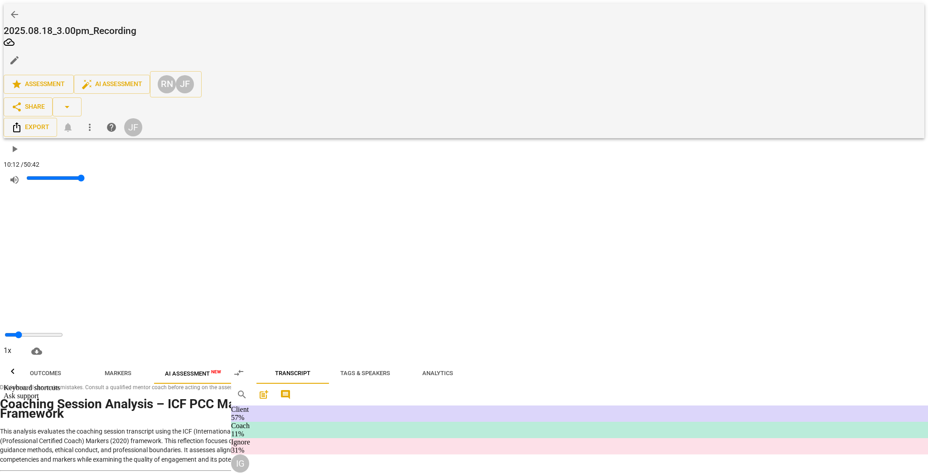
type textarea "What do you do when they (a peer who know whaere your heading)"
type textarea "What do you do when they (a peer who know whaere your heading) j"
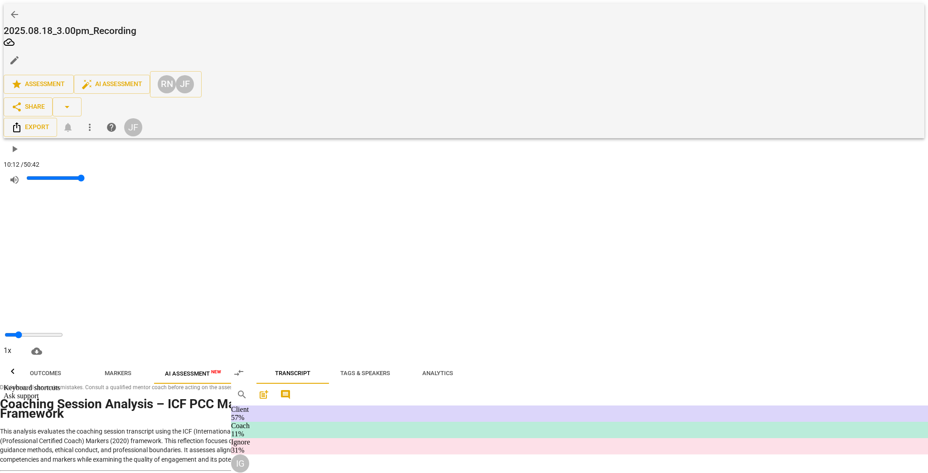
type textarea "What do you do when they (a peer who know whaere your heading) j"
type textarea "What do you do when they (a peer who know whaere your heading) ju"
type textarea "What do you do when they (a peer who know whaere your heading) jum"
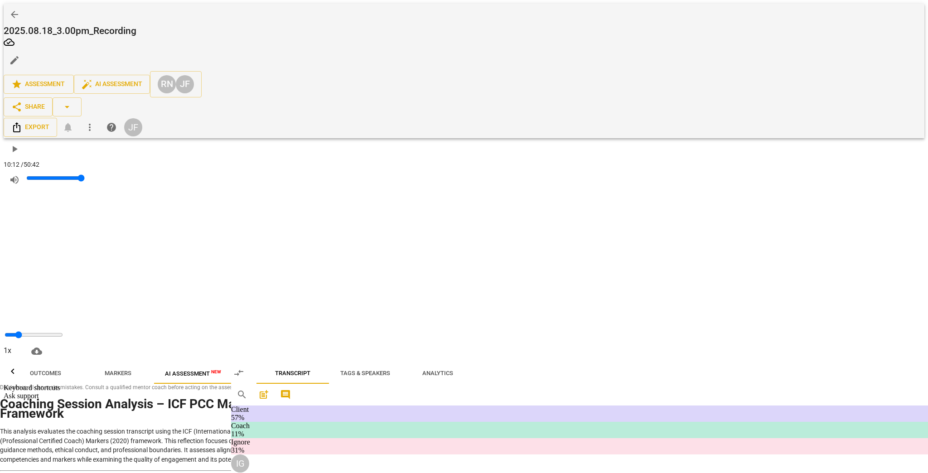
type textarea "What do you do when they (a peer who know whaere your heading) jump"
type textarea "What do you do when they (a peer who know whaere your heading) jumps"
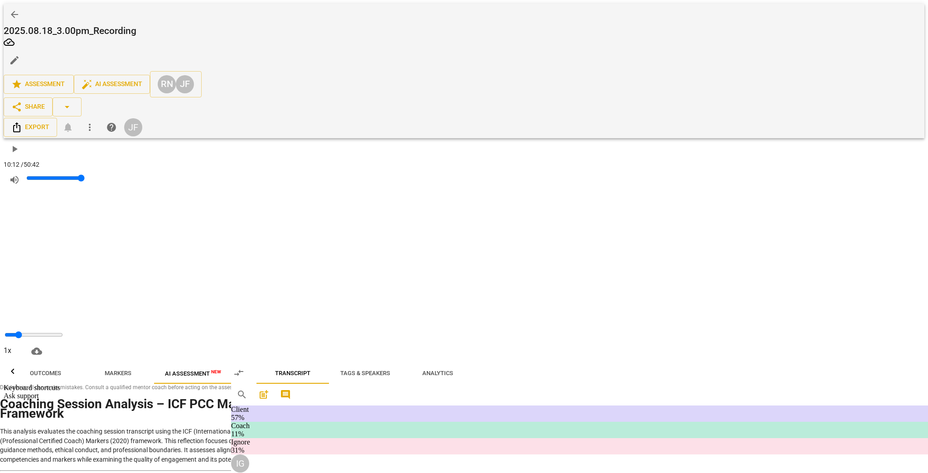
type textarea "What do you do when they (a peer who know whaere your heading) jumps"
type textarea "What do you do when they (a peer who know whaere your heading) jumps i"
type textarea "What do you do when they (a peer who know whaere your heading) jumps in"
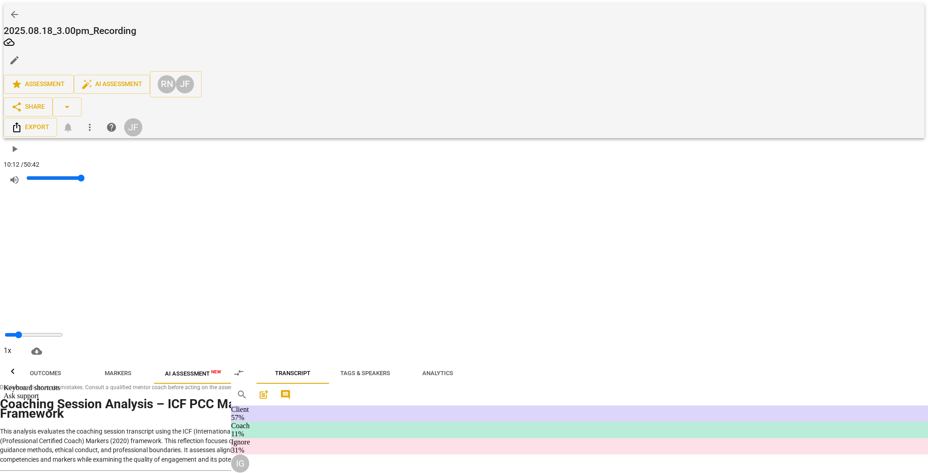
type textarea "What do you do when they (a peer who know whaere your heading) jumps in"
type textarea "What do you do when they (a peer who know whaere your heading) jumps in t"
type textarea "What do you do when they (a peer who know whaere your heading) jumps in to"
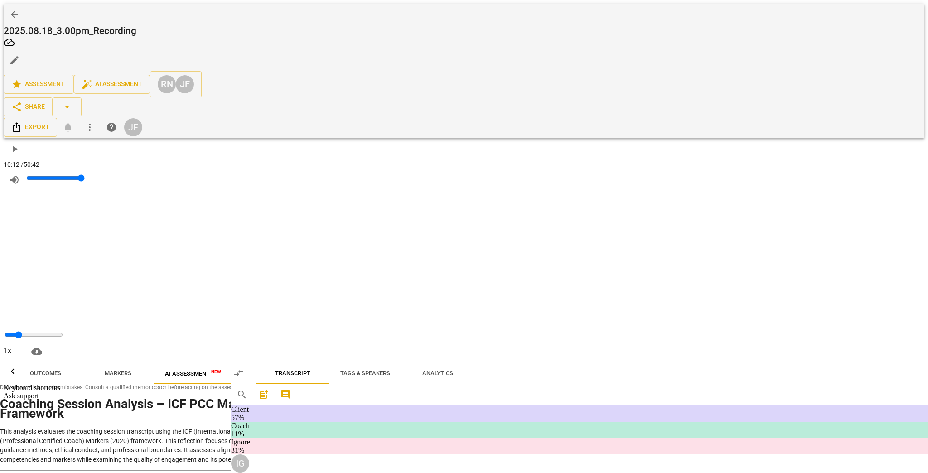
type textarea "What do you do when they (a peer who know whaere your heading) jumps in to"
type textarea "What do you do when they (a peer who know whaere your heading) jumps in to a"
type textarea "What do you do when they (a peer who know whaere your heading) jumps in to an"
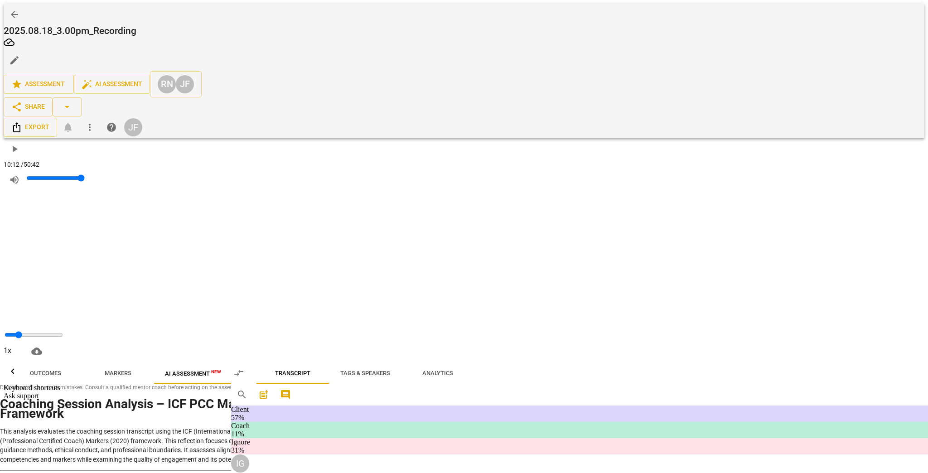
type textarea "What do you do when they (a peer who know whaere your heading) jumps in to ans"
type textarea "What do you do when they (a peer who know whaere your heading) jumps in to answ"
type textarea "What do you do when they (a peer who know whaere your heading) jumps in to answe"
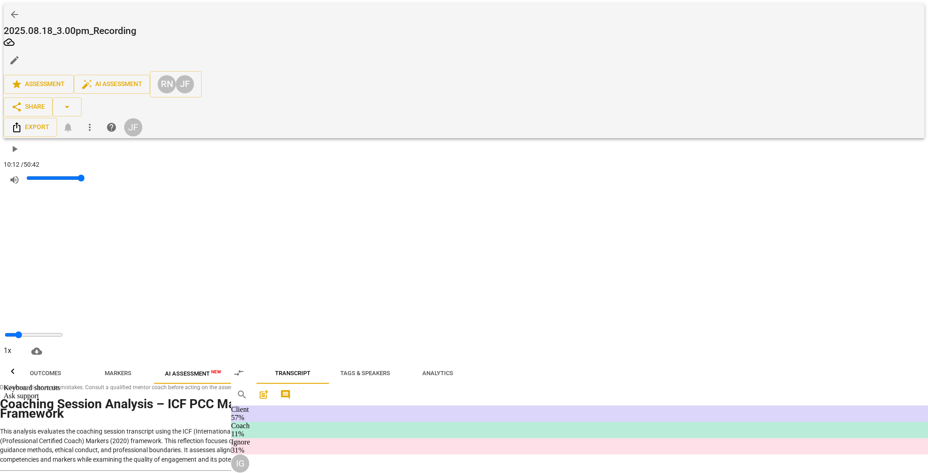
type textarea "What do you do when they (a peer who know whaere your heading) jumps in to answe"
type textarea "What do you do when they (a peer who know whaere your heading) jumps in to answ…"
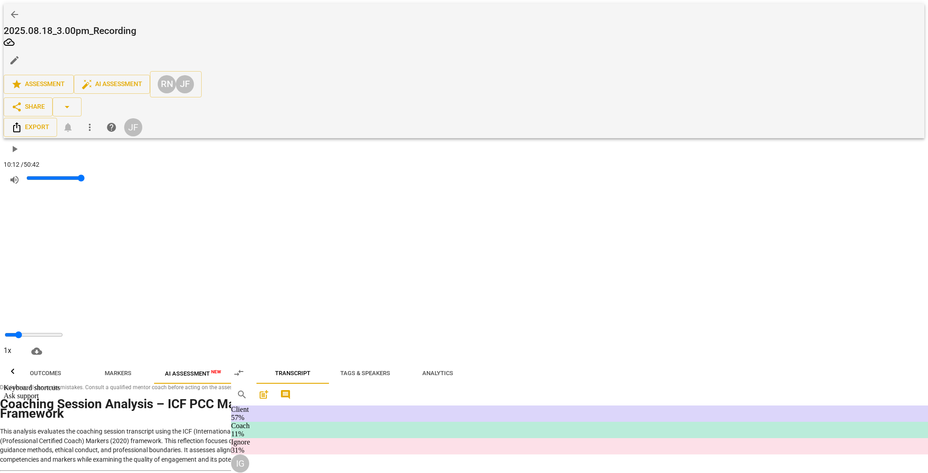
type textarea "What do you do when they (a peer who know whaere your heading) jumps in to answ…"
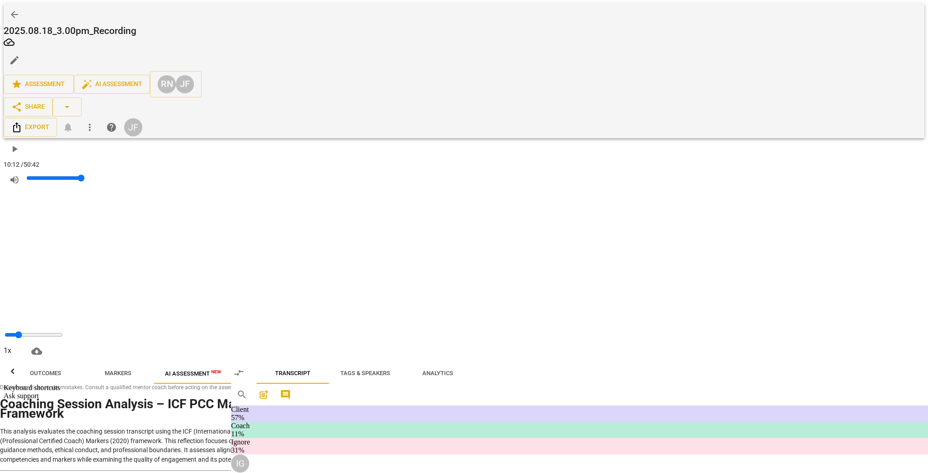
type textarea "What do you do when they (a peer who know whaere your heading) jumps in to answ…"
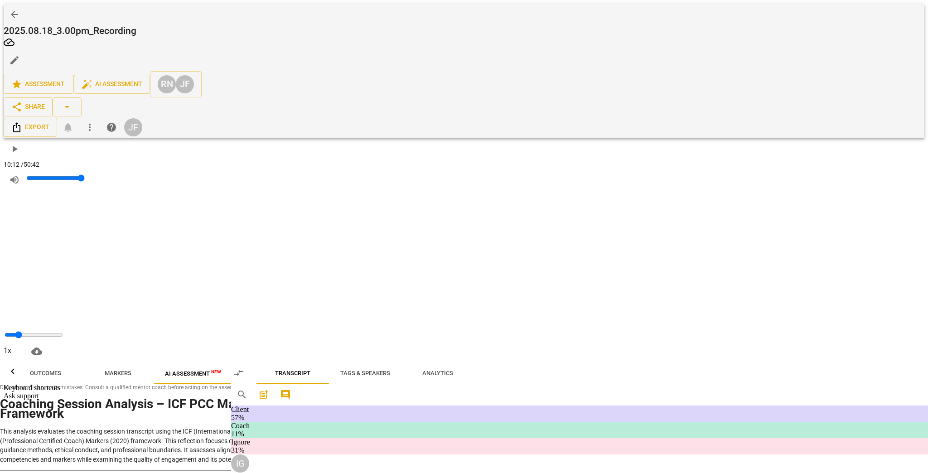
type textarea "What do you do when they (a peer who know whaere your heading) jumps in to answ…"
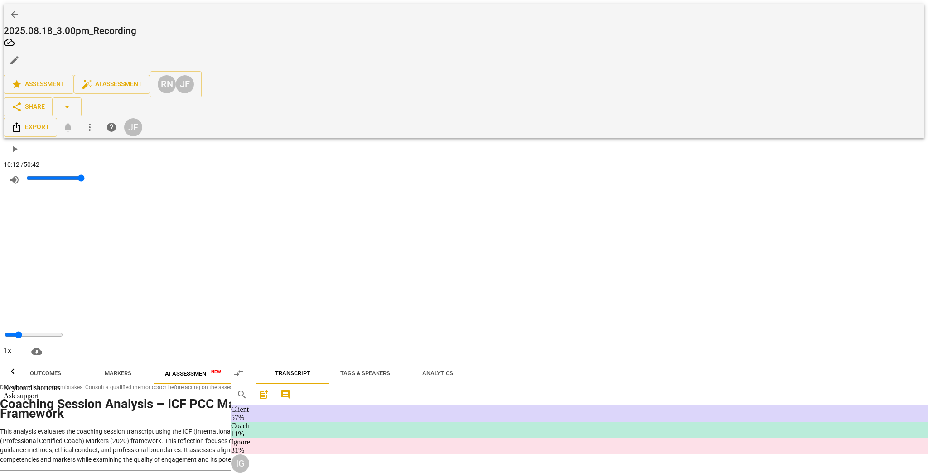
type textarea "What do you do when they (a peer who know whaere your heading) jumps in to answ…"
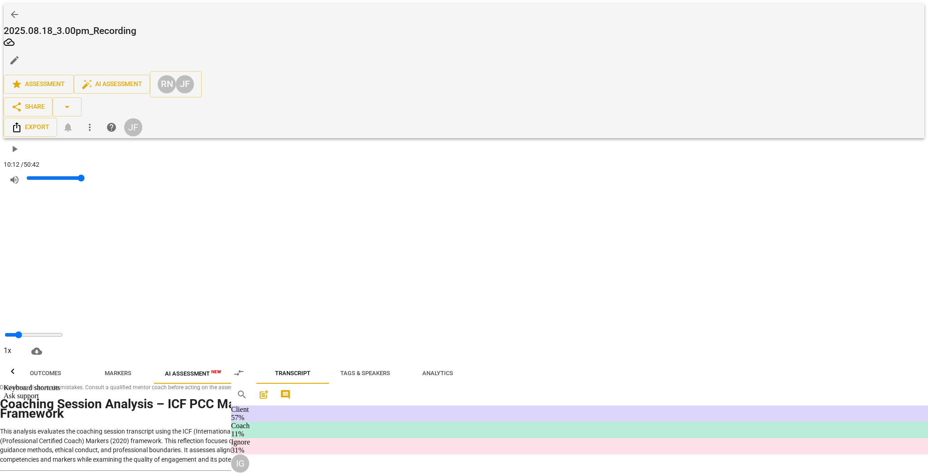
type textarea "What do you do when they (a peer who know whaere your heading) jumps in to answ…"
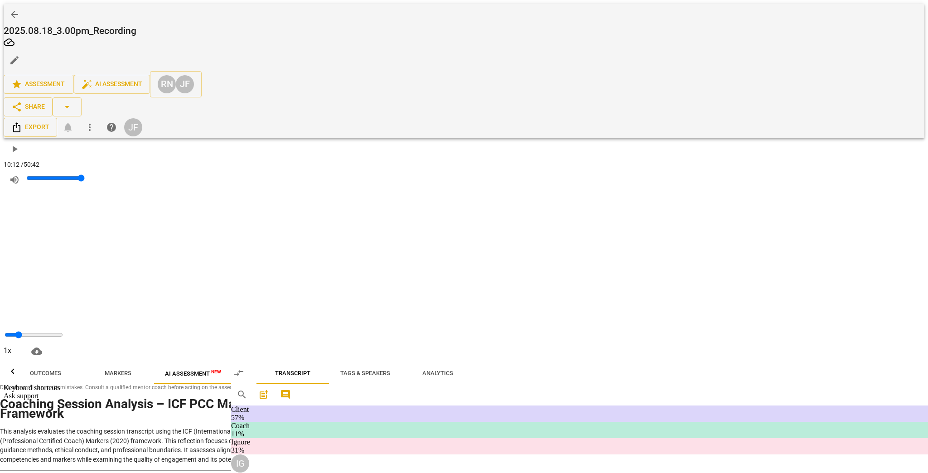
type textarea "What do you do when they (a peer who know whaere your heading) jumps in to answ…"
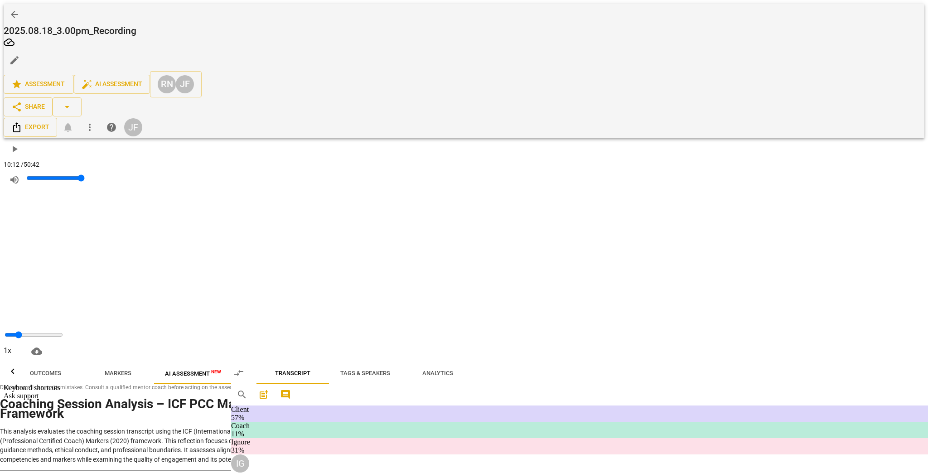
type textarea "What do you do when they (a peer who know whaere your heading) jumps in to answ…"
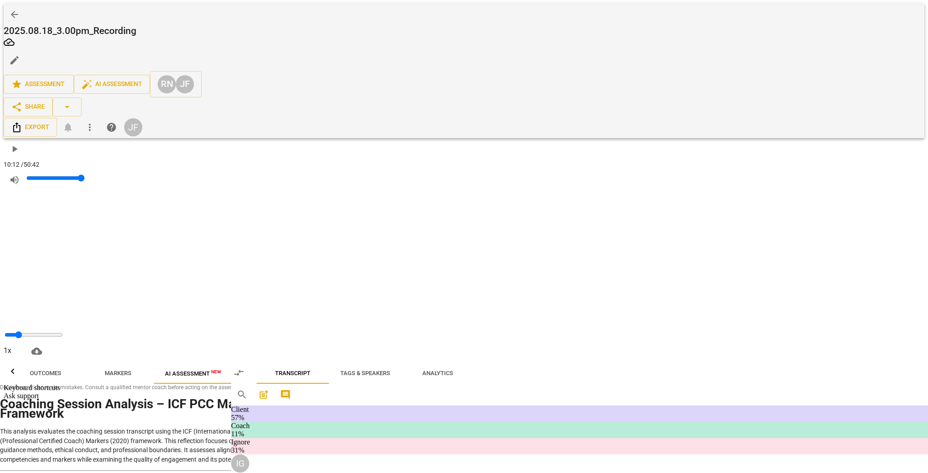
type textarea "What do you do when they (a peer who know whaere your heading) jumps in to answ…"
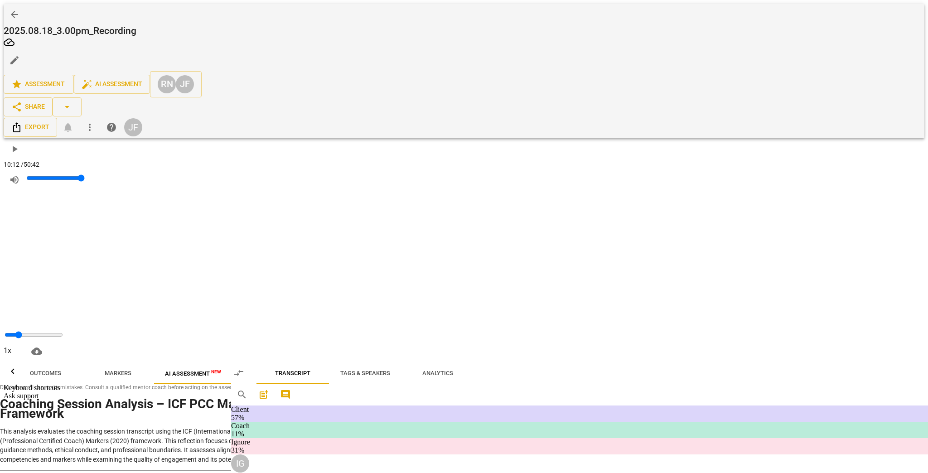
scroll to position [4330, 0]
drag, startPoint x: 423, startPoint y: 264, endPoint x: 519, endPoint y: 264, distance: 96.1
click at [530, 252] on div "+" at bounding box center [543, 256] width 43 height 8
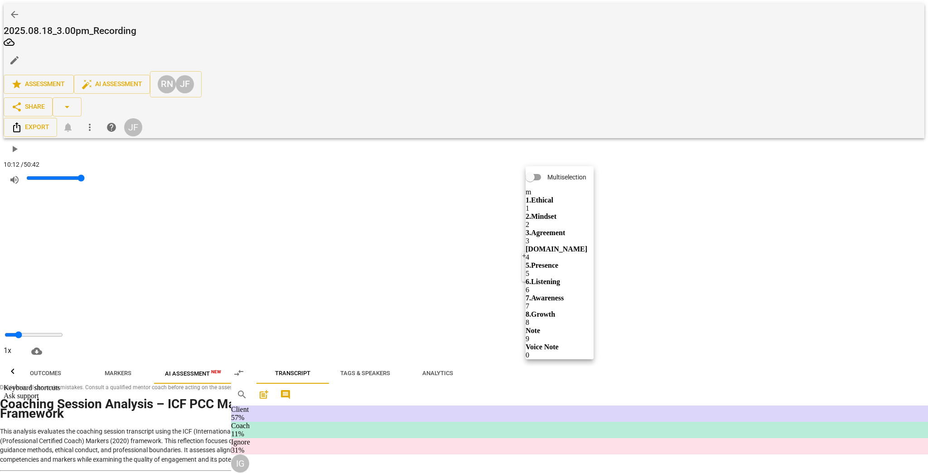
click at [558, 229] on b "3.Agreement" at bounding box center [545, 233] width 39 height 8
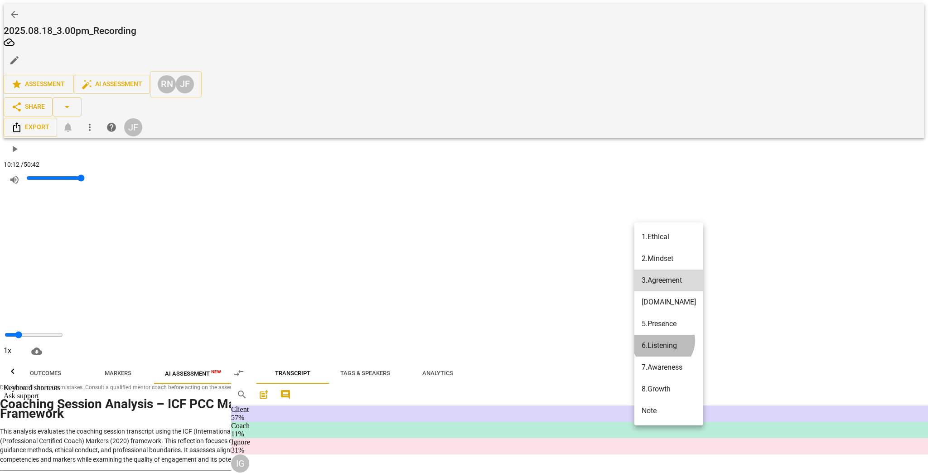
click at [558, 340] on div "6.Listening" at bounding box center [659, 345] width 35 height 11
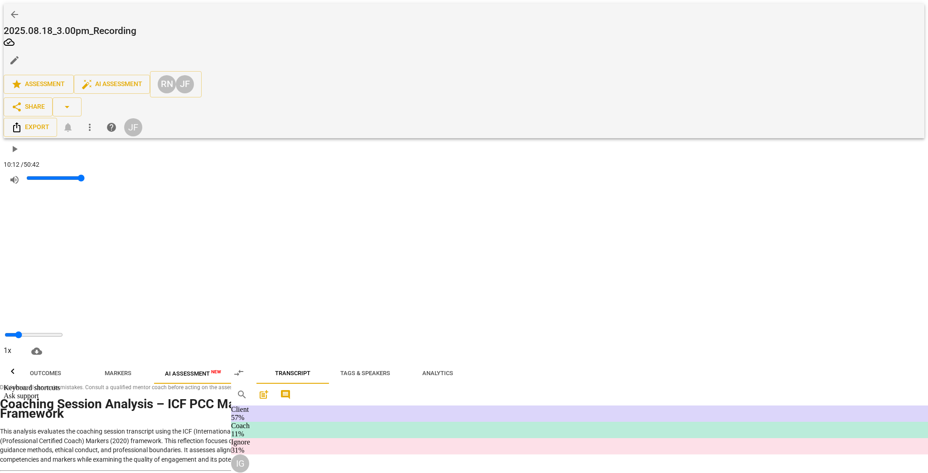
scroll to position [8208, 0]
